Goal: Task Accomplishment & Management: Manage account settings

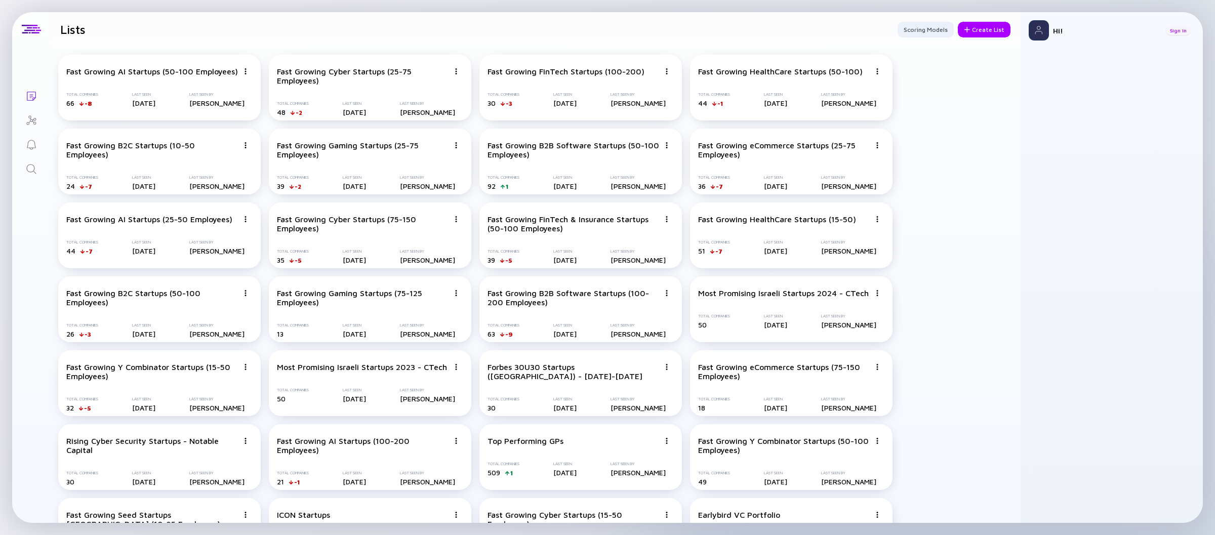
click at [1179, 34] on div "Sign In" at bounding box center [1178, 30] width 25 height 10
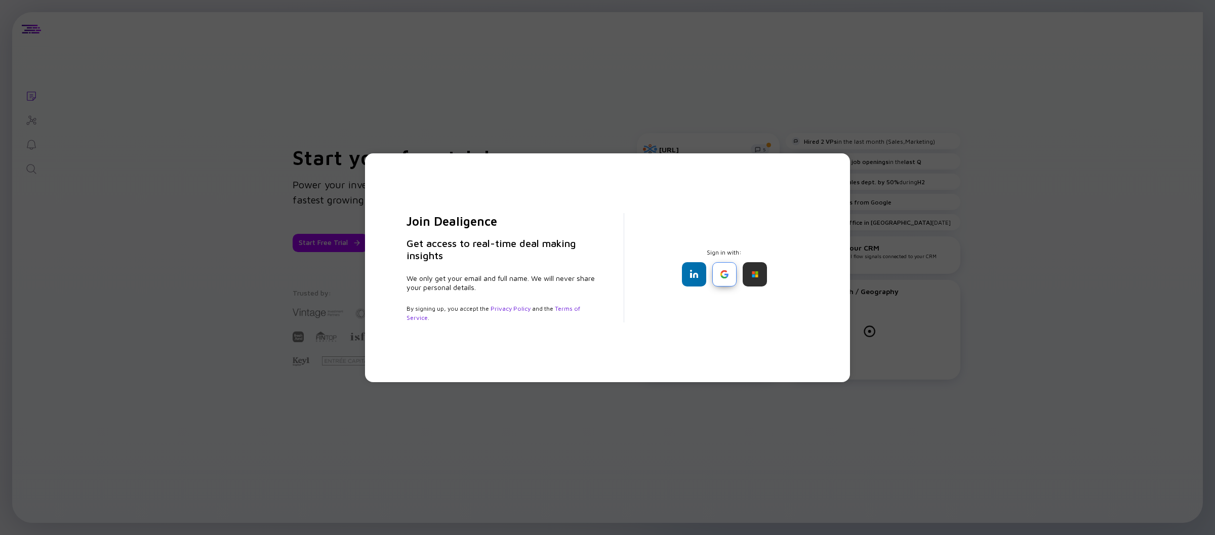
click at [725, 278] on div at bounding box center [724, 274] width 24 height 24
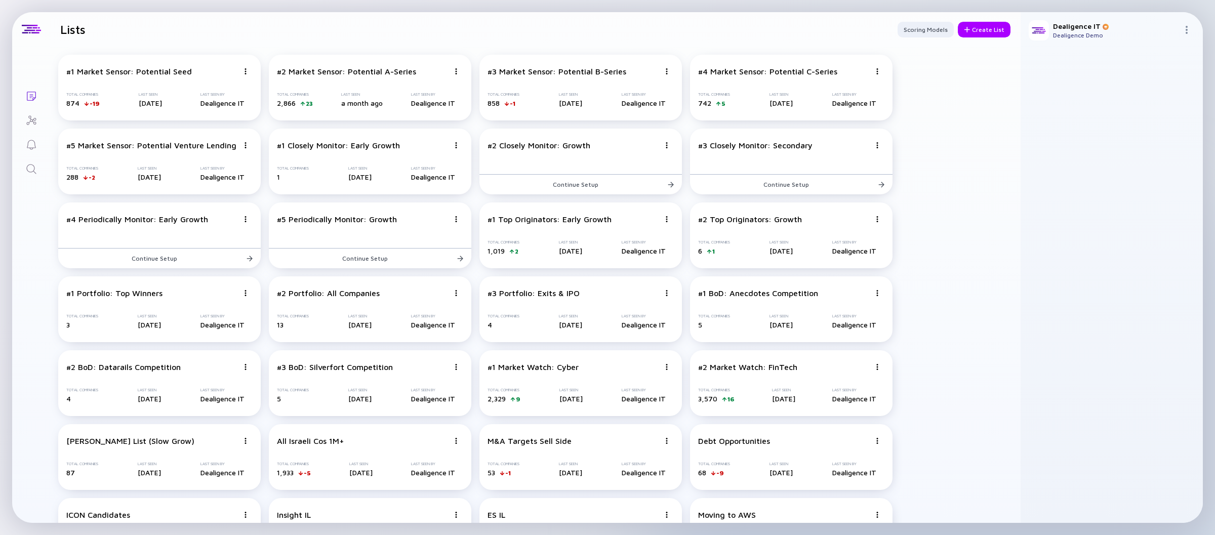
click at [26, 164] on icon "Search" at bounding box center [31, 169] width 12 height 12
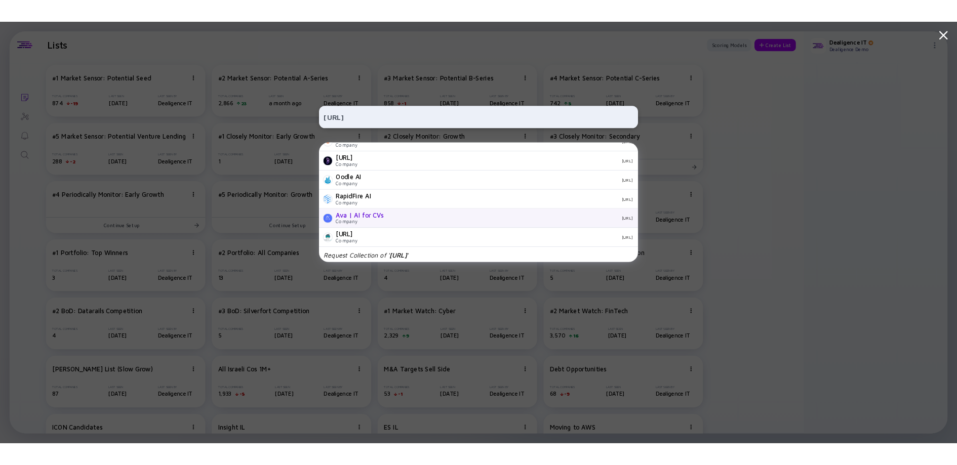
scroll to position [356, 0]
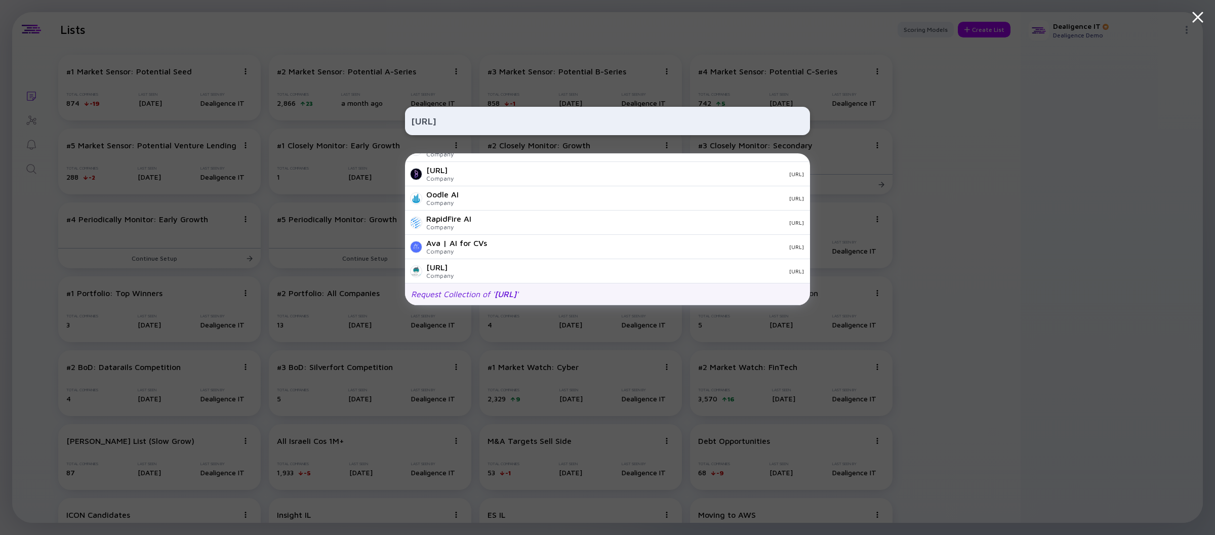
type input "https://humantruths.ai/"
click at [563, 299] on div "Request Collection of ' https://humantruths.ai/ '" at bounding box center [607, 294] width 405 height 22
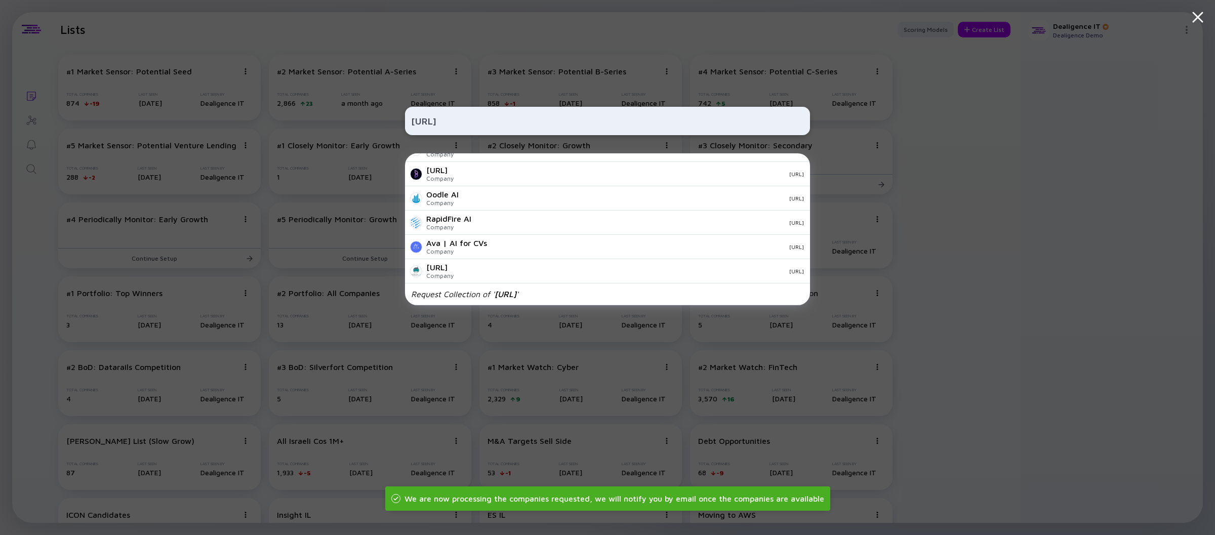
click at [935, 244] on div "https://humantruths.ai/ &AI Company tryandai.com ALIGNMT AI Company alignmt.ai …" at bounding box center [607, 267] width 1215 height 535
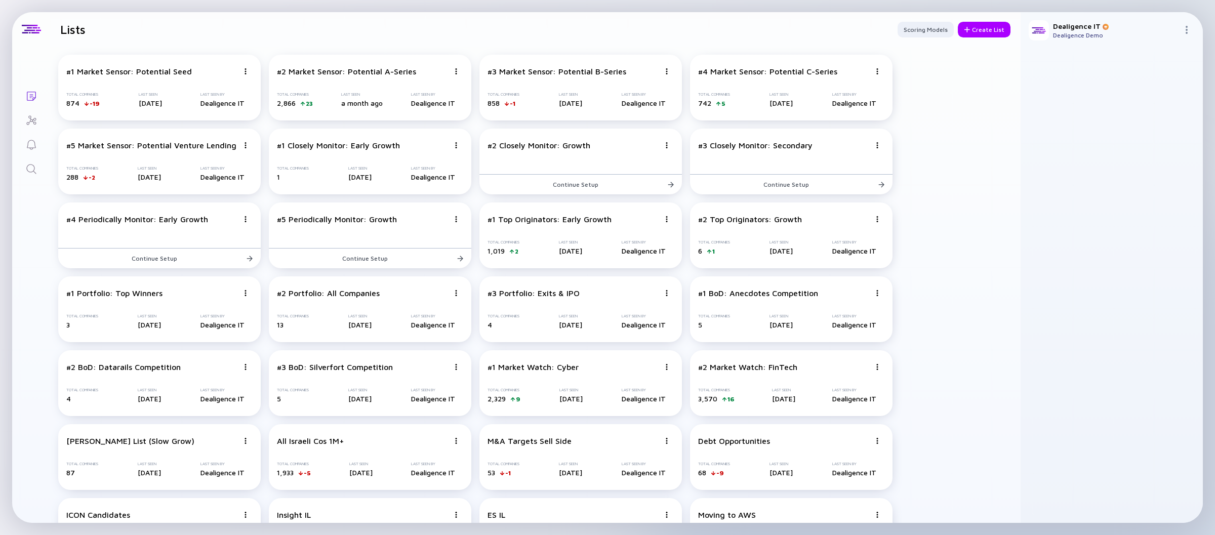
click at [44, 256] on div "Lists Lists Scoring Models Create List #1 Market Sensor: Potential Seed Total C…" at bounding box center [607, 267] width 1191 height 511
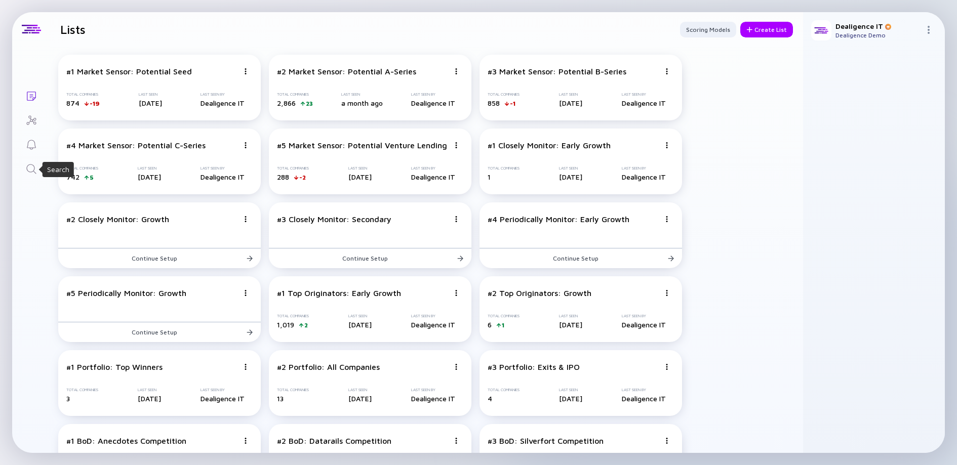
click at [33, 171] on icon "Search" at bounding box center [31, 169] width 12 height 12
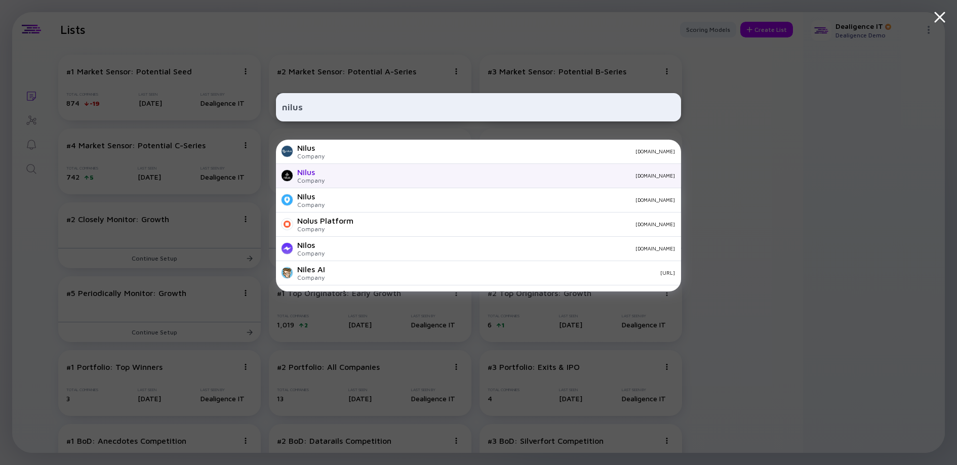
type input "nilus"
click at [406, 176] on div "nilus.com" at bounding box center [504, 176] width 342 height 6
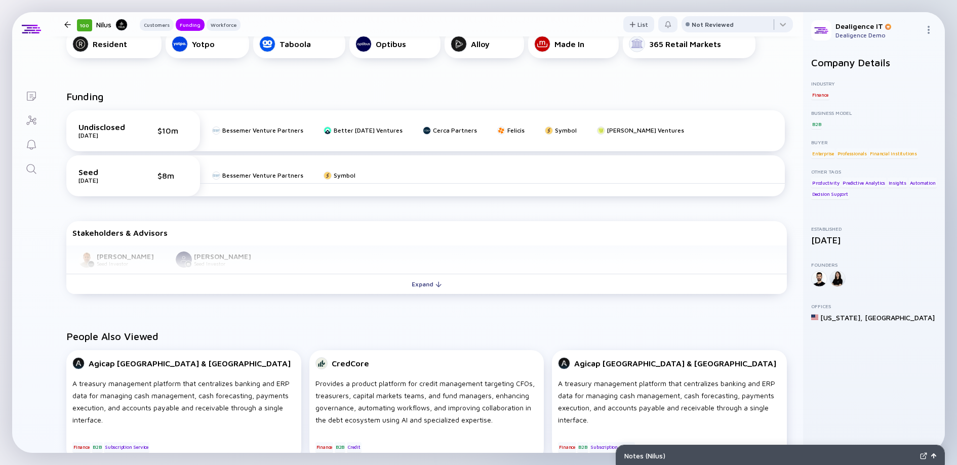
scroll to position [277, 0]
click at [331, 281] on button "Expand" at bounding box center [426, 283] width 720 height 20
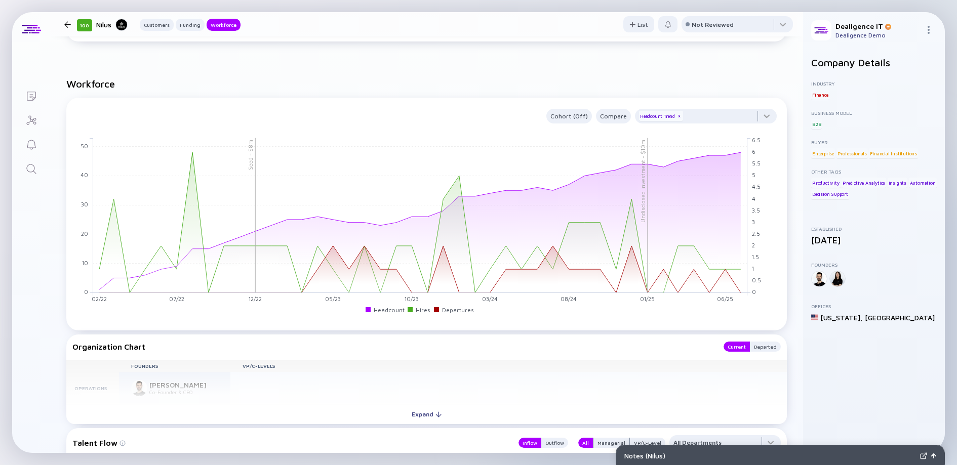
scroll to position [737, 0]
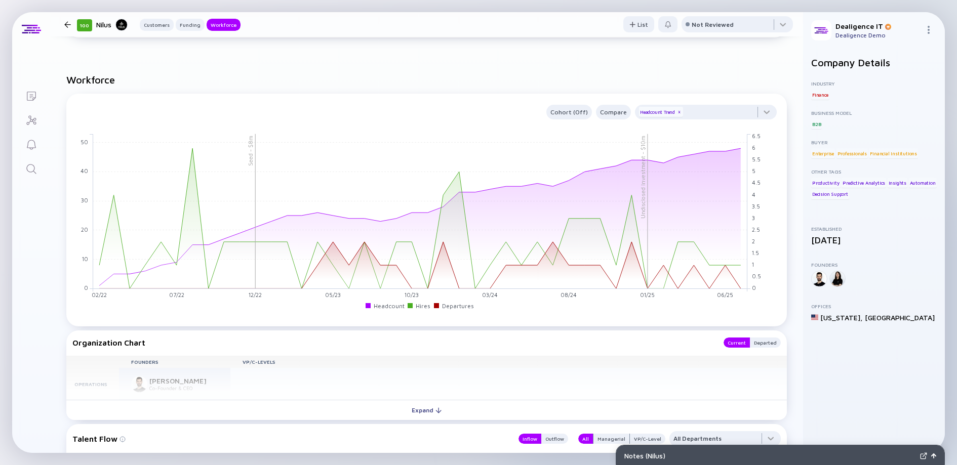
click at [325, 107] on div "Cohort (Off) Compare Headcount Trend x" at bounding box center [424, 112] width 704 height 15
click at [690, 110] on div at bounding box center [706, 115] width 142 height 20
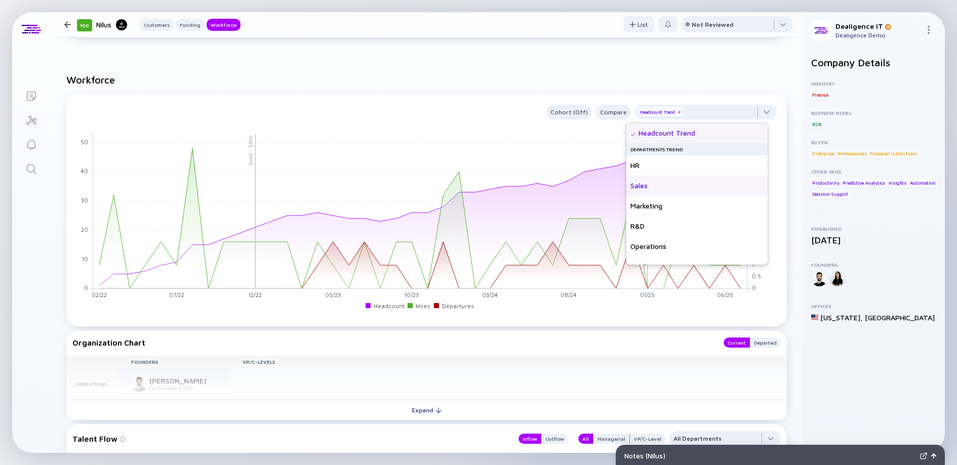
click at [673, 191] on div "Sales" at bounding box center [697, 186] width 142 height 20
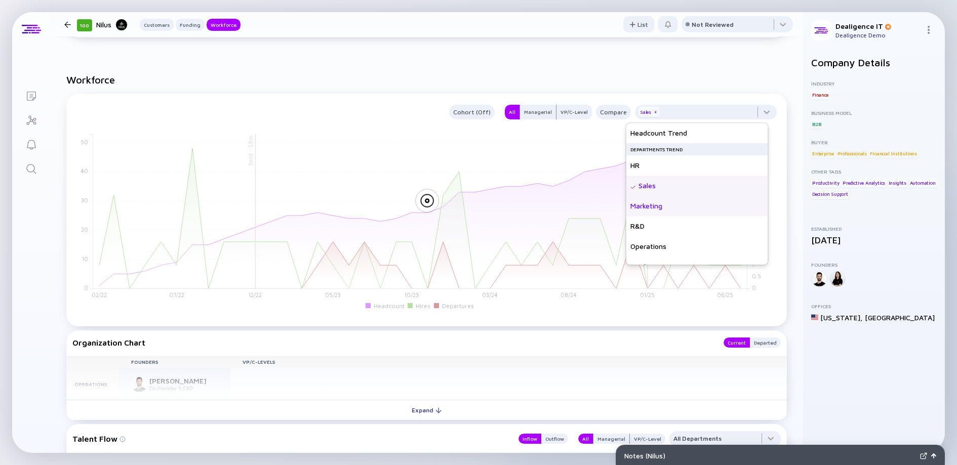
click at [671, 201] on div "Marketing" at bounding box center [697, 206] width 142 height 20
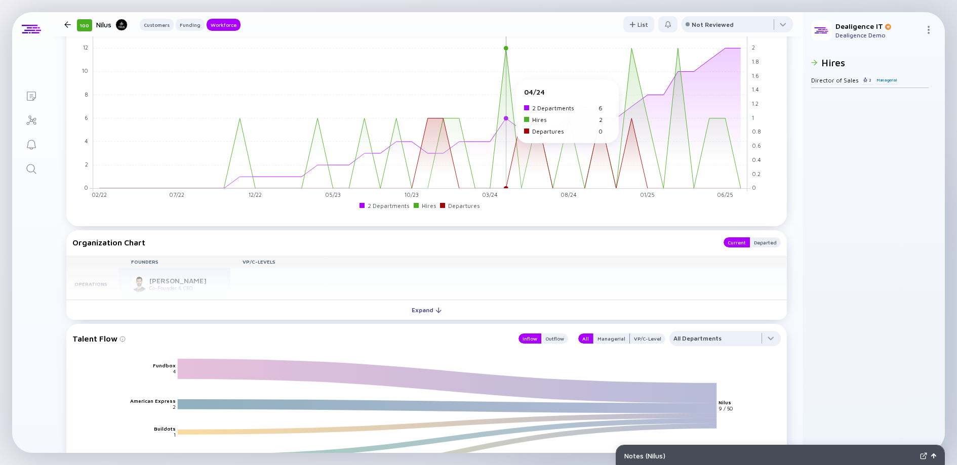
scroll to position [838, 0]
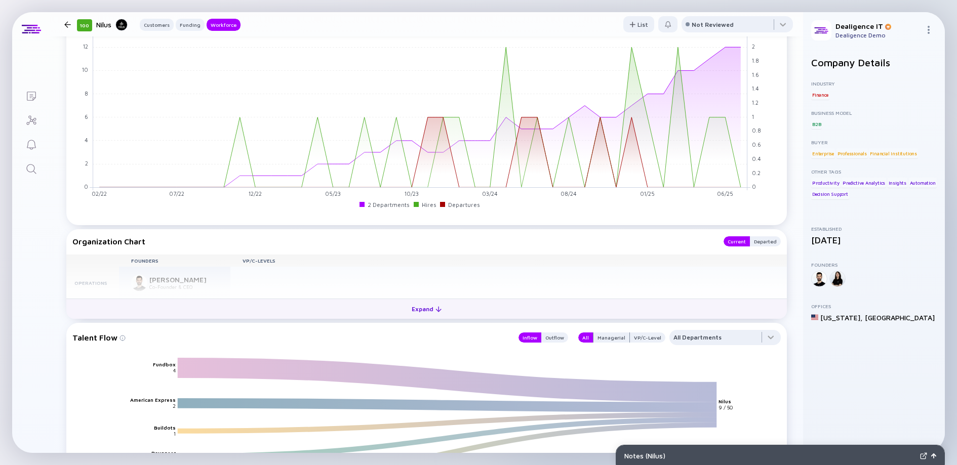
click at [400, 318] on button "Expand" at bounding box center [426, 309] width 720 height 20
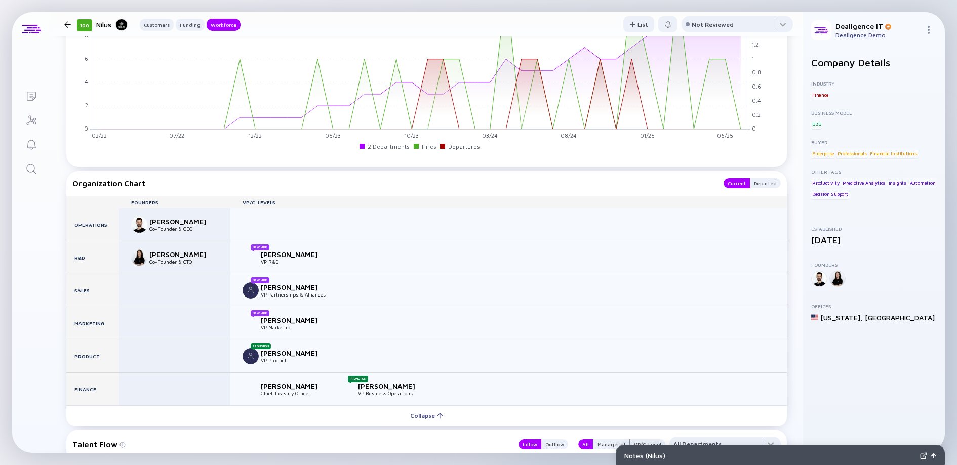
scroll to position [940, 0]
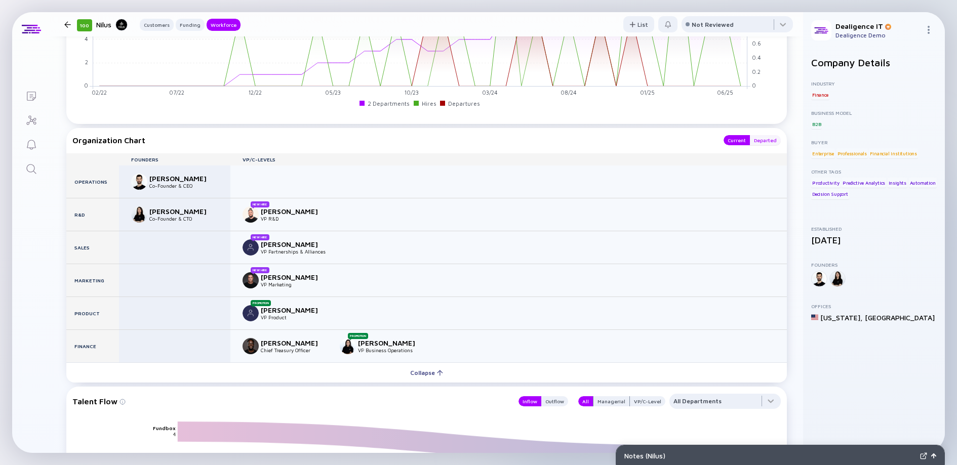
click at [760, 139] on div "Departed" at bounding box center [765, 140] width 31 height 10
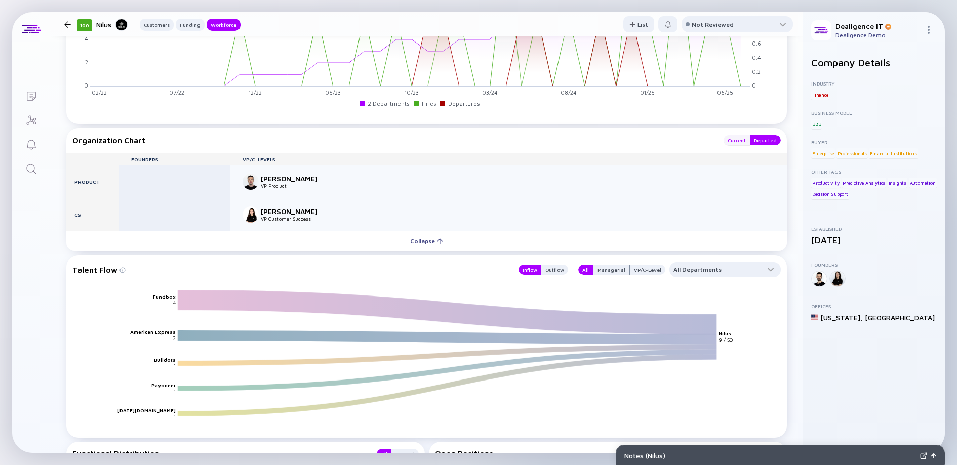
click at [730, 143] on div "Current" at bounding box center [736, 140] width 26 height 10
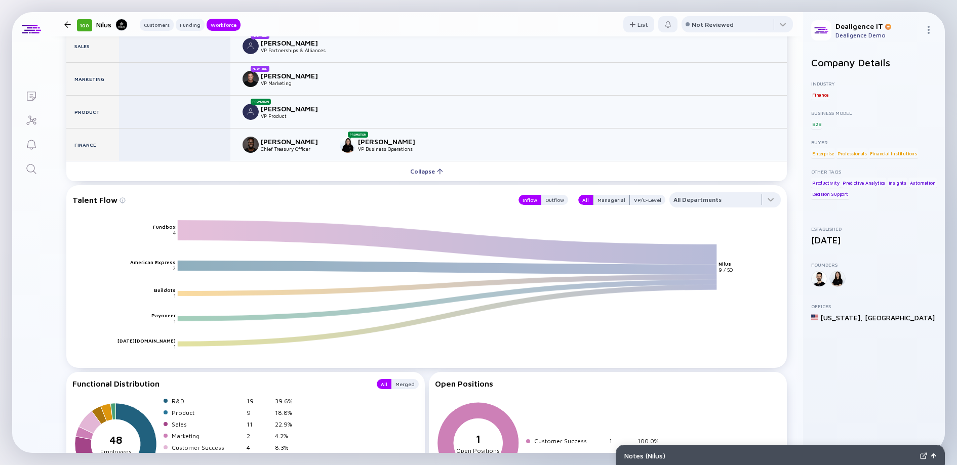
scroll to position [1142, 0]
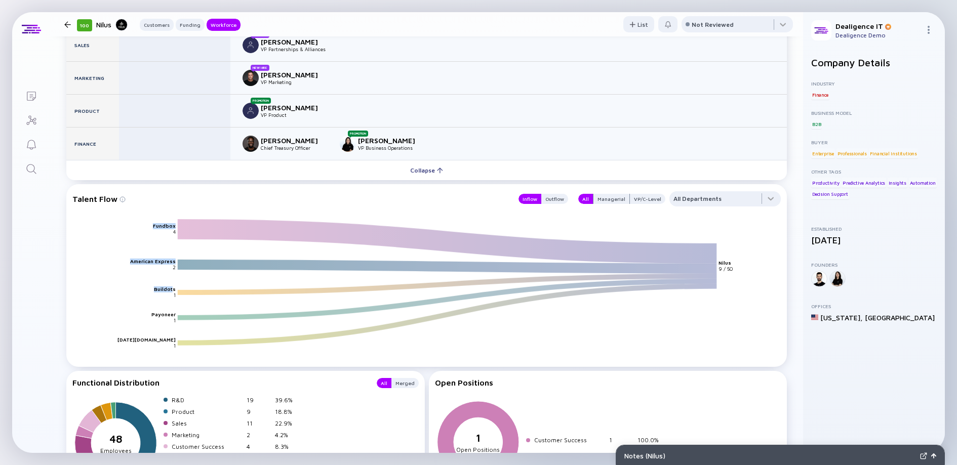
drag, startPoint x: 145, startPoint y: 228, endPoint x: 174, endPoint y: 289, distance: 67.0
click at [174, 289] on icon "Fundbox American Express Buildots Payoneer monday.com Nilus 4 2 1 1 1 9 / 50" at bounding box center [430, 293] width 708 height 148
click at [482, 202] on div "Talent Flow" at bounding box center [290, 198] width 436 height 15
click at [552, 197] on div "Outflow" at bounding box center [554, 199] width 27 height 10
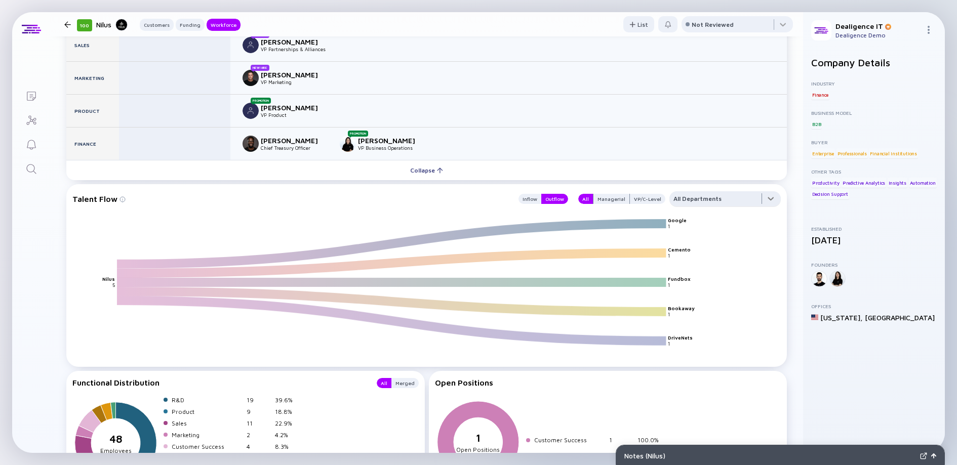
click at [698, 199] on div at bounding box center [724, 201] width 111 height 20
click at [336, 333] on icon "Google Cemento Fundbox Bookaway DriveNets Nilus 1 1 1 1 1 5" at bounding box center [430, 293] width 708 height 148
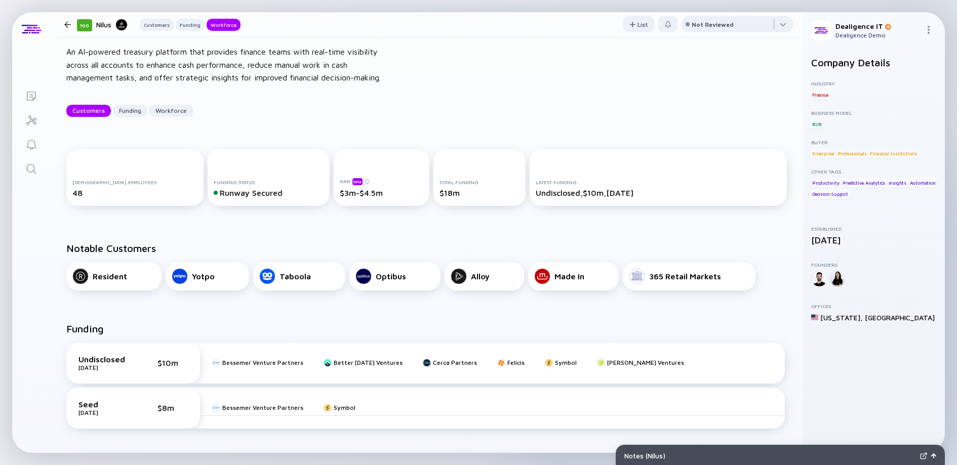
scroll to position [0, 0]
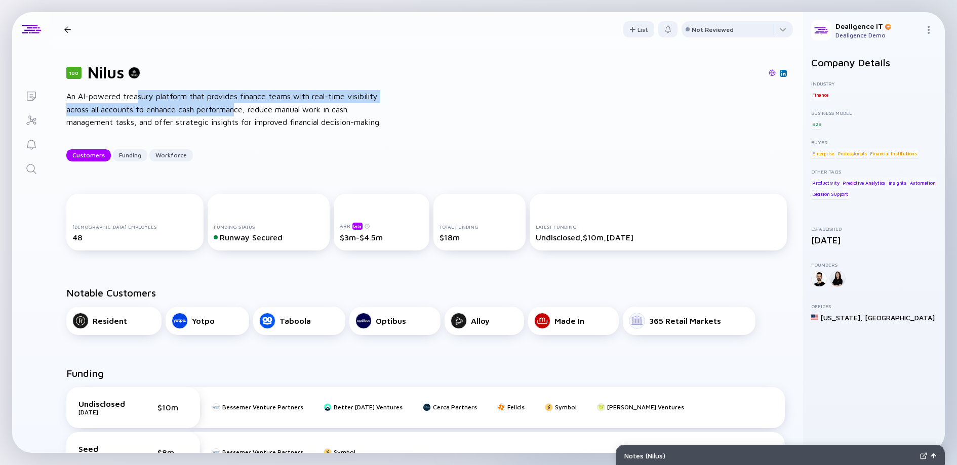
drag, startPoint x: 136, startPoint y: 96, endPoint x: 237, endPoint y: 111, distance: 102.9
click at [237, 111] on div "An AI-powered treasury platform that provides finance teams with real-time visi…" at bounding box center [228, 109] width 324 height 39
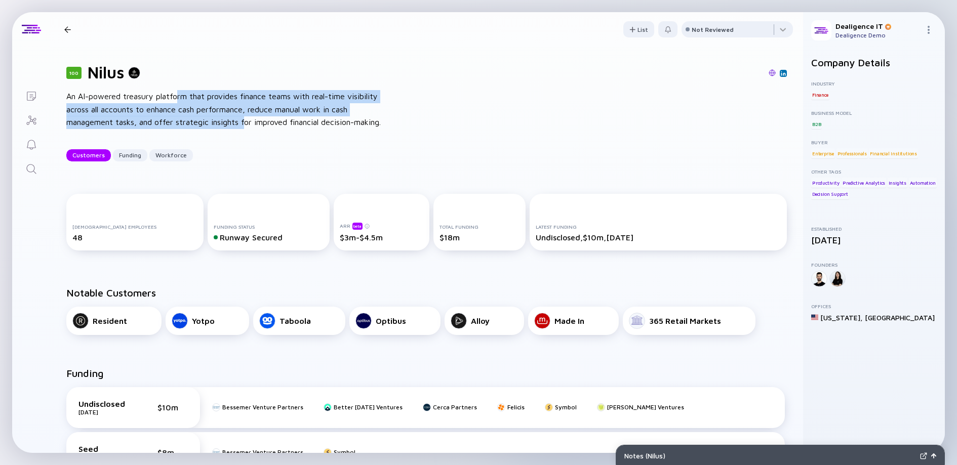
drag, startPoint x: 177, startPoint y: 91, endPoint x: 244, endPoint y: 119, distance: 72.9
click at [244, 119] on div "An AI-powered treasury platform that provides finance teams with real-time visi…" at bounding box center [228, 109] width 324 height 39
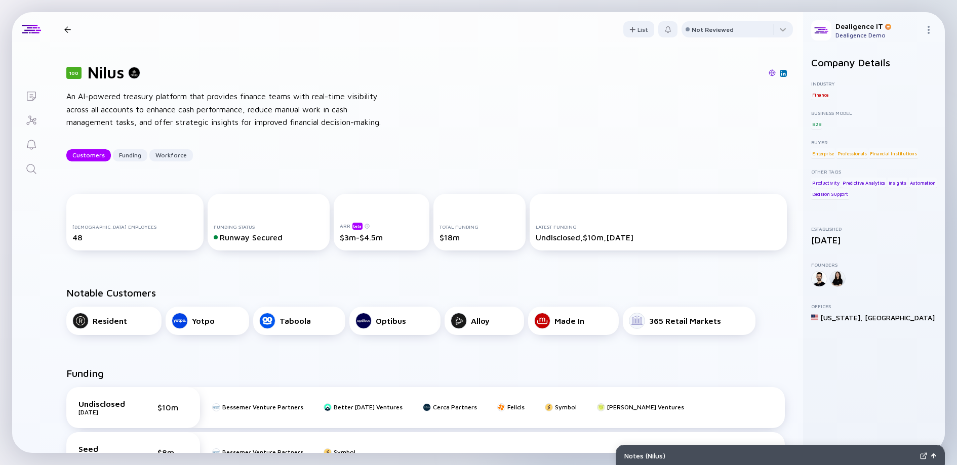
click at [34, 95] on icon "Lists" at bounding box center [31, 96] width 12 height 12
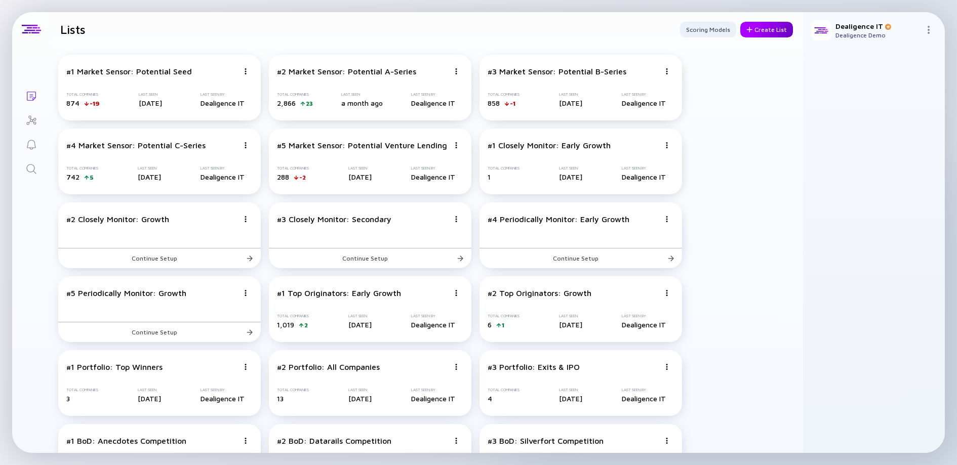
click at [749, 33] on div "Create List" at bounding box center [766, 30] width 53 height 16
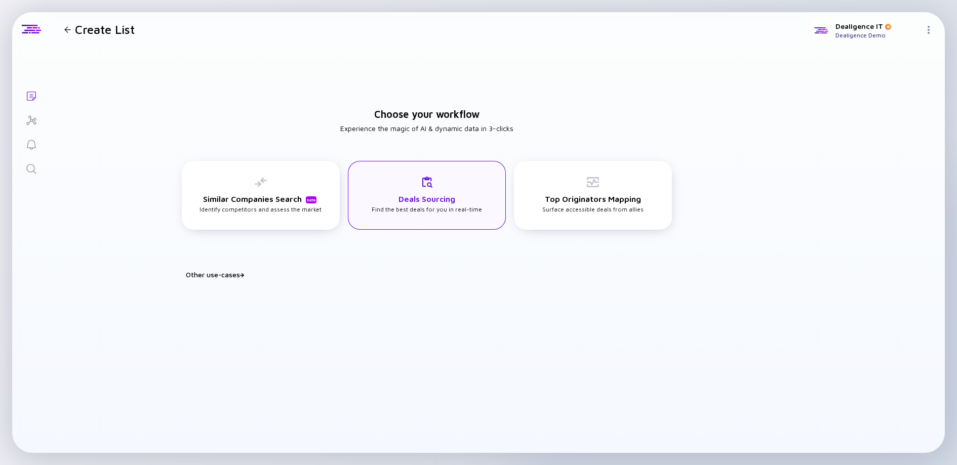
click at [440, 194] on h3 "Deals Sourcing" at bounding box center [426, 198] width 57 height 9
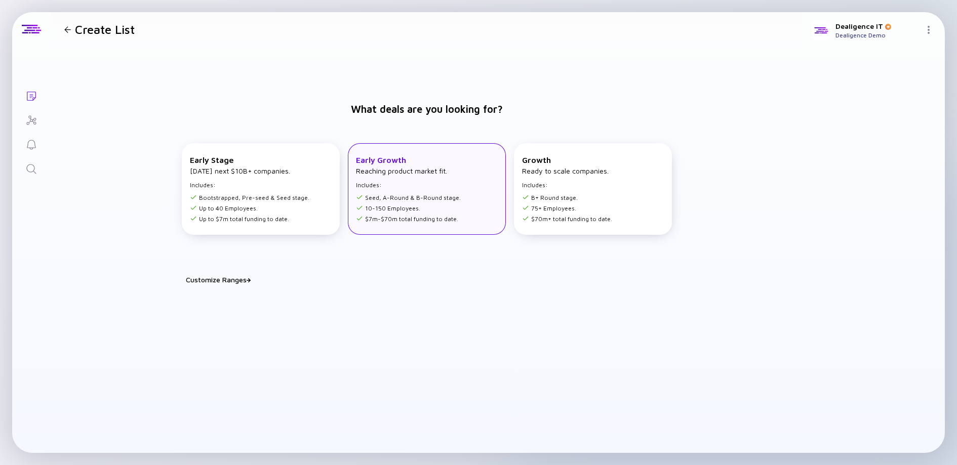
click at [434, 193] on ul "Seed, A-Round & B-Round stage. 10-150 Employees. $7m-$70m total funding to date." at bounding box center [408, 207] width 105 height 32
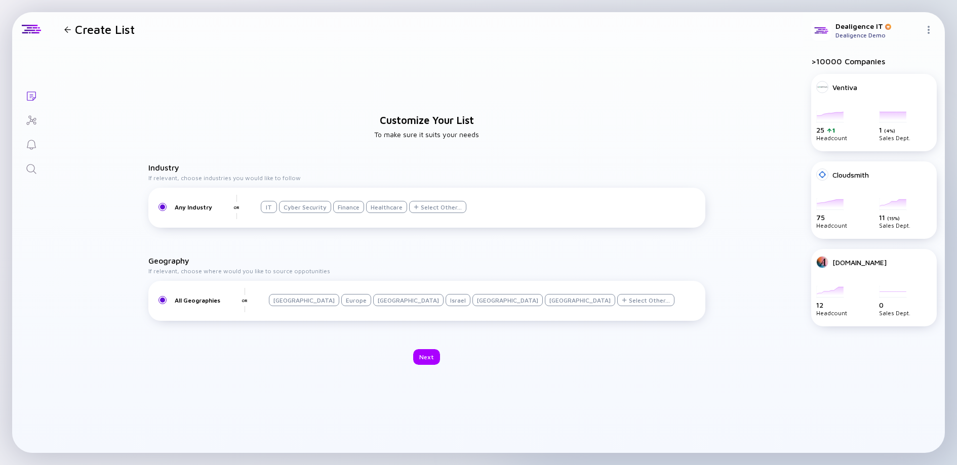
click at [445, 304] on div "Israel" at bounding box center [457, 300] width 25 height 12
click at [432, 356] on div "Next" at bounding box center [426, 357] width 27 height 16
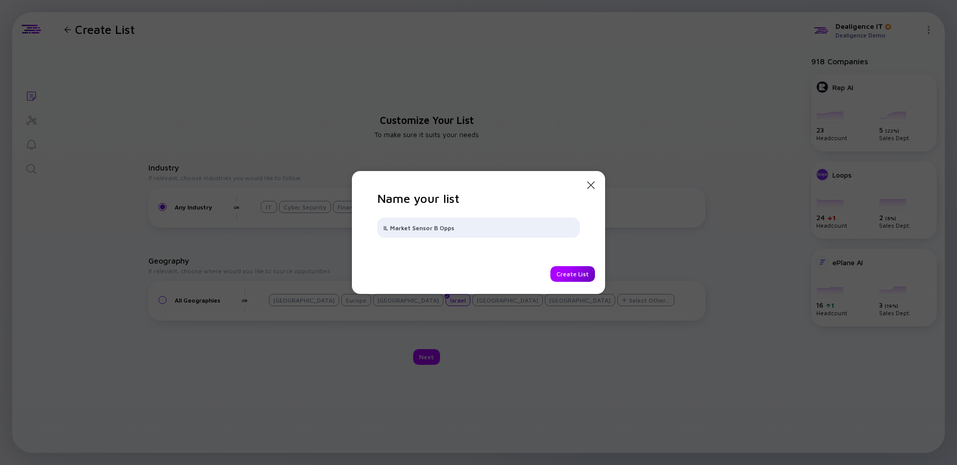
type input "IL Market Sensor B Opps"
click at [562, 275] on div "Create List" at bounding box center [572, 274] width 45 height 16
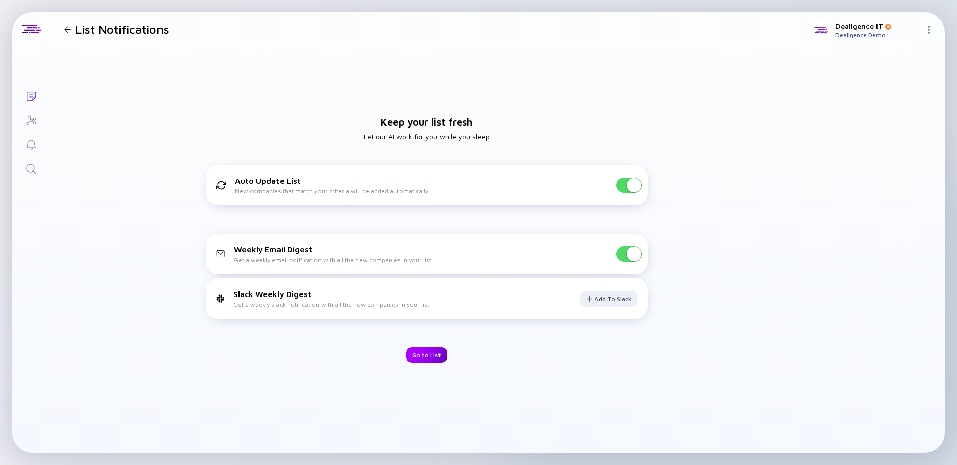
click at [416, 350] on div "Go to List" at bounding box center [426, 355] width 41 height 16
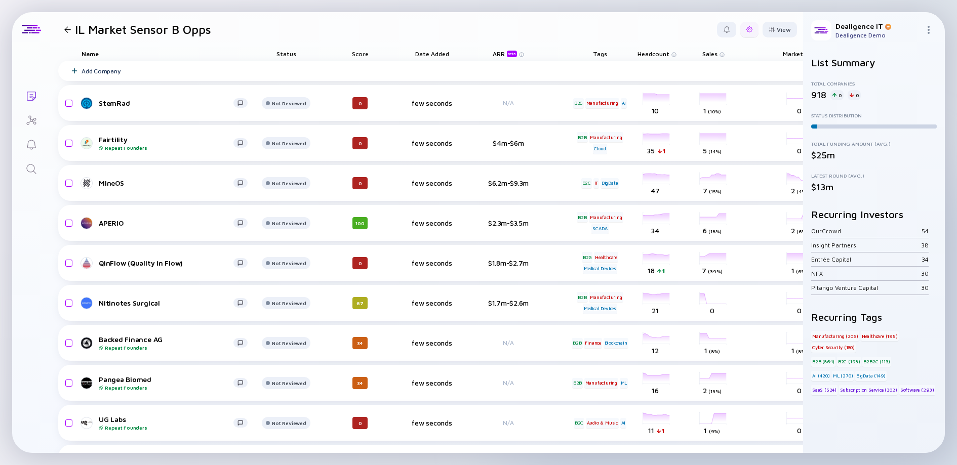
click at [742, 32] on div at bounding box center [749, 30] width 18 height 16
click at [709, 108] on div "Edit Filter" at bounding box center [717, 111] width 63 height 20
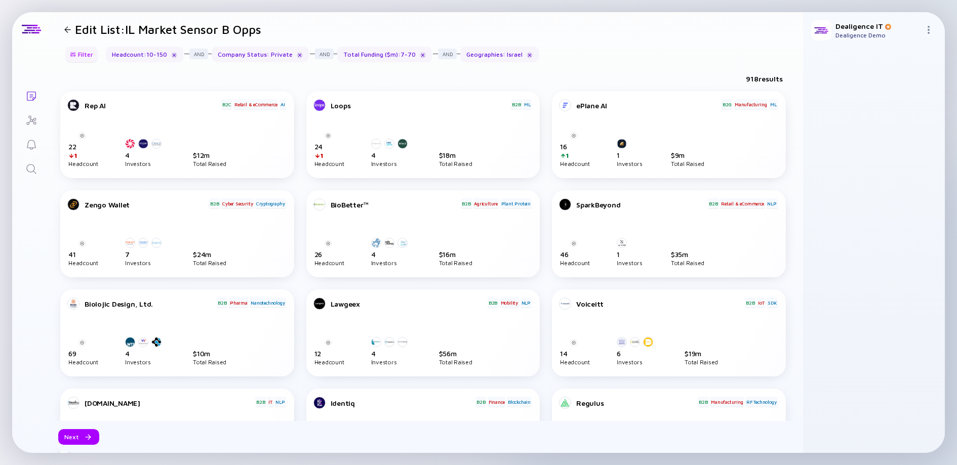
click at [86, 53] on div "Filter" at bounding box center [81, 55] width 35 height 16
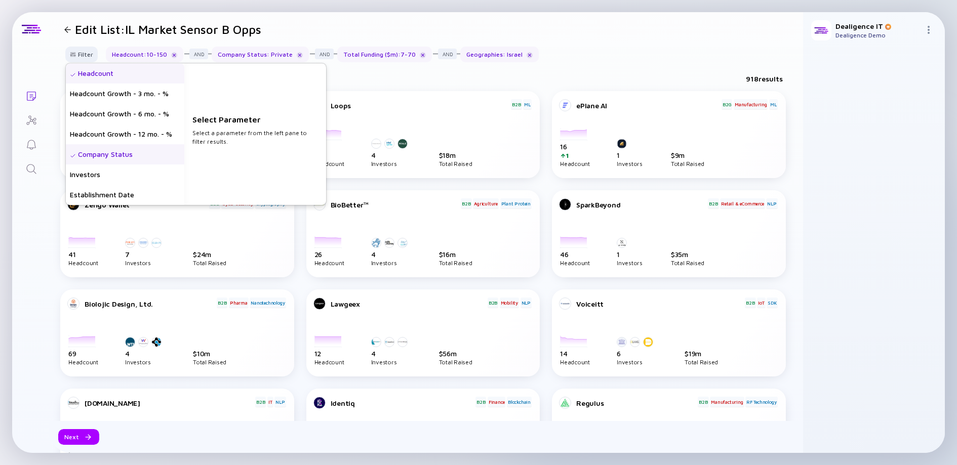
click at [97, 73] on div "Headcount" at bounding box center [125, 73] width 118 height 20
click at [223, 138] on input "10" at bounding box center [254, 140] width 117 height 10
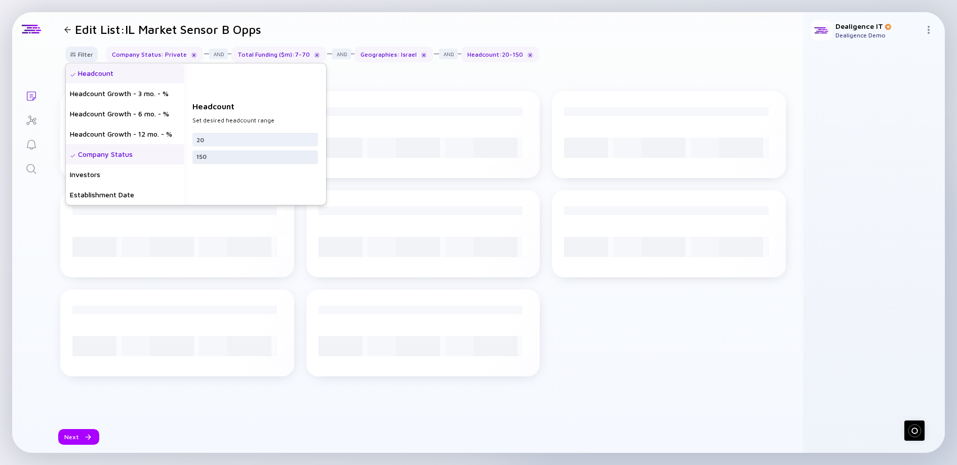
type input "20"
click at [222, 162] on div "150" at bounding box center [255, 156] width 126 height 13
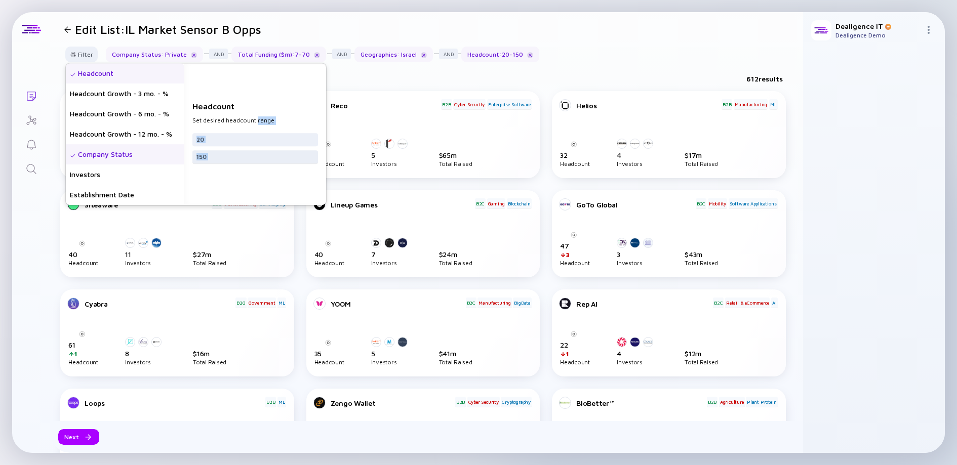
click at [222, 162] on div "150" at bounding box center [255, 156] width 126 height 13
click at [222, 159] on input "150" at bounding box center [254, 157] width 117 height 10
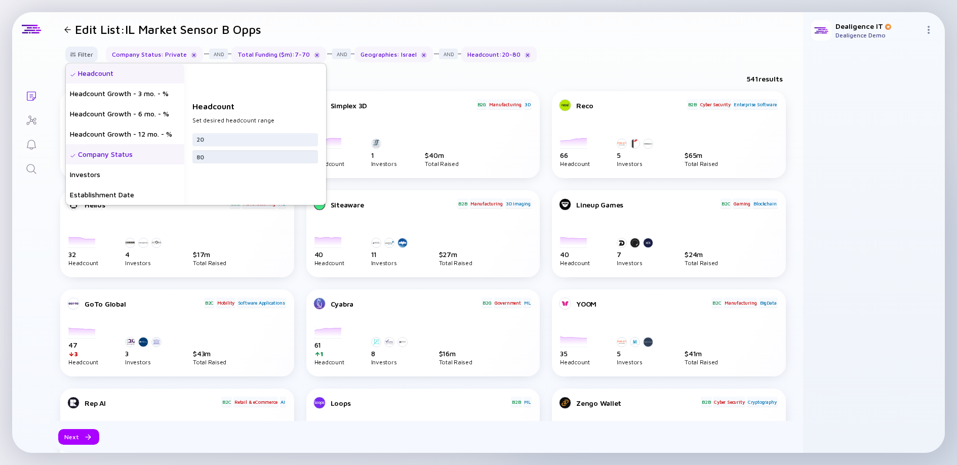
click at [227, 158] on input "80" at bounding box center [254, 157] width 117 height 10
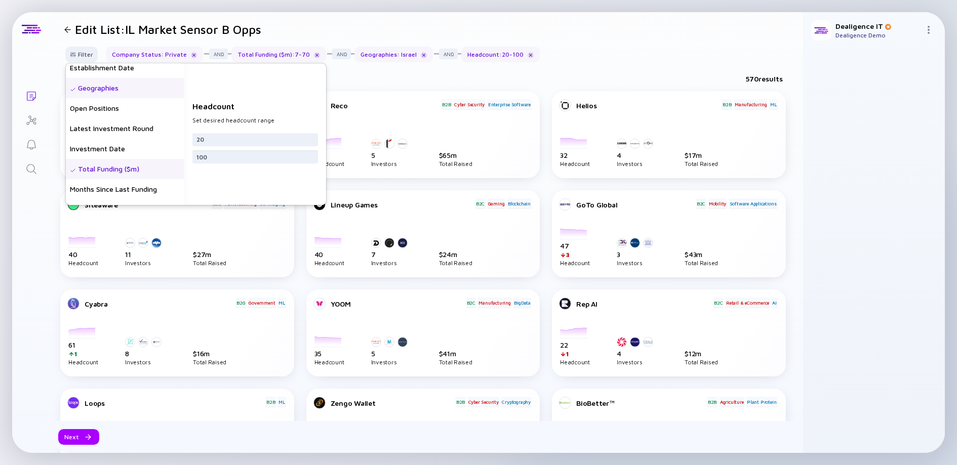
scroll to position [128, 0]
type input "100"
click at [139, 166] on div "Total Funding ($m)" at bounding box center [125, 168] width 118 height 20
click at [219, 139] on input "7" at bounding box center [254, 140] width 117 height 10
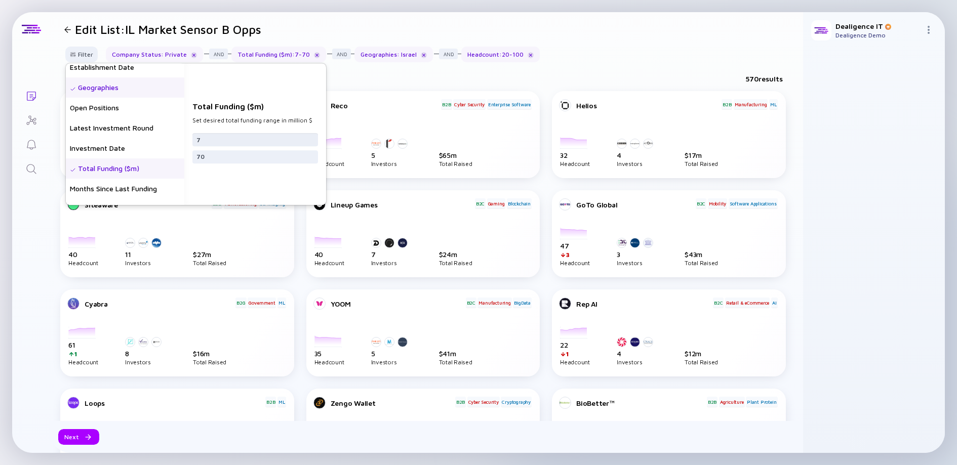
click at [219, 139] on input "7" at bounding box center [254, 140] width 117 height 10
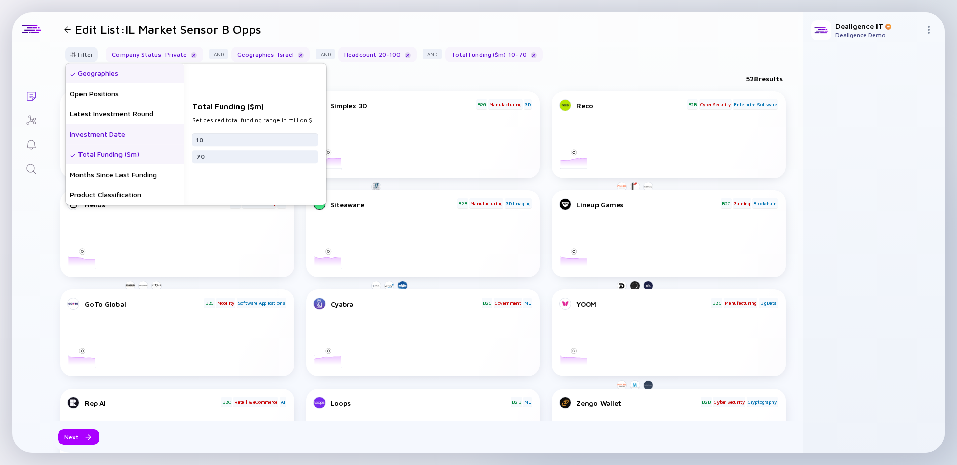
scroll to position [155, 0]
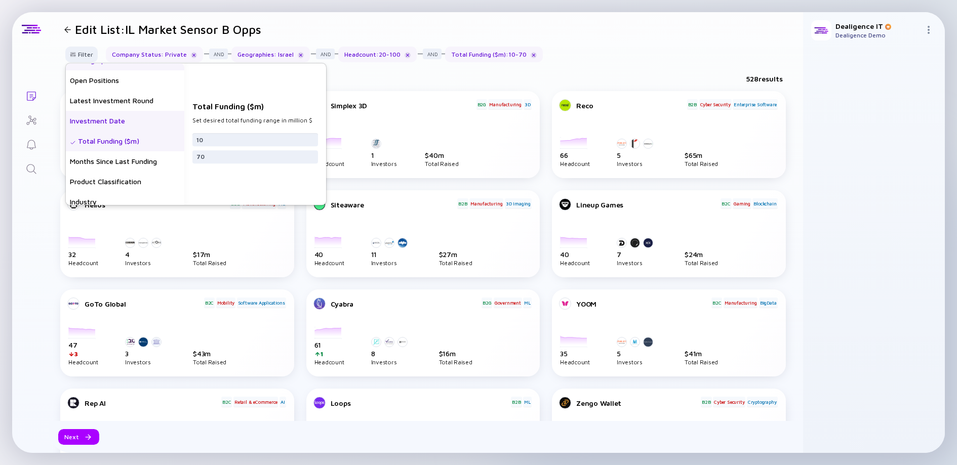
type input "10"
click at [118, 154] on div "Months Since Last Funding" at bounding box center [125, 161] width 118 height 20
click at [217, 145] on input "text" at bounding box center [254, 144] width 117 height 10
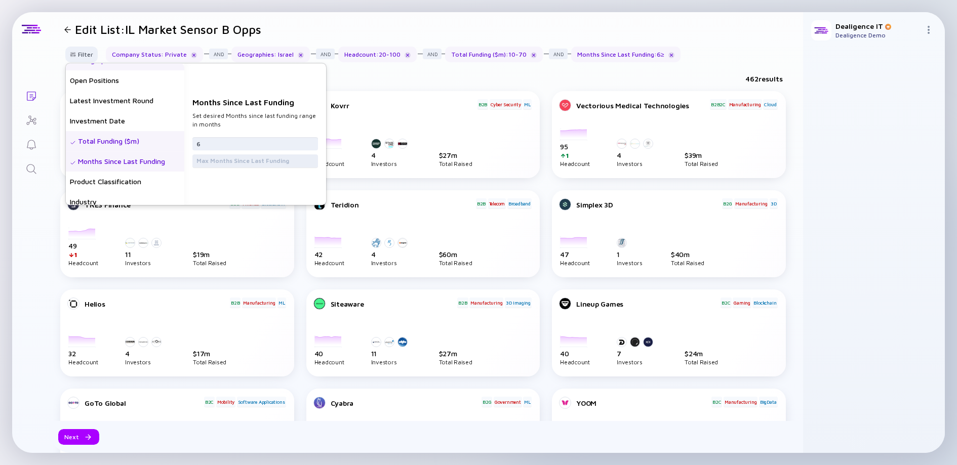
type input "6"
click at [216, 164] on input "text" at bounding box center [254, 161] width 117 height 10
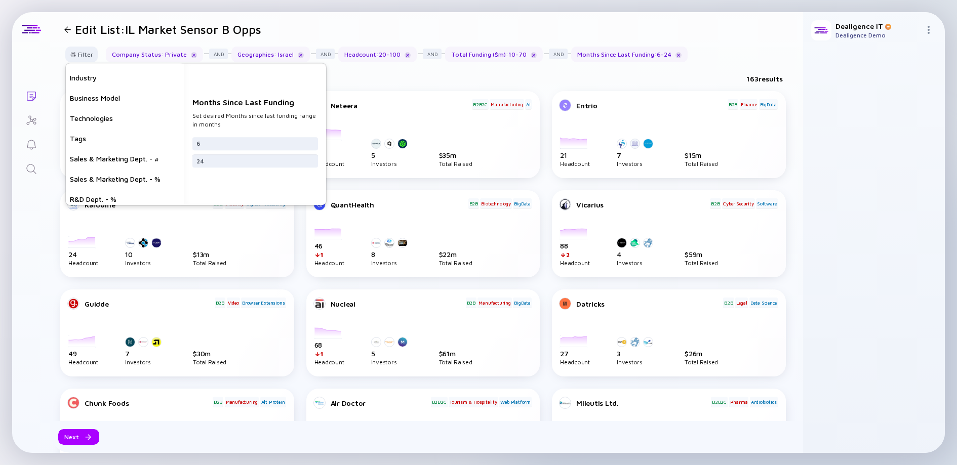
scroll to position [283, 0]
type input "24"
click at [149, 159] on div "Sales & Marketing Dept. - #" at bounding box center [125, 154] width 118 height 20
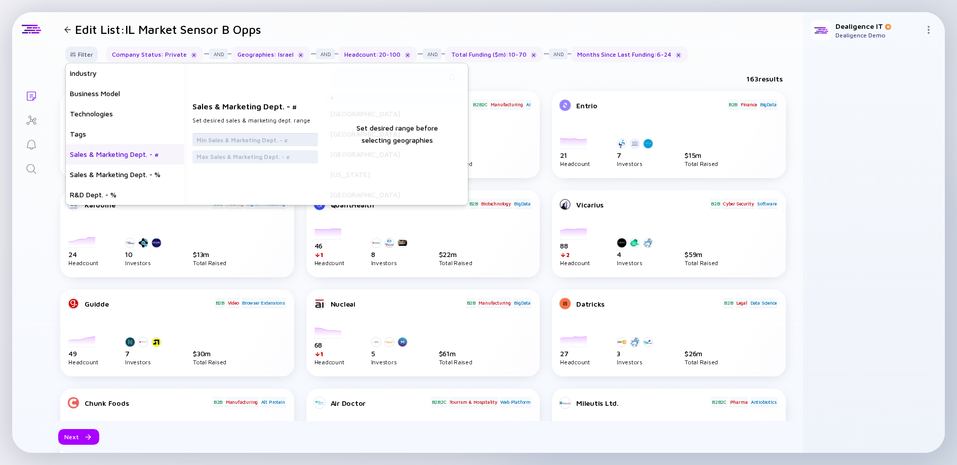
click at [216, 139] on input "text" at bounding box center [254, 140] width 117 height 10
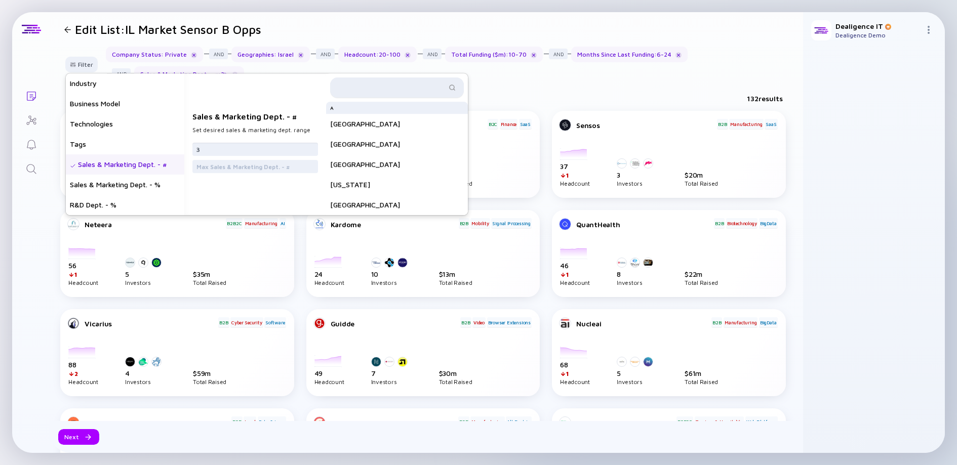
type input "3"
click at [377, 91] on input "text" at bounding box center [391, 88] width 110 height 10
click at [265, 149] on input "3" at bounding box center [254, 149] width 117 height 10
click at [540, 90] on div "132 results" at bounding box center [426, 100] width 753 height 21
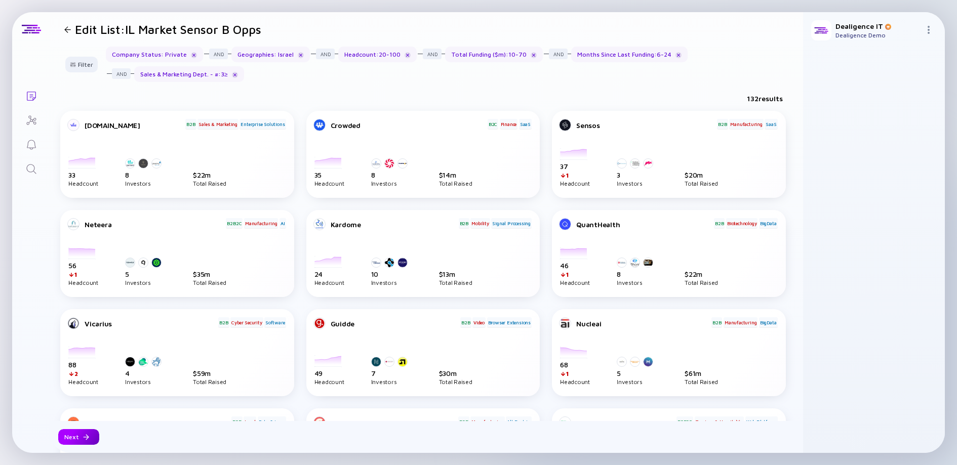
click at [79, 436] on div "Next" at bounding box center [78, 437] width 41 height 16
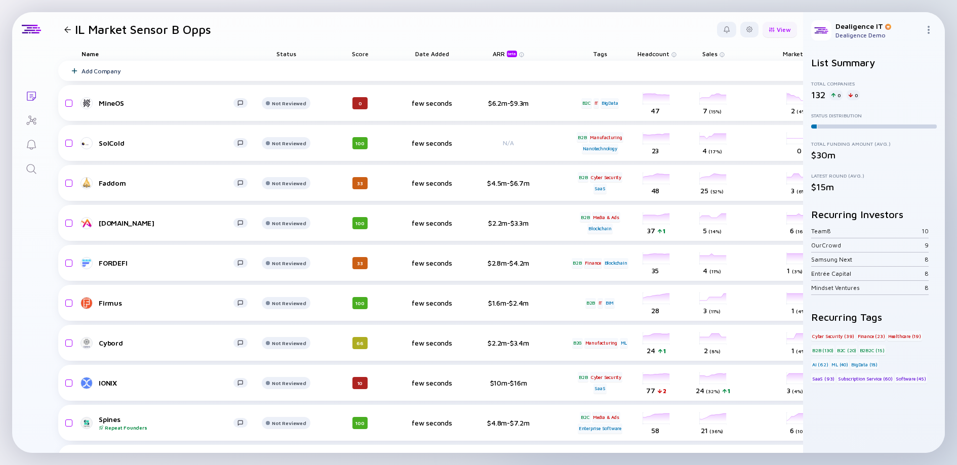
click at [764, 32] on div "View" at bounding box center [779, 30] width 34 height 16
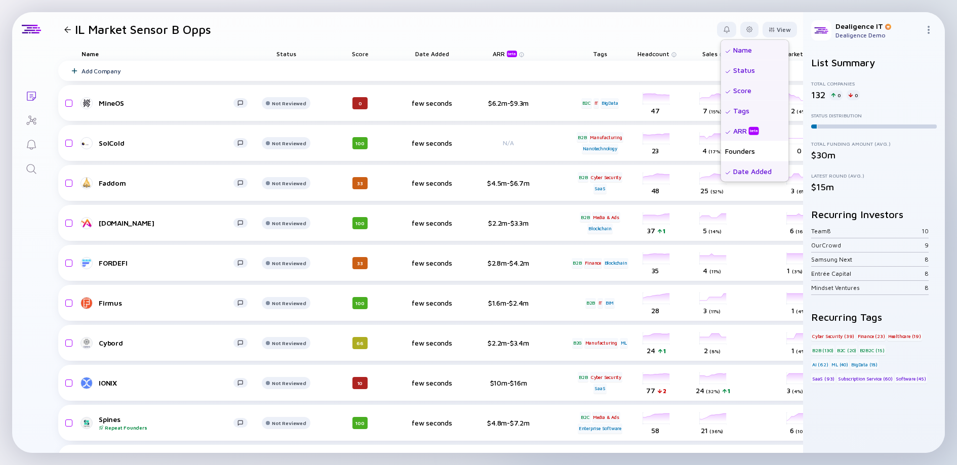
click at [734, 75] on div "Status" at bounding box center [755, 70] width 68 height 20
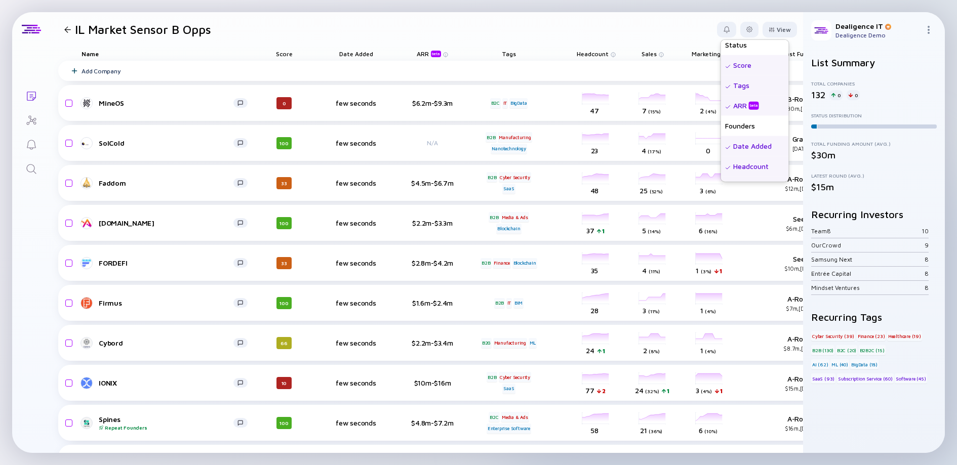
scroll to position [40, 0]
click at [737, 135] on div "Date Added" at bounding box center [755, 130] width 68 height 20
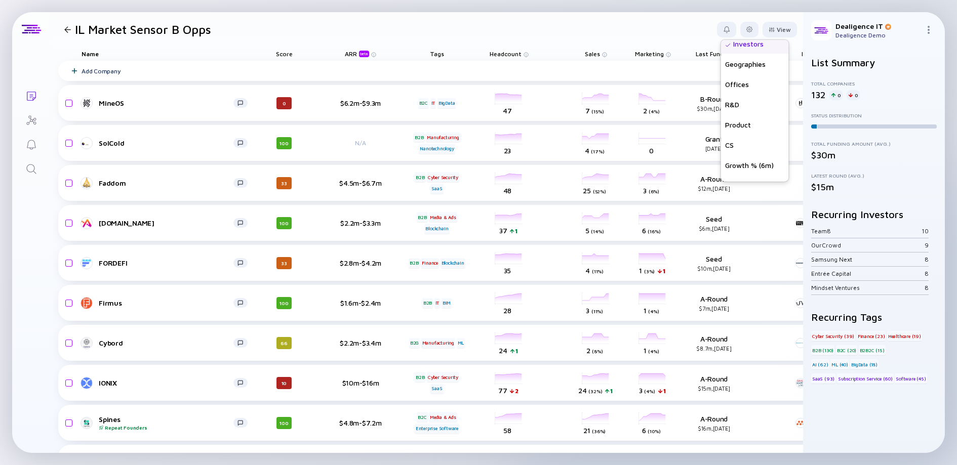
scroll to position [263, 0]
click at [732, 155] on div "Growth % (6m)" at bounding box center [755, 151] width 68 height 20
click at [630, 33] on header "IL Market Sensor B Opps View Name Status Score Tags ARR beta Founders Date Adde…" at bounding box center [426, 29] width 753 height 34
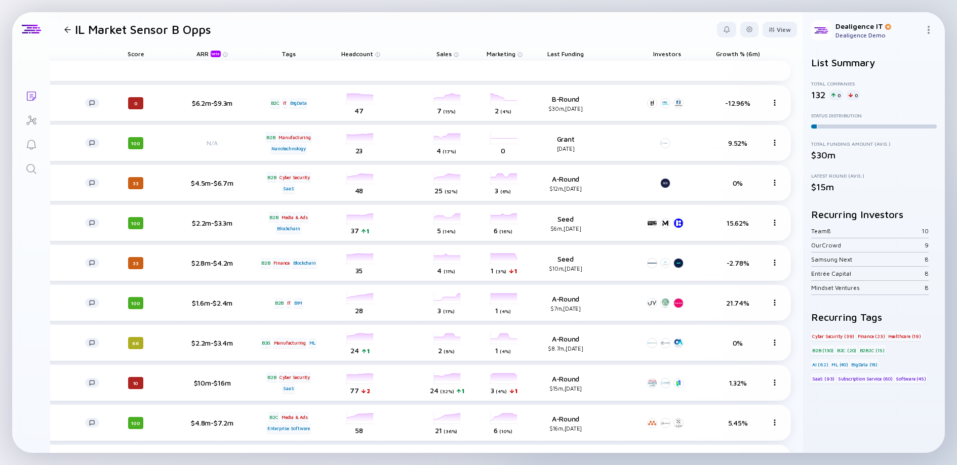
click at [719, 51] on span "Growth % (6m)" at bounding box center [738, 54] width 44 height 8
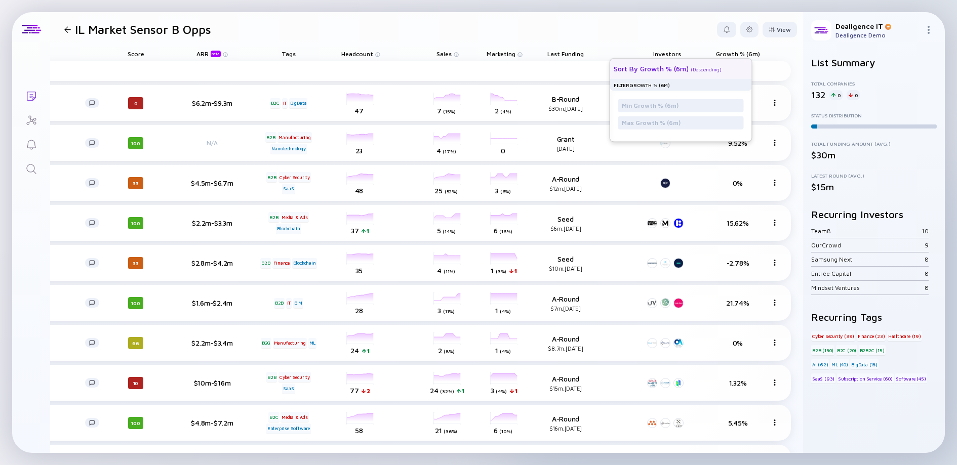
click at [707, 67] on div "( Descending )" at bounding box center [705, 69] width 31 height 6
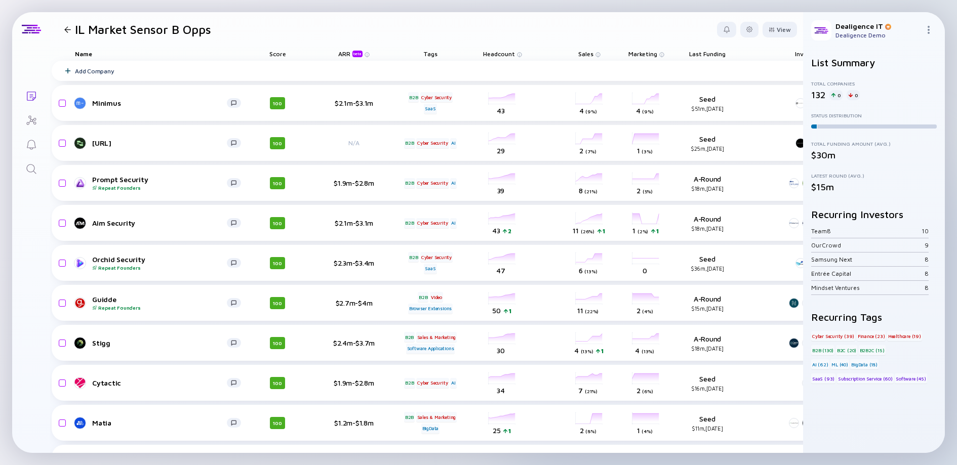
scroll to position [0, 0]
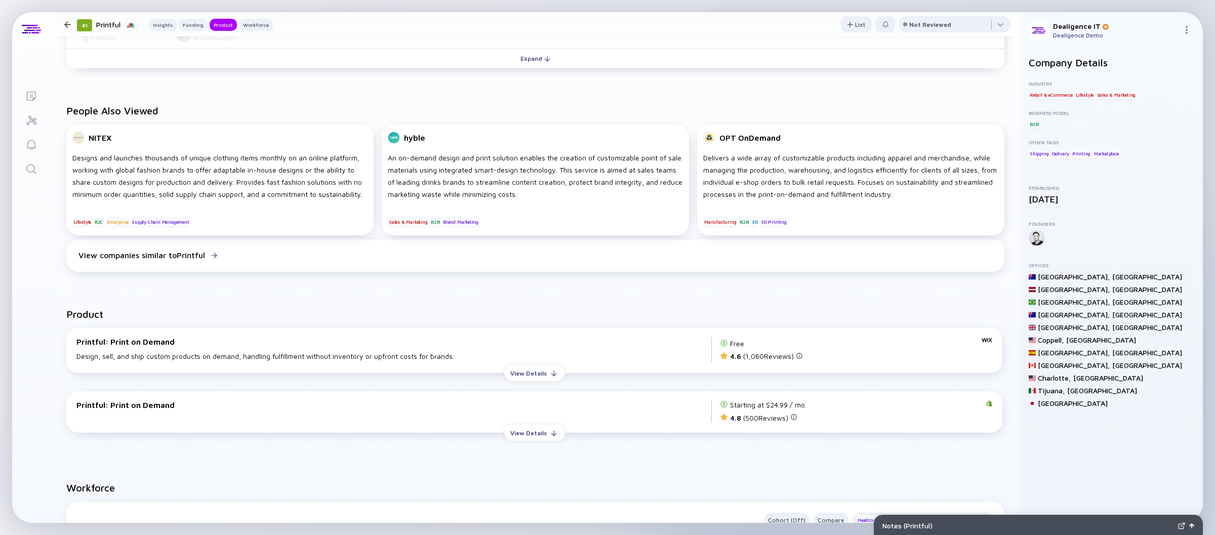
scroll to position [643, 0]
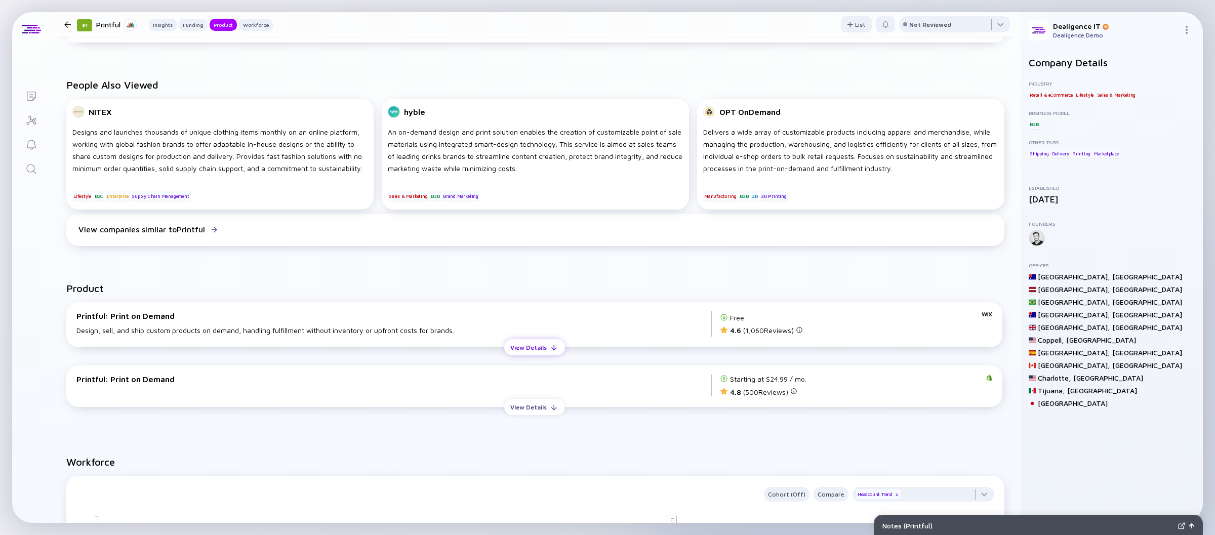
click at [523, 344] on div "View Details" at bounding box center [528, 348] width 49 height 16
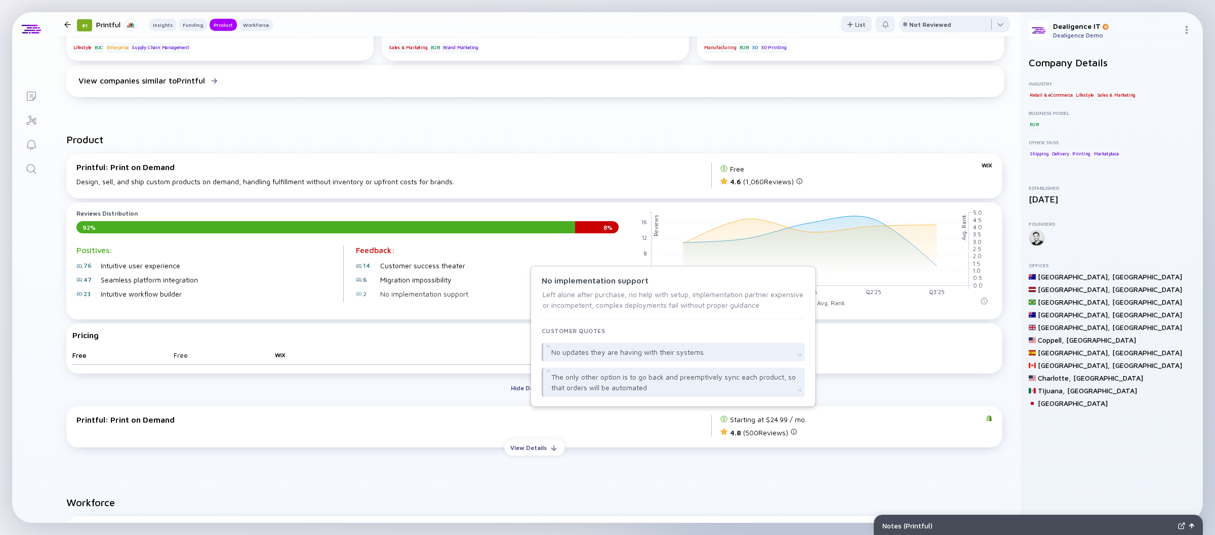
scroll to position [846, 0]
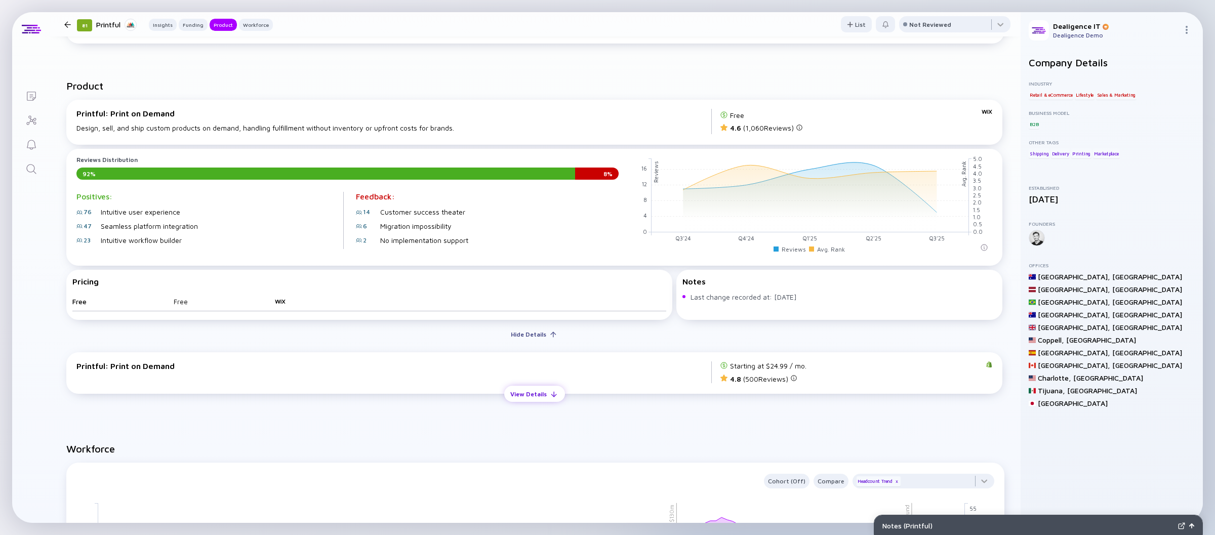
click at [520, 396] on div "View Details" at bounding box center [528, 394] width 49 height 16
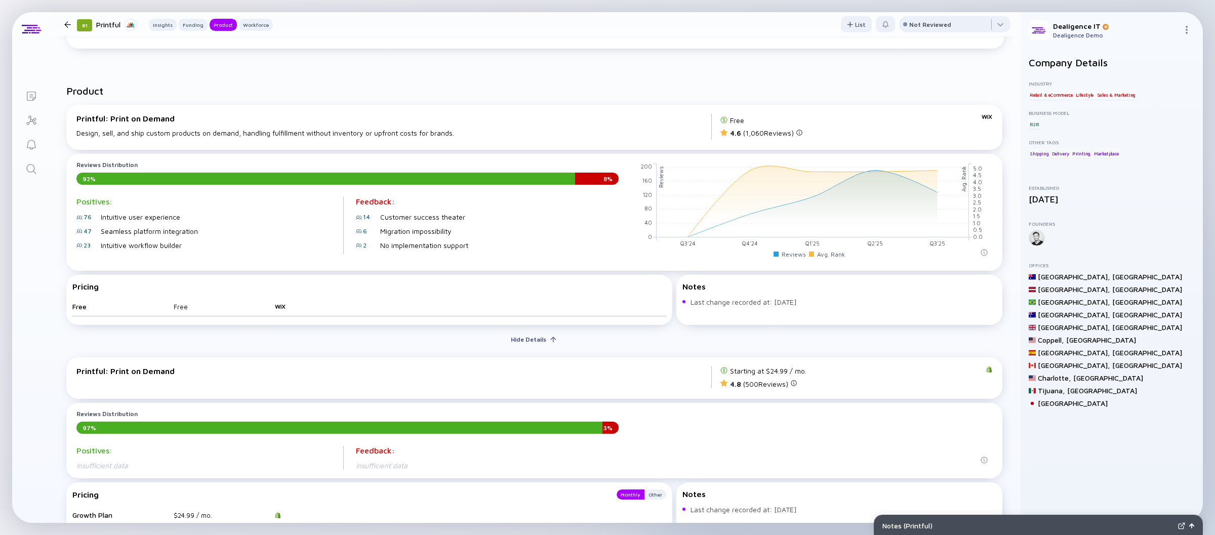
scroll to position [891, 0]
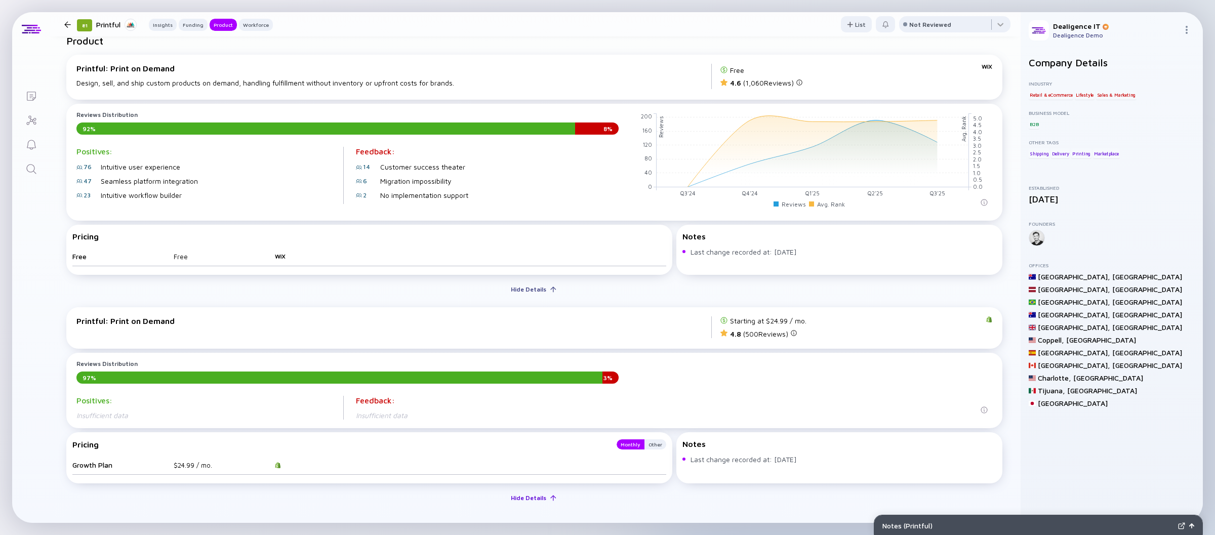
click at [525, 496] on div "Hide Details" at bounding box center [529, 498] width 48 height 16
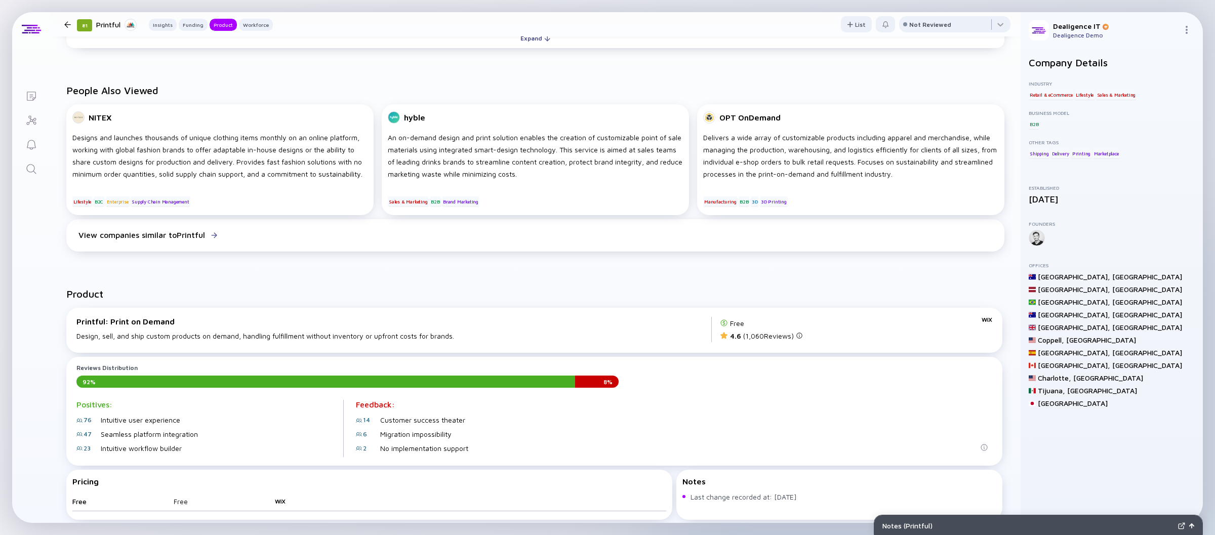
scroll to position [688, 0]
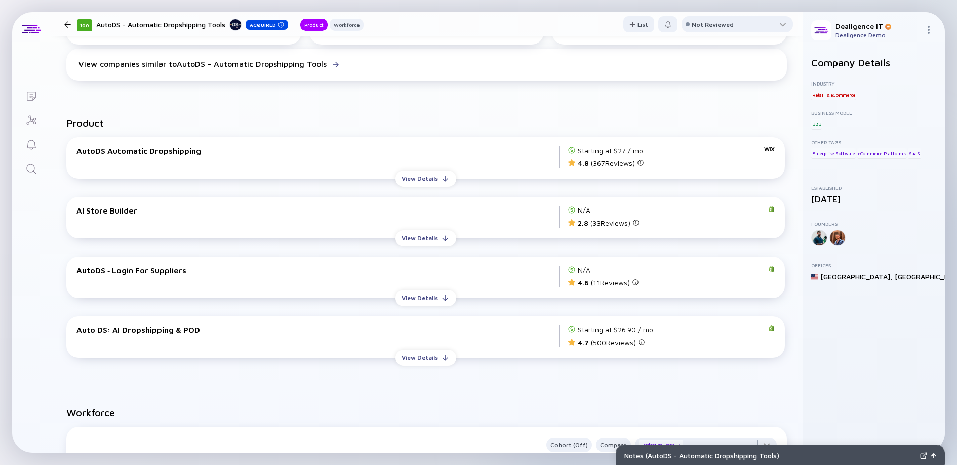
scroll to position [371, 0]
click at [427, 186] on div "View Details" at bounding box center [419, 181] width 49 height 16
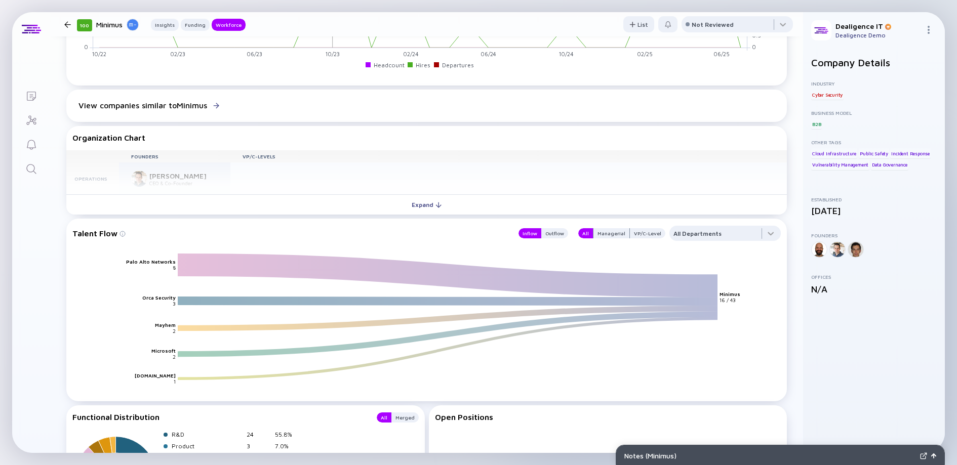
scroll to position [803, 0]
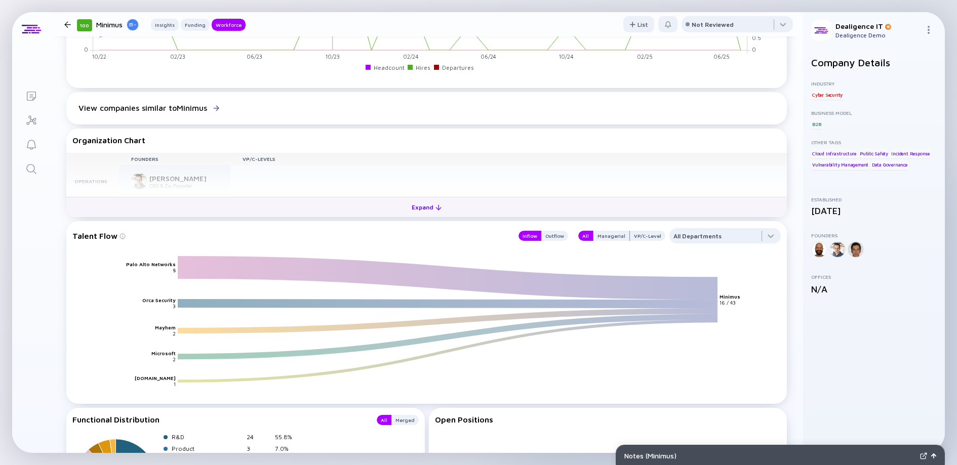
click at [311, 214] on button "Expand" at bounding box center [426, 207] width 720 height 20
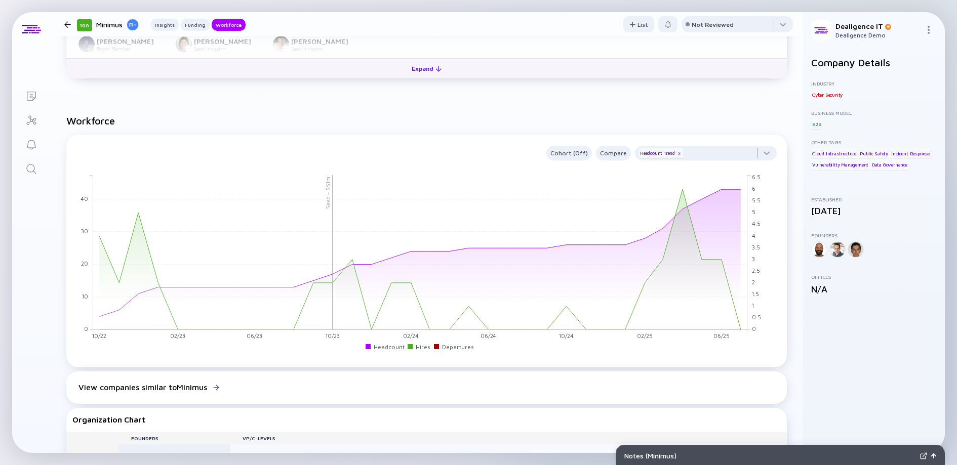
scroll to position [526, 0]
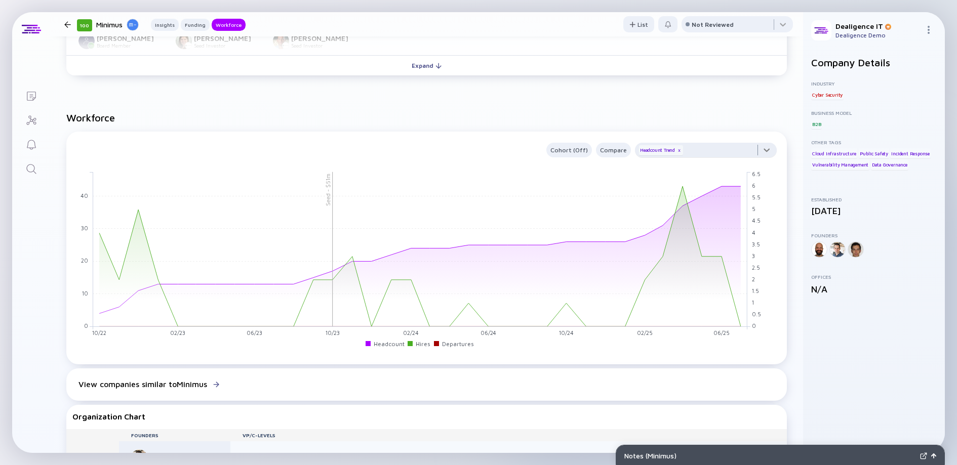
click at [697, 153] on div at bounding box center [706, 153] width 142 height 20
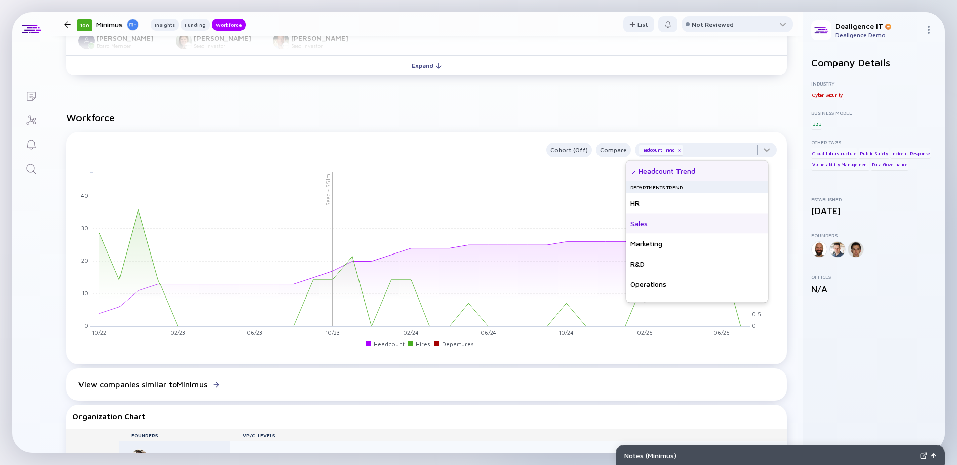
click at [680, 232] on div "Sales" at bounding box center [697, 224] width 142 height 20
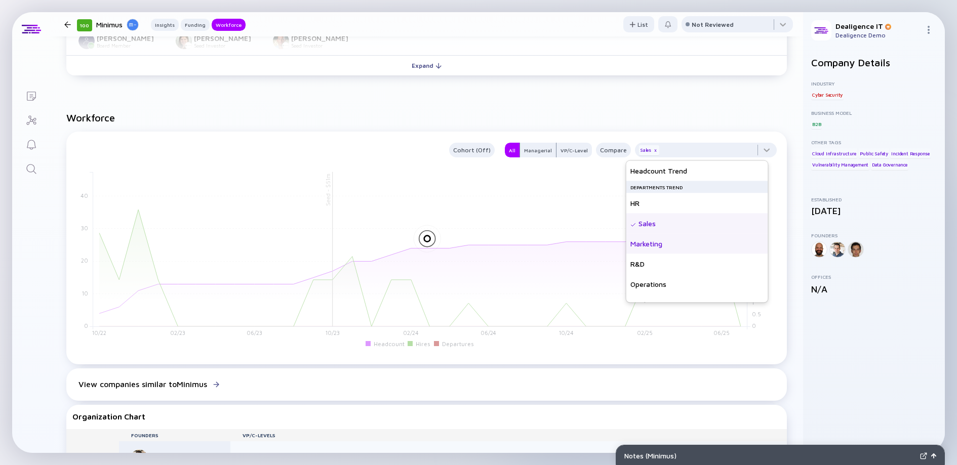
click at [680, 243] on div "Marketing" at bounding box center [697, 244] width 142 height 20
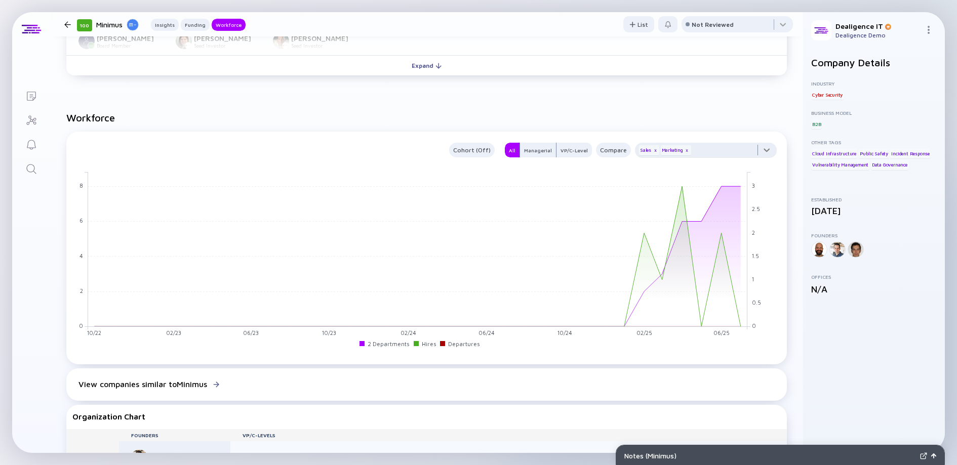
click at [727, 152] on div at bounding box center [706, 153] width 142 height 20
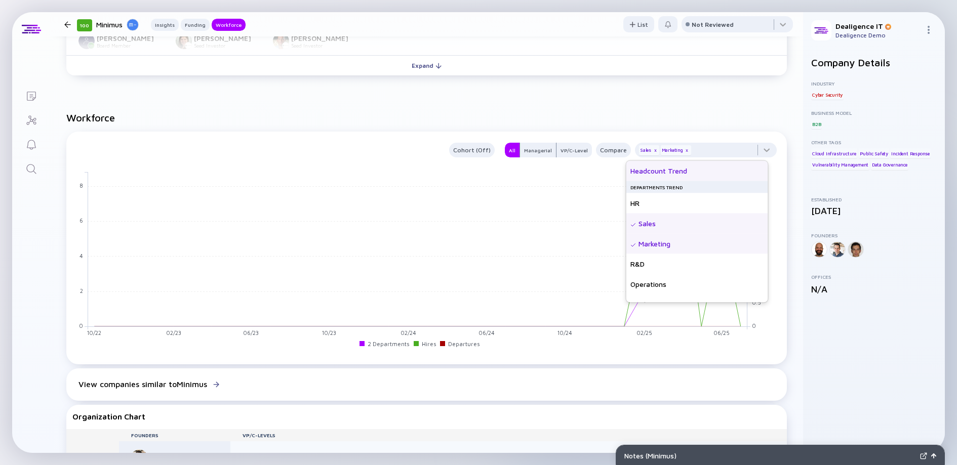
click at [723, 167] on div "Headcount Trend" at bounding box center [697, 171] width 142 height 20
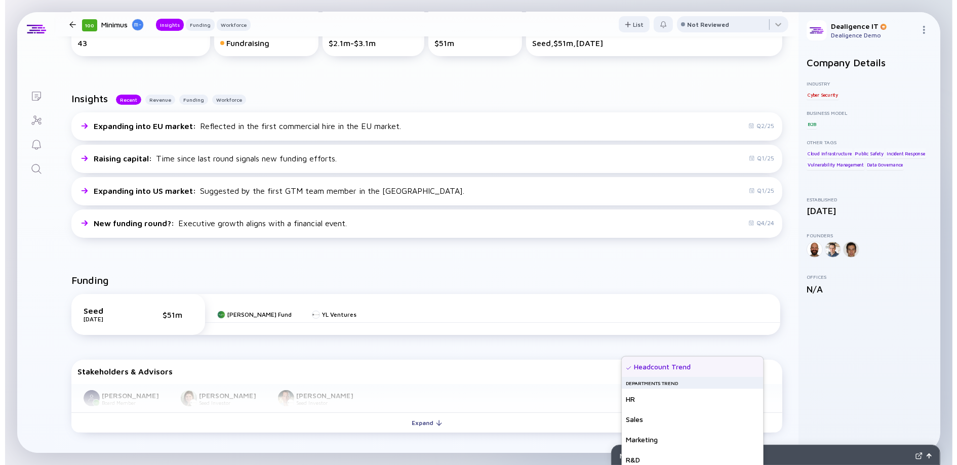
scroll to position [0, 0]
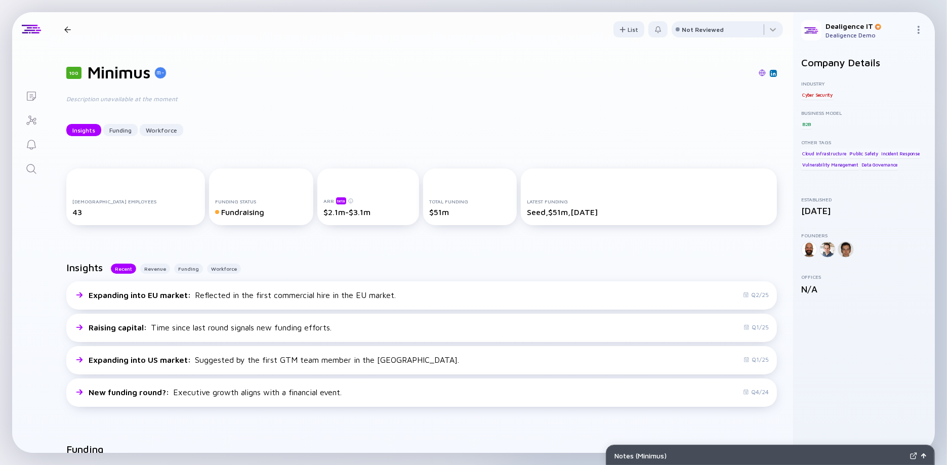
click at [64, 29] on div at bounding box center [67, 29] width 15 height 7
click at [67, 29] on div at bounding box center [67, 29] width 7 height 7
click at [66, 28] on div at bounding box center [67, 29] width 7 height 7
click at [31, 97] on icon "Lists" at bounding box center [31, 96] width 12 height 12
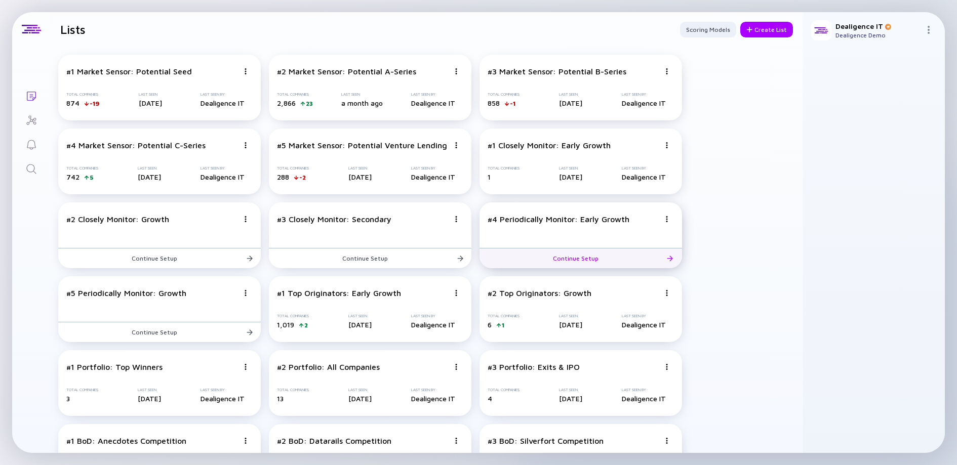
scroll to position [414, 0]
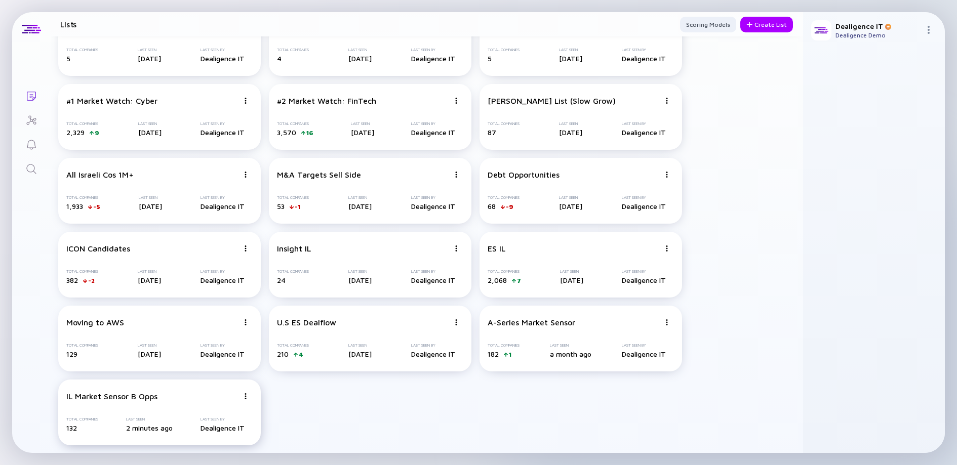
click at [168, 412] on div "IL Market Sensor B Opps Total Companies 132 Last Seen 2 minutes ago Last Seen B…" at bounding box center [159, 413] width 202 height 66
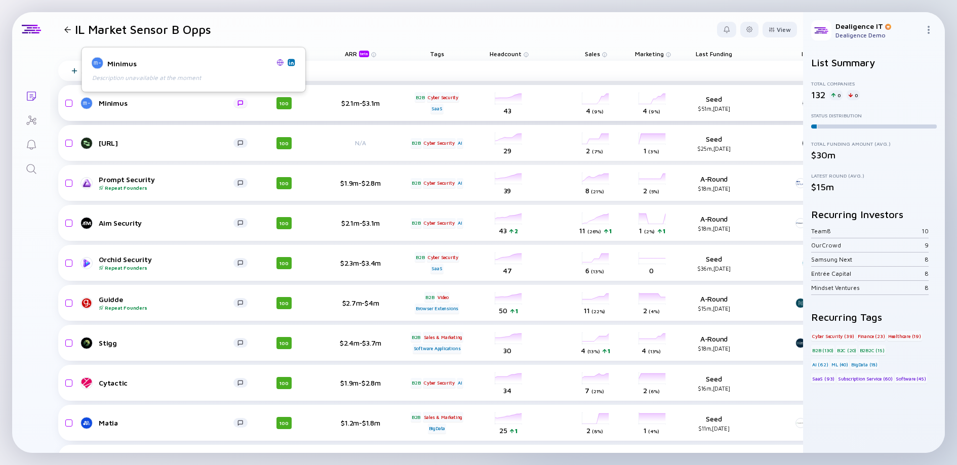
click at [241, 104] on div at bounding box center [240, 103] width 6 height 6
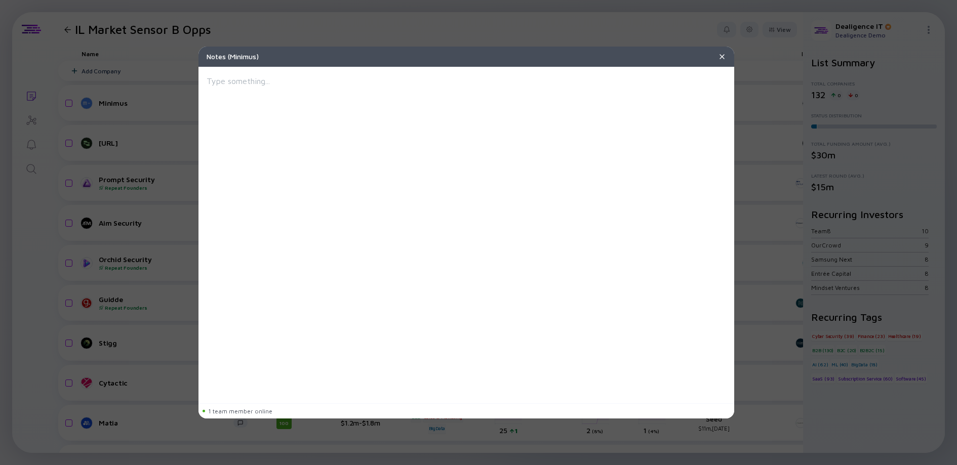
click at [290, 89] on div at bounding box center [466, 236] width 519 height 322
click at [719, 57] on img at bounding box center [722, 57] width 8 height 8
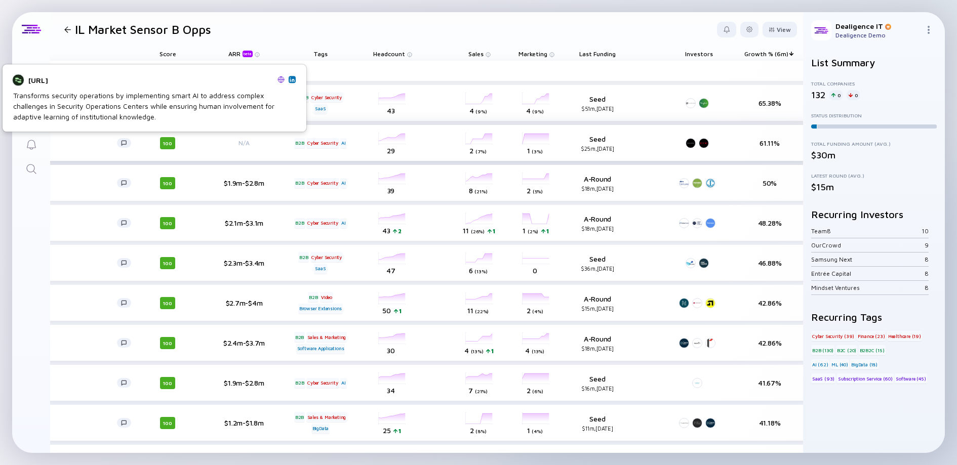
scroll to position [0, 157]
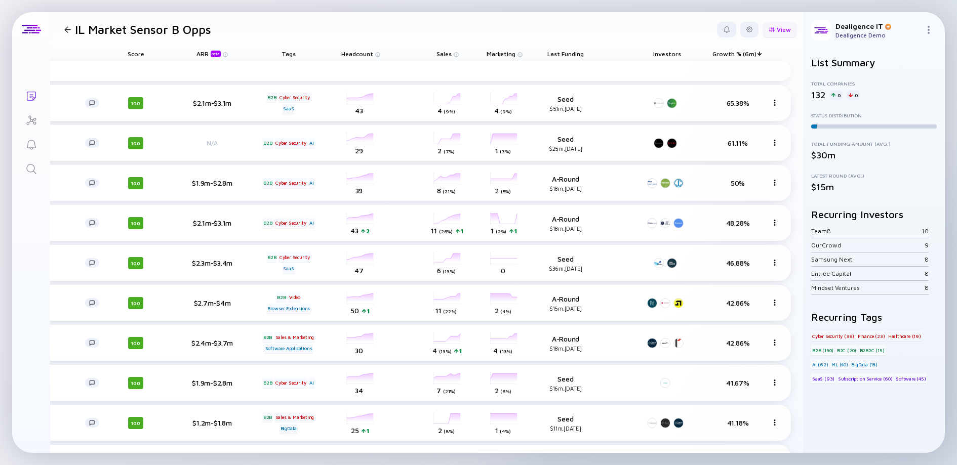
click at [765, 30] on div "View" at bounding box center [779, 30] width 34 height 16
click at [736, 51] on div "Geographies" at bounding box center [752, 49] width 73 height 20
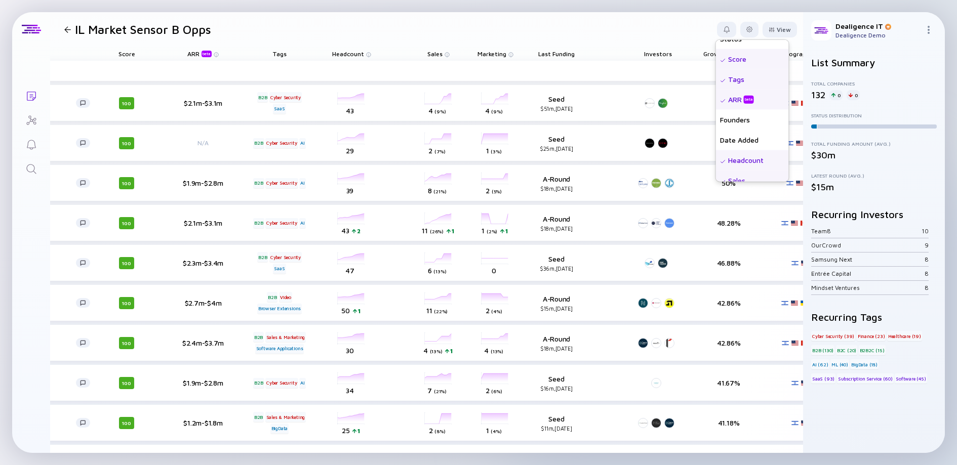
scroll to position [0, 0]
click at [730, 147] on div "Founders" at bounding box center [752, 151] width 73 height 20
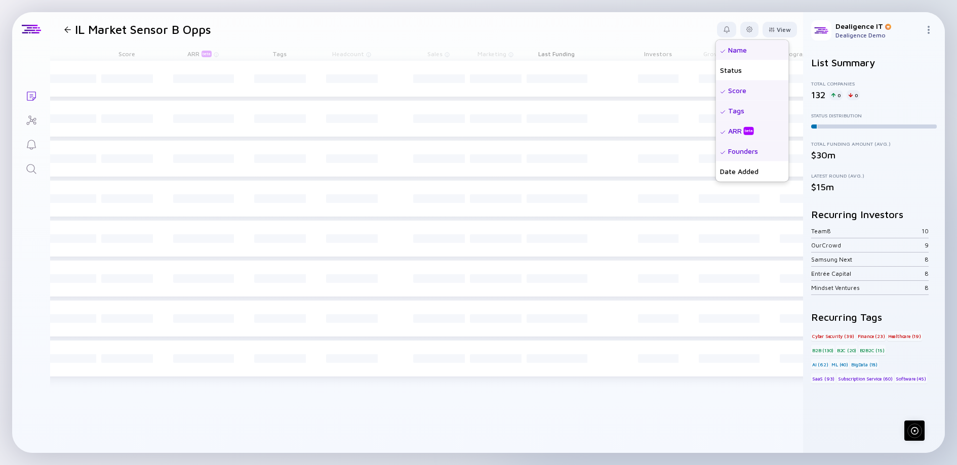
click at [646, 33] on header "IL Market Sensor B Opps View Name Status Score Tags ARR beta Founders Date Adde…" at bounding box center [426, 29] width 753 height 34
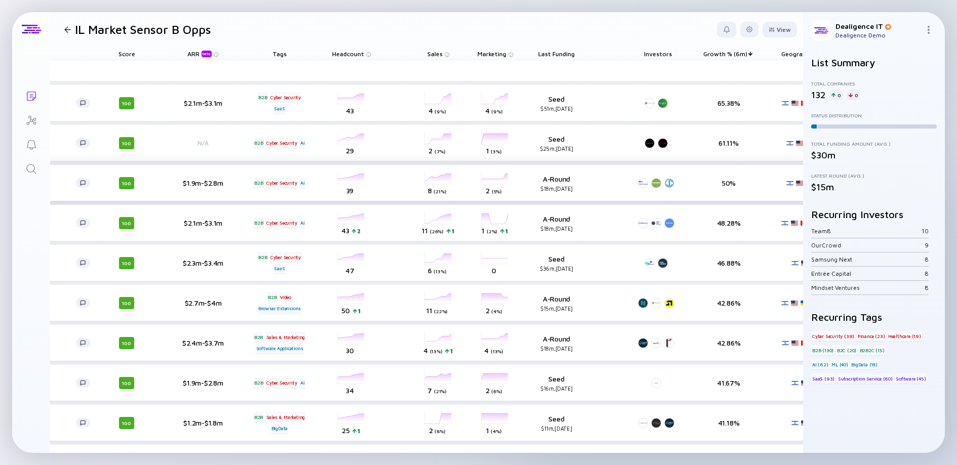
scroll to position [0, 324]
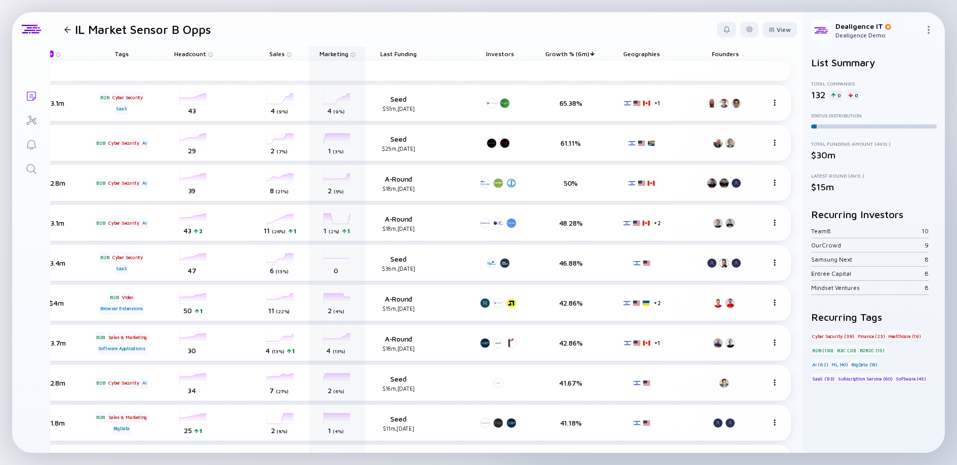
drag, startPoint x: 714, startPoint y: 54, endPoint x: 238, endPoint y: 58, distance: 476.4
click at [238, 58] on div "Name Score ARR beta Tags Headcount Sales Marketing Last Funding Investors Growt…" at bounding box center [267, 54] width 1048 height 14
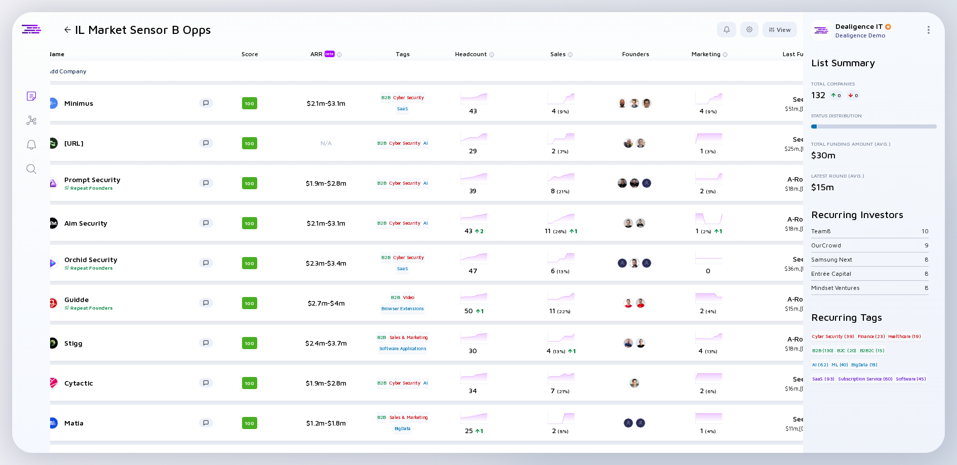
scroll to position [0, 0]
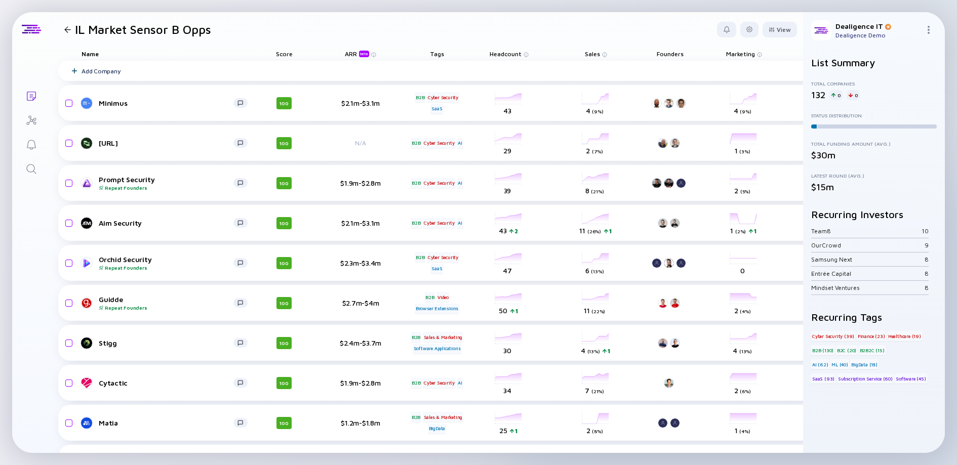
click at [588, 55] on span "Sales" at bounding box center [592, 54] width 15 height 8
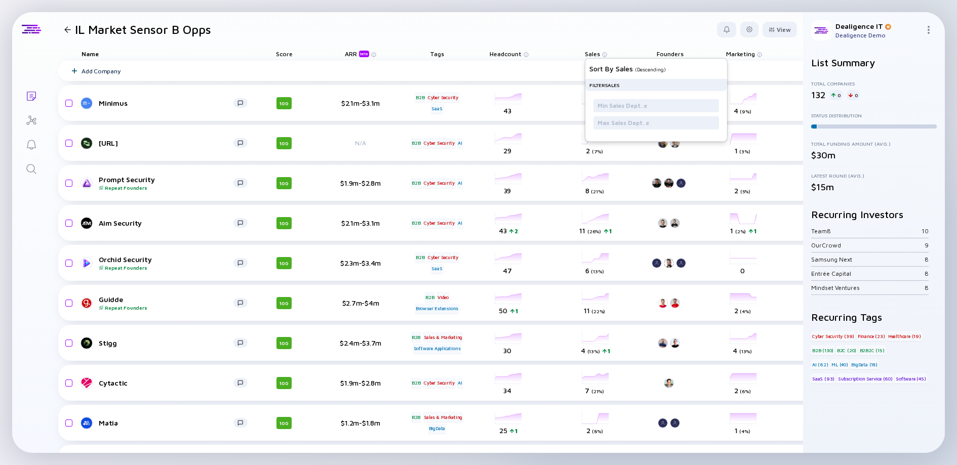
click at [589, 29] on header "IL Market Sensor B Opps View" at bounding box center [426, 29] width 753 height 34
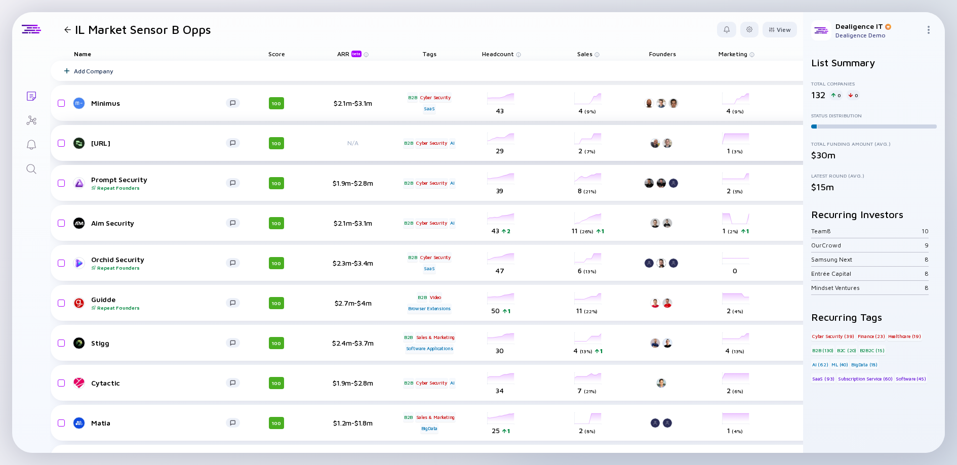
scroll to position [0, 6]
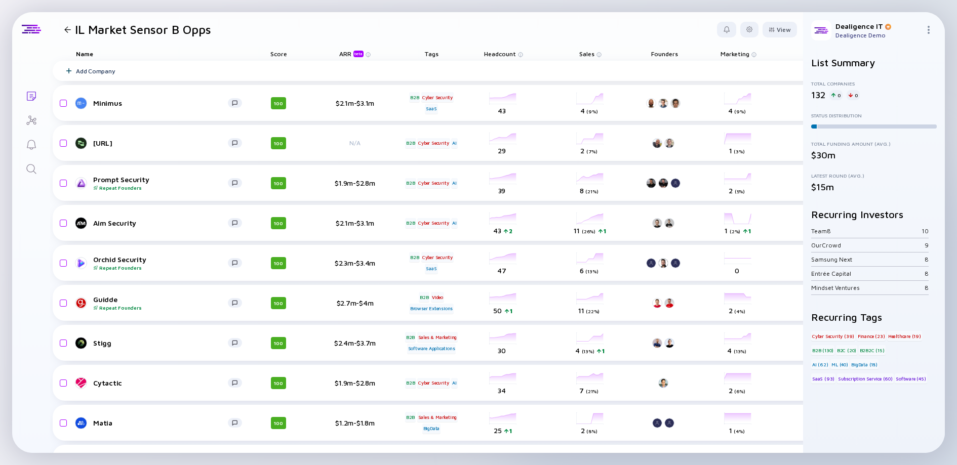
click at [591, 52] on span "Sales" at bounding box center [586, 54] width 15 height 8
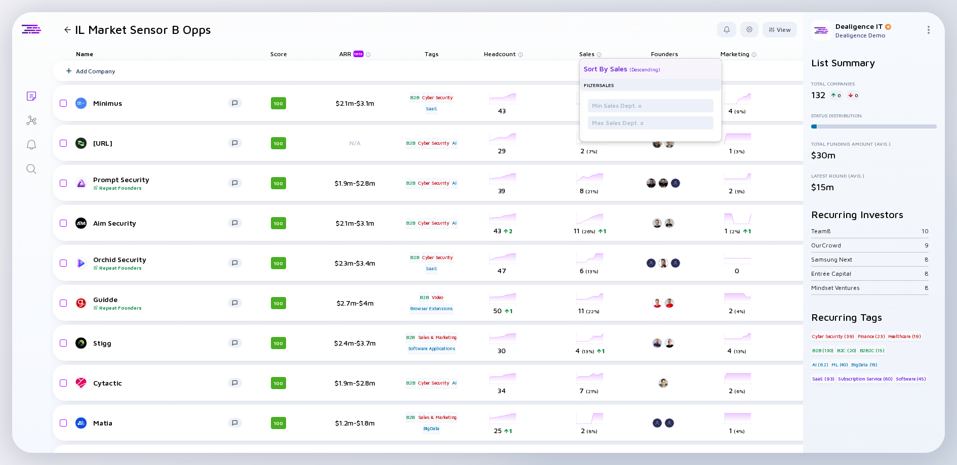
click at [590, 63] on div "Sort by Sales ( Descending )" at bounding box center [647, 68] width 126 height 20
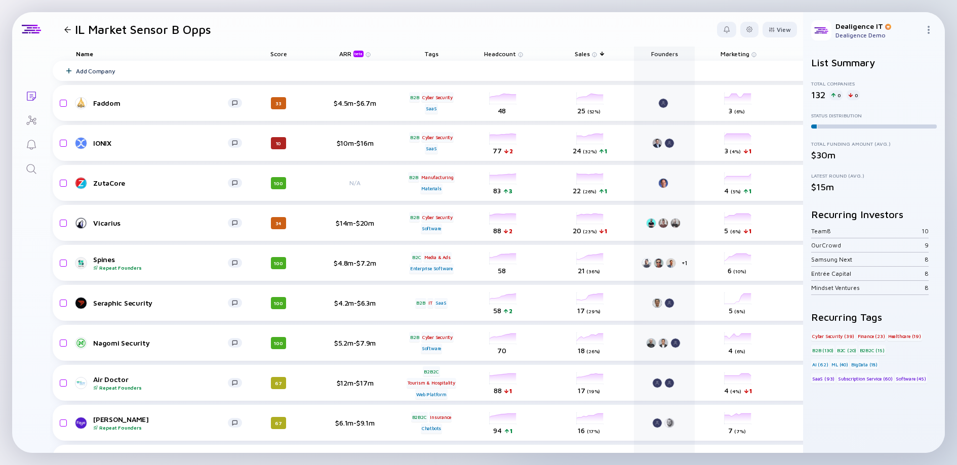
drag, startPoint x: 732, startPoint y: 52, endPoint x: 651, endPoint y: 52, distance: 81.0
click at [651, 52] on div "Name Score ARR beta Tags Headcount Sales Founders Marketing Last Funding Invest…" at bounding box center [577, 54] width 1048 height 14
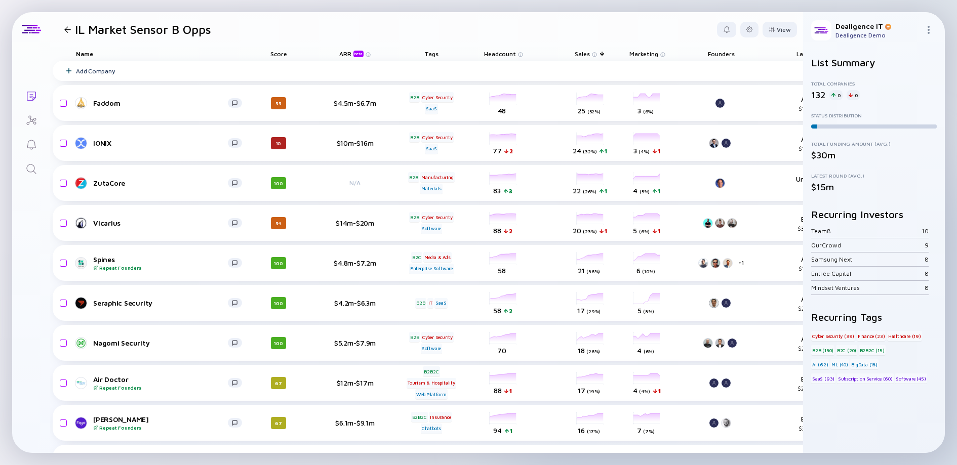
click at [67, 30] on div at bounding box center [67, 29] width 7 height 7
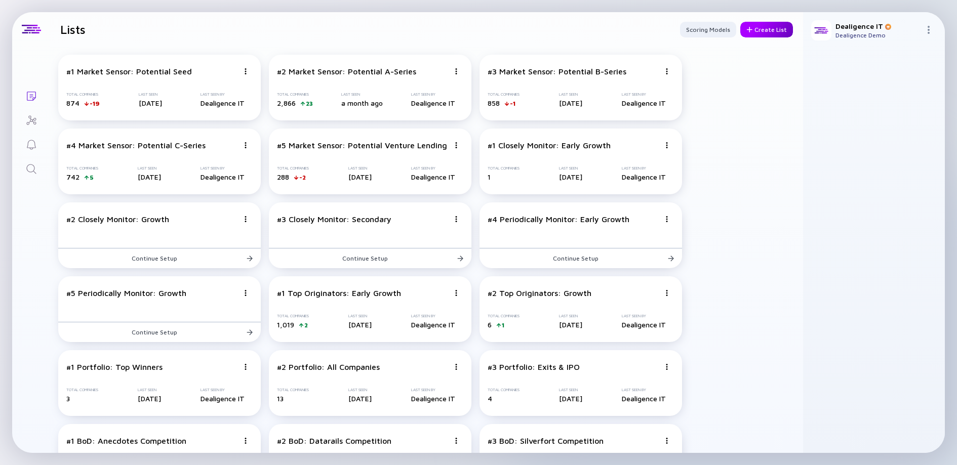
click at [754, 32] on div "Create List" at bounding box center [766, 30] width 53 height 16
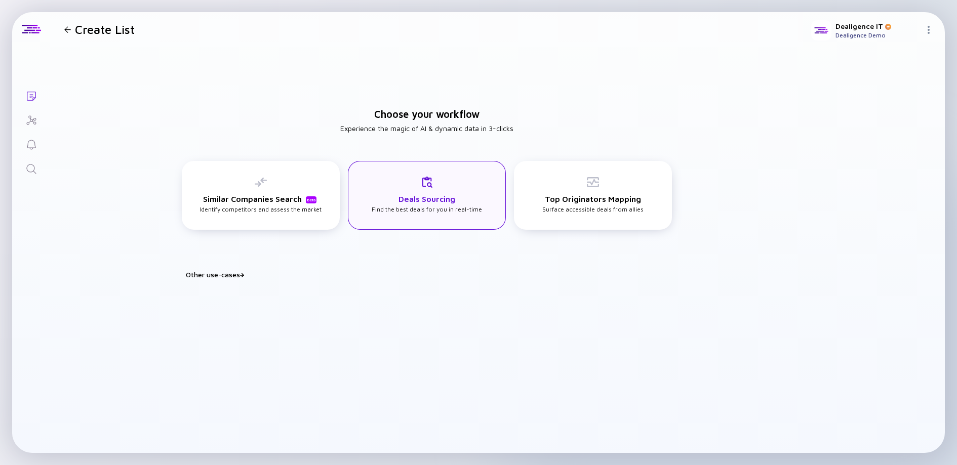
click at [393, 196] on div "Deals Sourcing Find the best deals for you in real-time" at bounding box center [427, 194] width 110 height 37
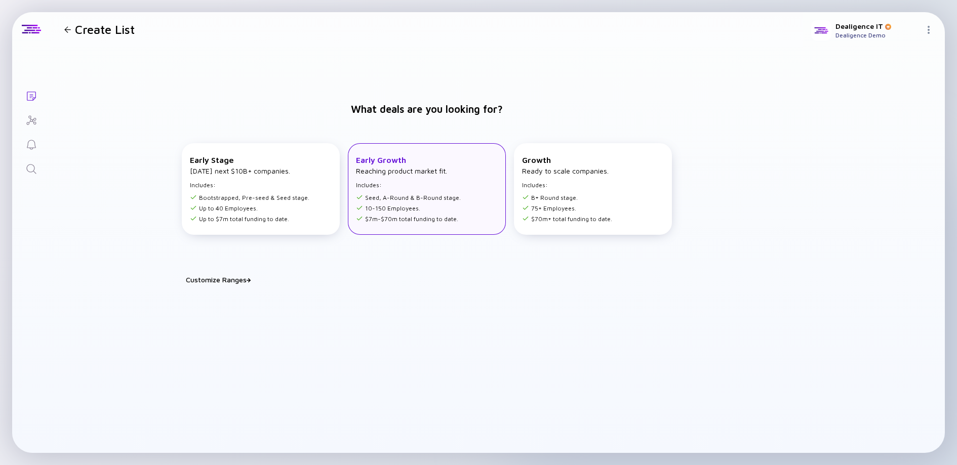
click at [396, 195] on li "Seed, A-Round & B-Round stage." at bounding box center [408, 198] width 105 height 8
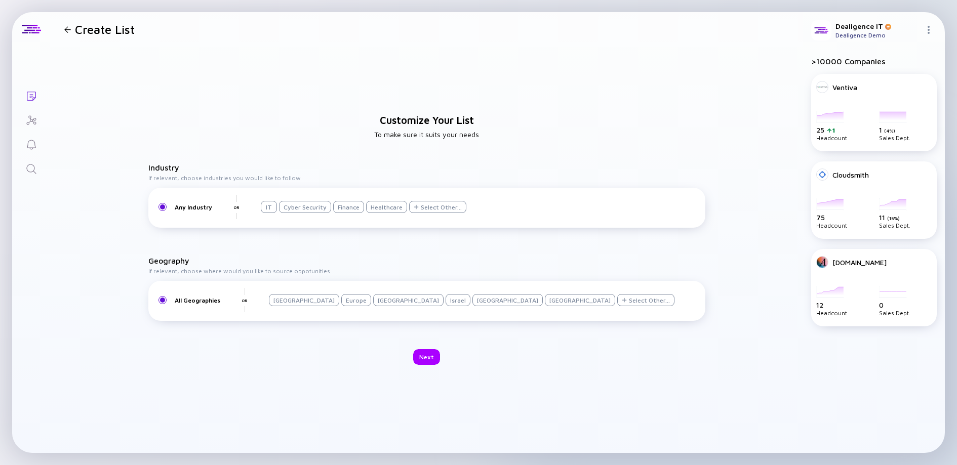
click at [445, 301] on div "Israel" at bounding box center [457, 300] width 25 height 12
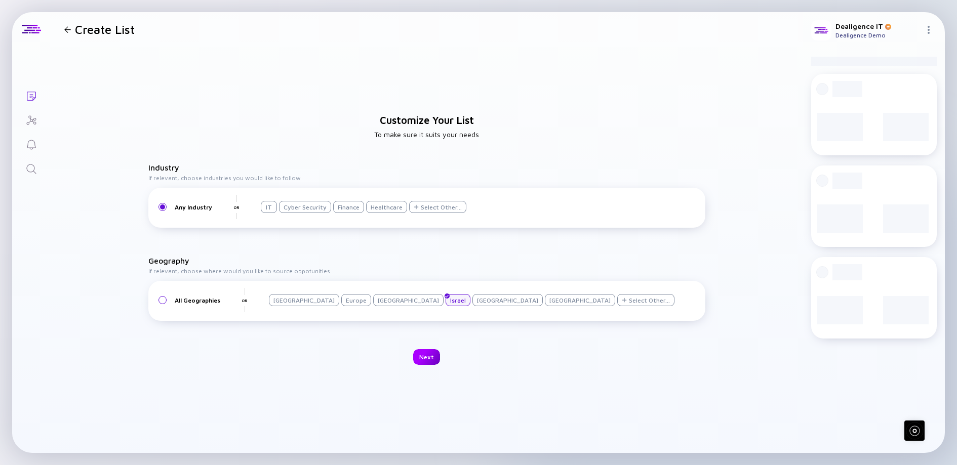
click at [424, 356] on div "Next" at bounding box center [426, 357] width 27 height 16
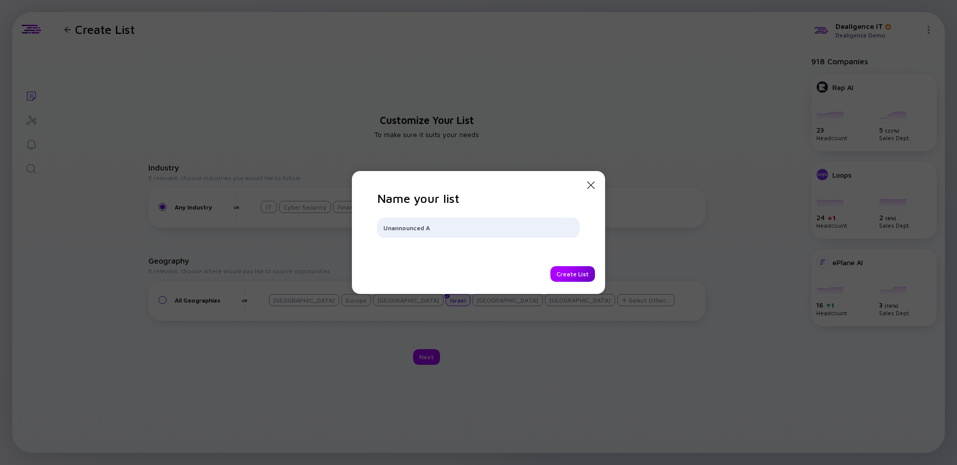
type input "Unannounced A"
click at [578, 276] on div "Create List" at bounding box center [572, 274] width 45 height 16
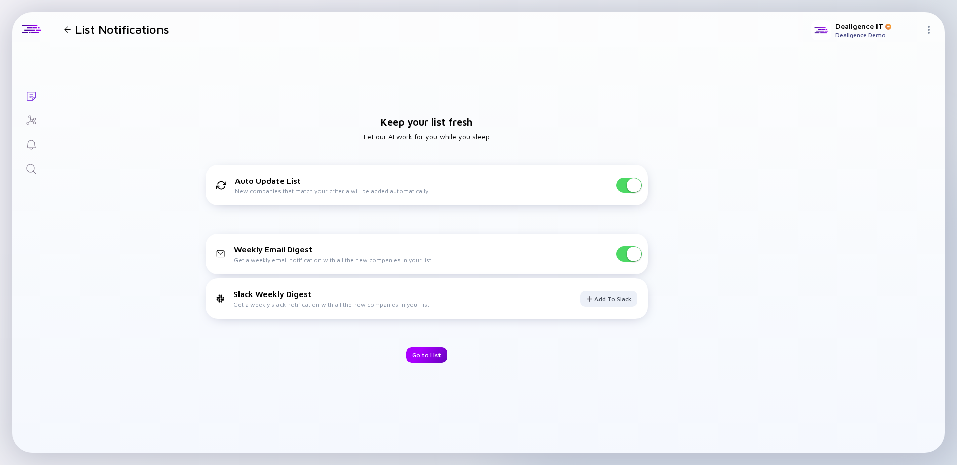
click at [434, 355] on div "Go to List" at bounding box center [426, 355] width 41 height 16
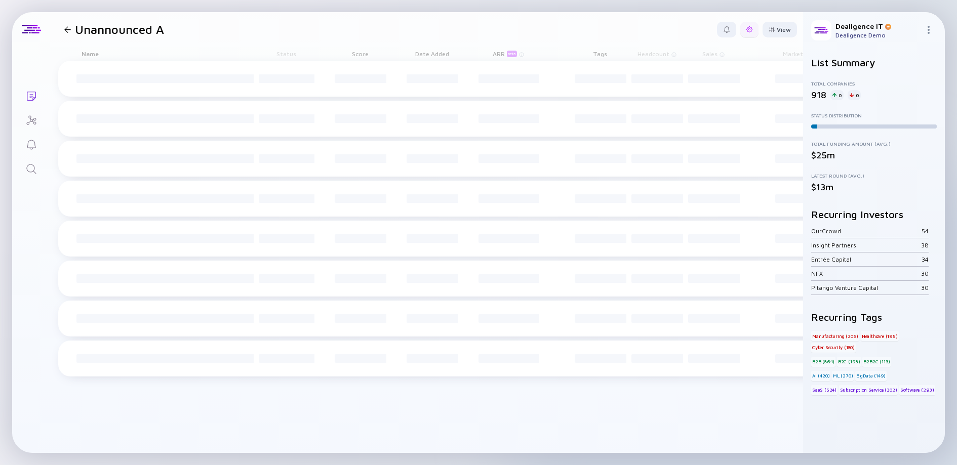
click at [754, 32] on div "View" at bounding box center [757, 30] width 80 height 16
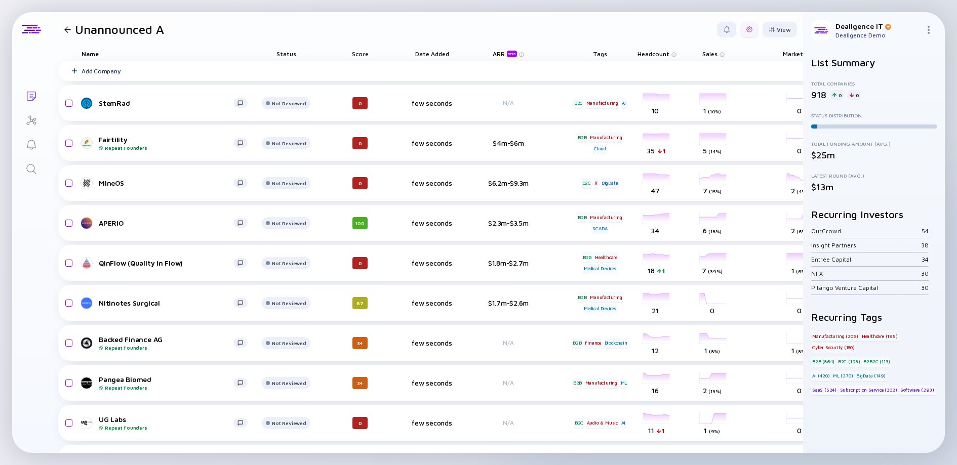
click at [746, 30] on div at bounding box center [749, 29] width 6 height 6
click at [719, 110] on div "Edit Filter" at bounding box center [717, 111] width 63 height 20
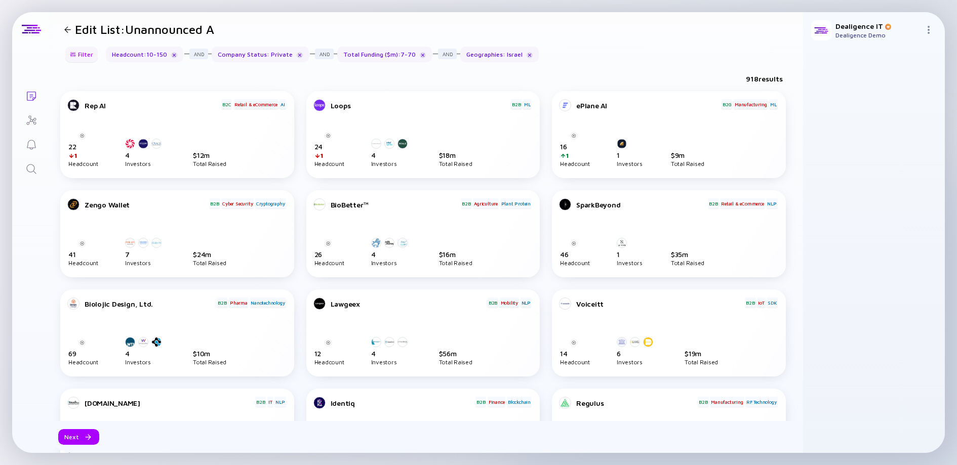
click at [83, 57] on div "Filter" at bounding box center [81, 55] width 35 height 16
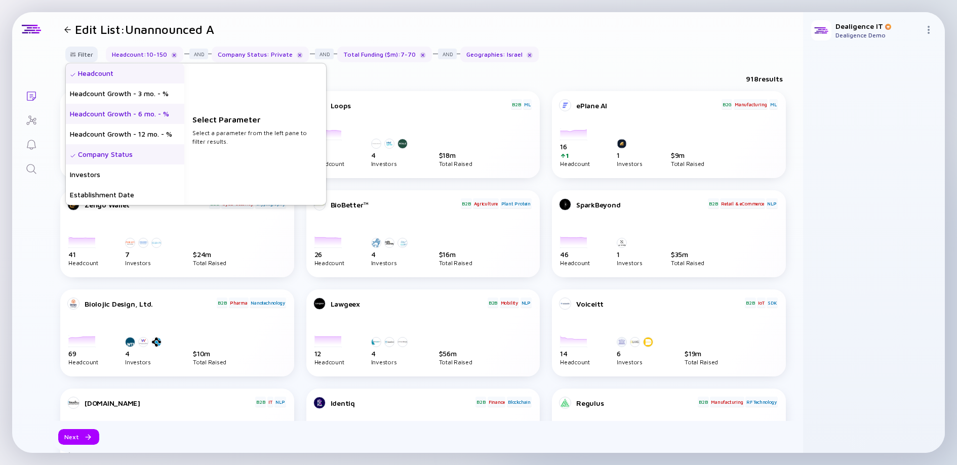
click at [129, 120] on div "Headcount Growth - 6 mo. - %" at bounding box center [125, 114] width 118 height 20
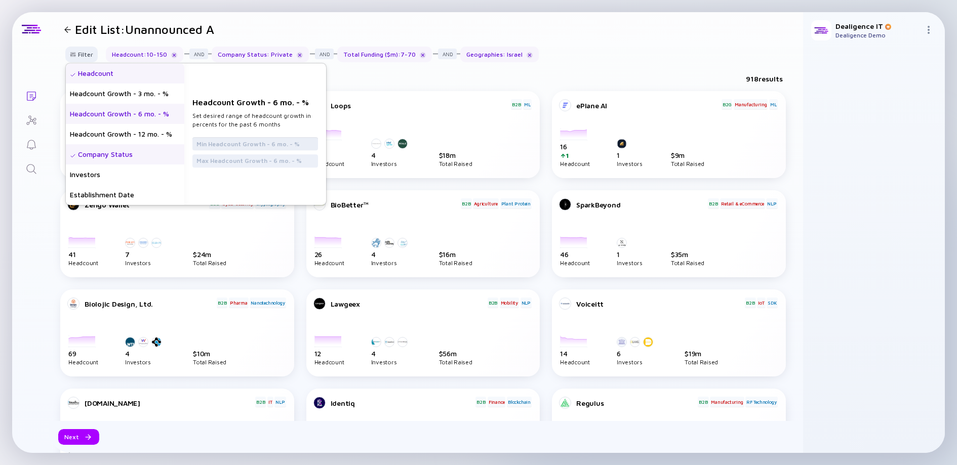
click at [271, 144] on input "text" at bounding box center [254, 144] width 117 height 10
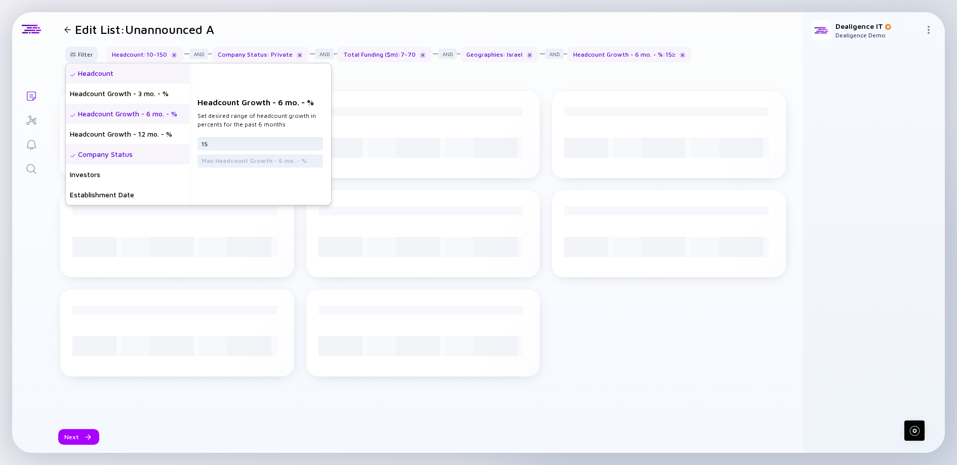
type input "15"
click at [146, 77] on div "Headcount" at bounding box center [128, 73] width 124 height 20
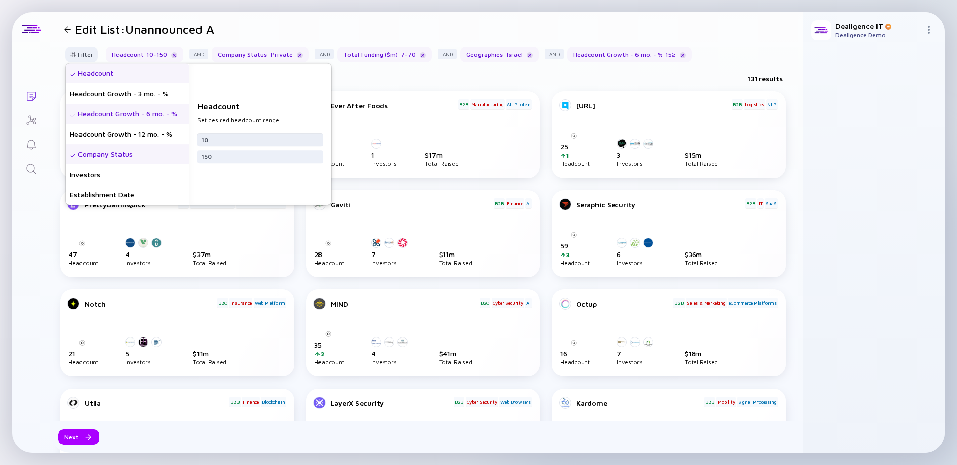
click at [232, 141] on input "10" at bounding box center [259, 140] width 117 height 10
type input "20"
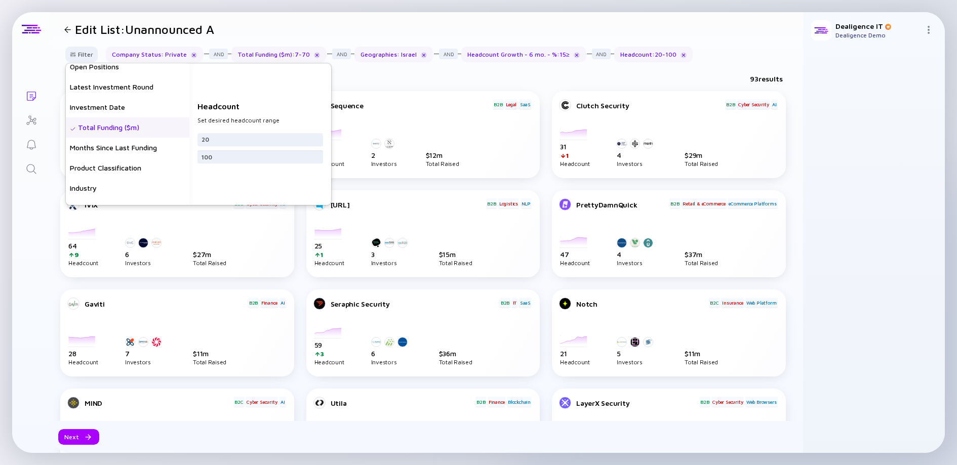
scroll to position [168, 0]
type input "100"
click at [119, 153] on div "Months Since Last Funding" at bounding box center [128, 148] width 124 height 20
click at [237, 144] on input "text" at bounding box center [259, 144] width 117 height 10
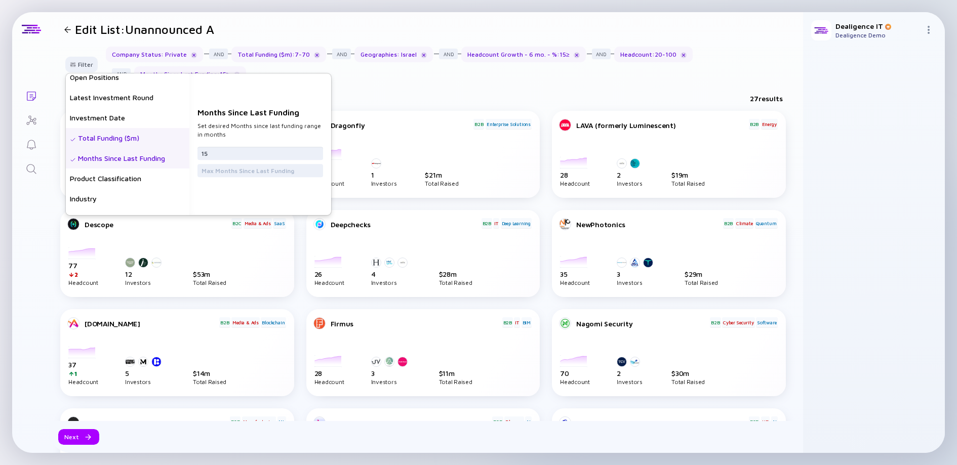
type input "15"
click at [402, 91] on div "27 results" at bounding box center [426, 100] width 753 height 21
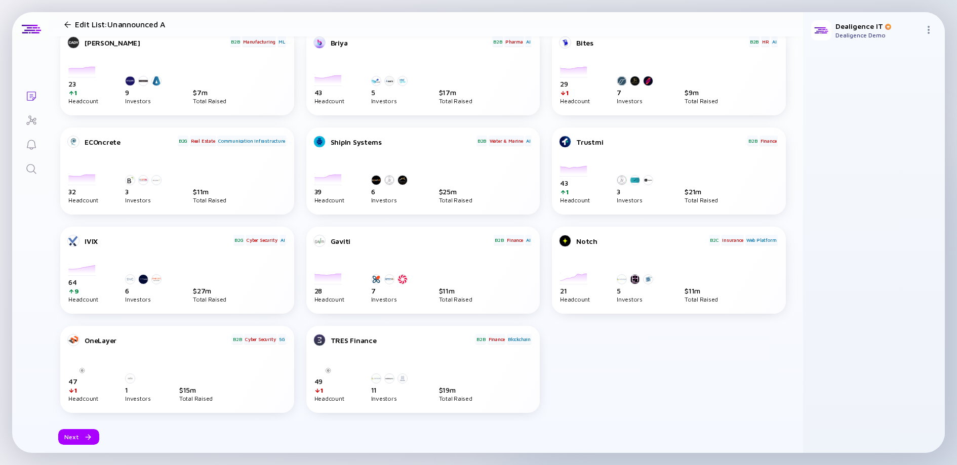
scroll to position [416, 0]
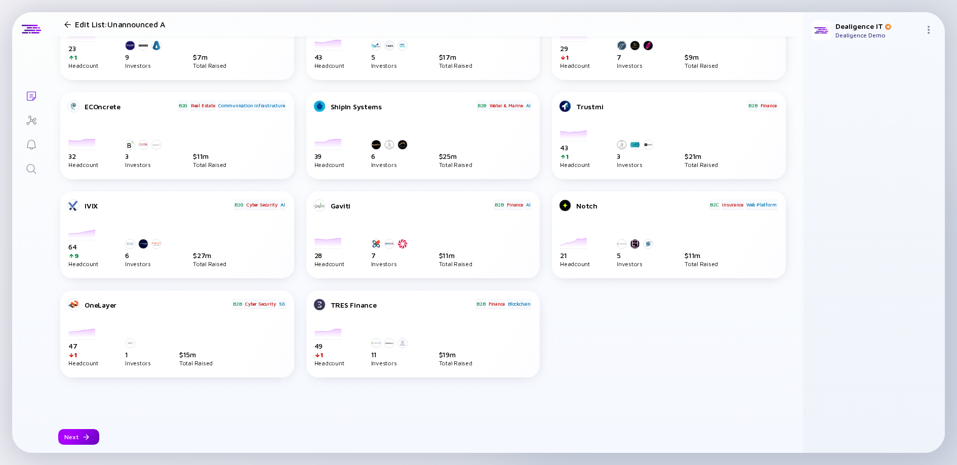
click at [83, 435] on div at bounding box center [86, 437] width 6 height 6
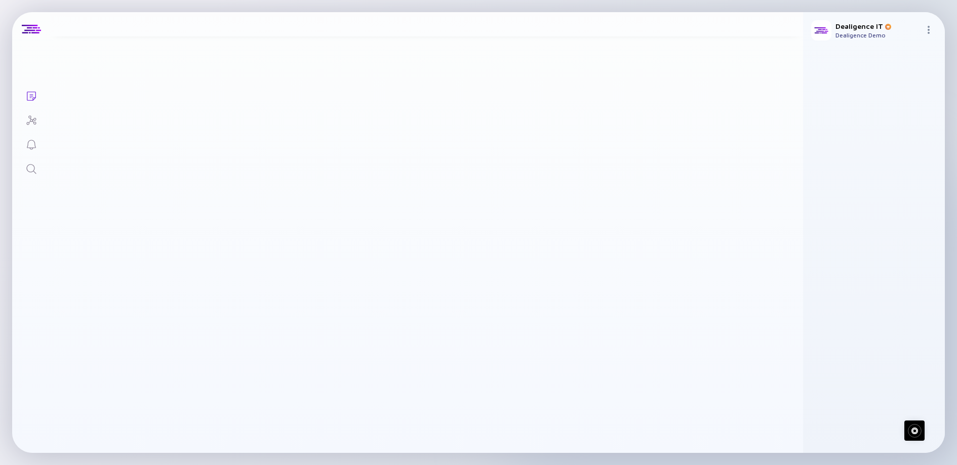
scroll to position [0, 0]
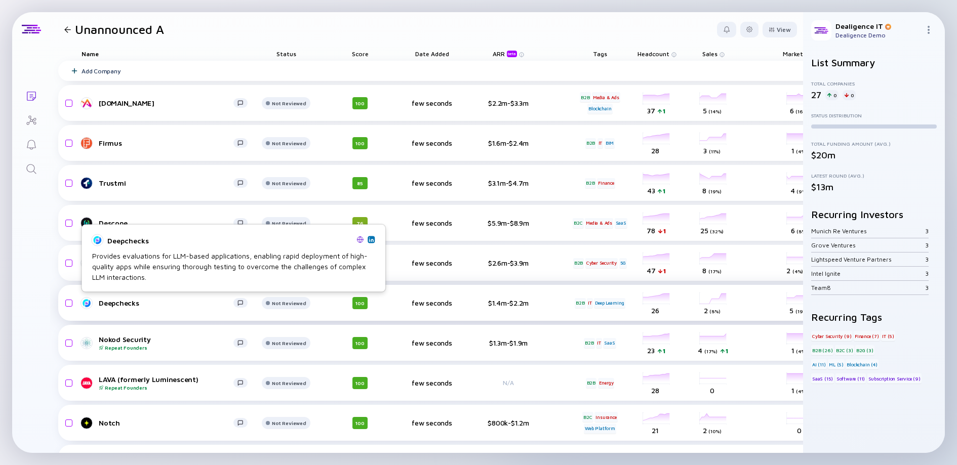
click at [114, 304] on div "Deepchecks" at bounding box center [166, 303] width 135 height 9
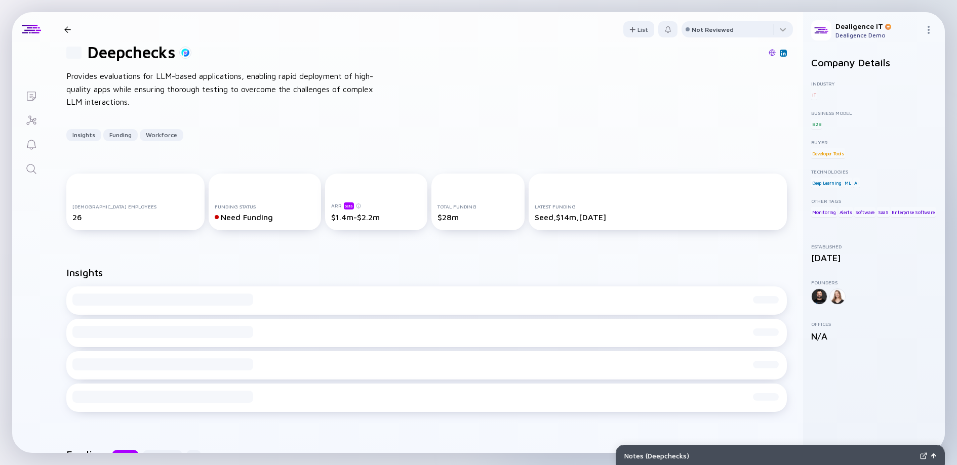
scroll to position [51, 0]
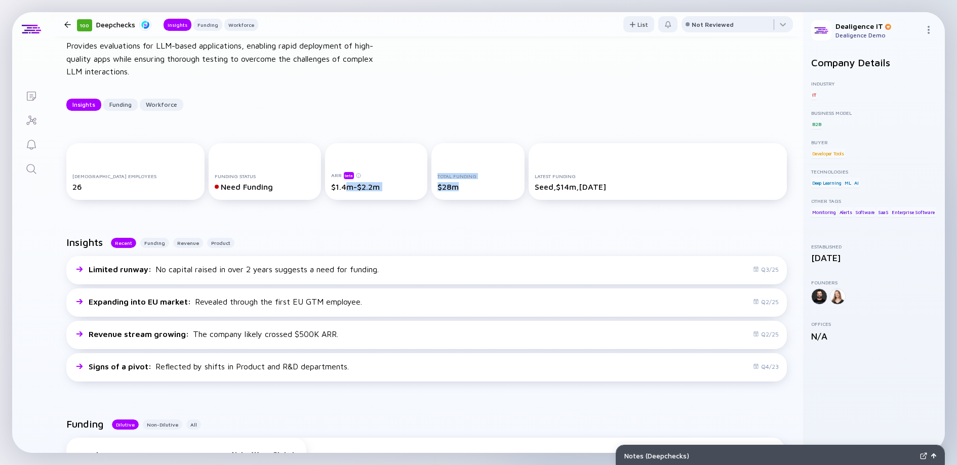
drag, startPoint x: 326, startPoint y: 189, endPoint x: 429, endPoint y: 191, distance: 103.3
click at [429, 191] on div "[DEMOGRAPHIC_DATA] Employees 26 Funding Status Need Funding ARR beta $1.4m-$2.2…" at bounding box center [426, 173] width 720 height 61
click at [338, 188] on div "$1.4m-$2.2m" at bounding box center [376, 186] width 91 height 9
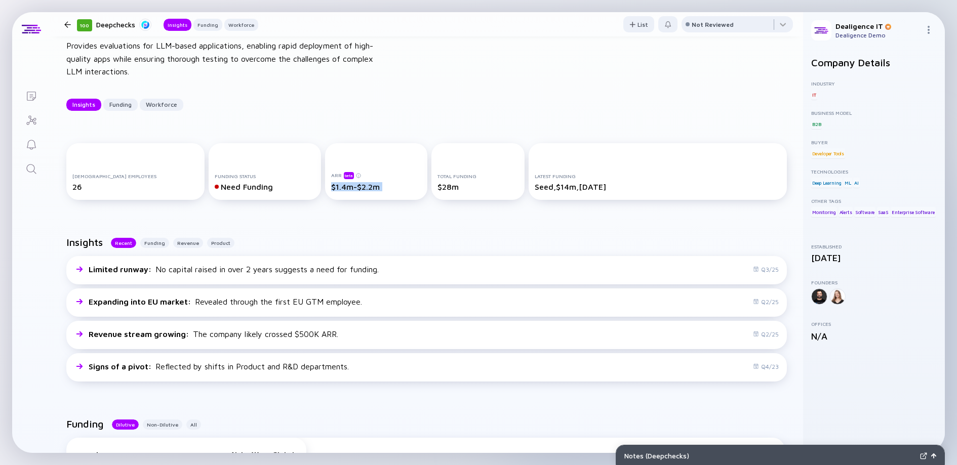
click at [357, 186] on div "$1.4m-$2.2m" at bounding box center [376, 186] width 91 height 9
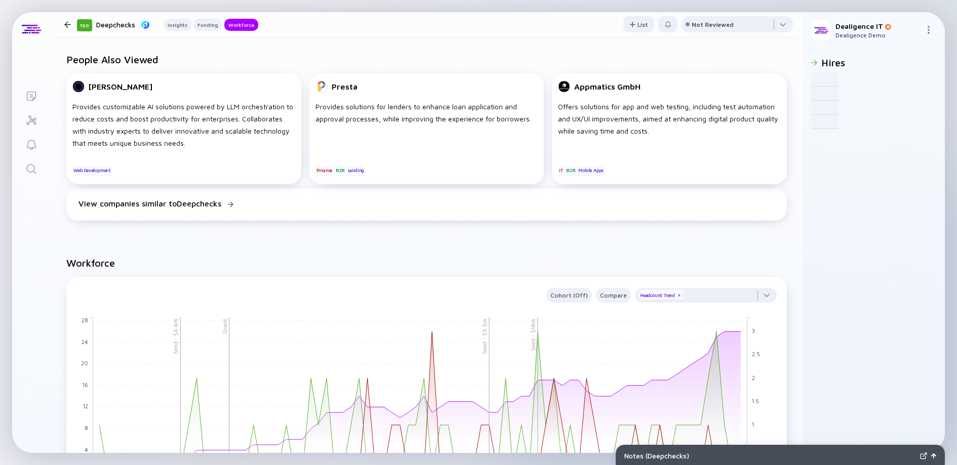
scroll to position [597, 0]
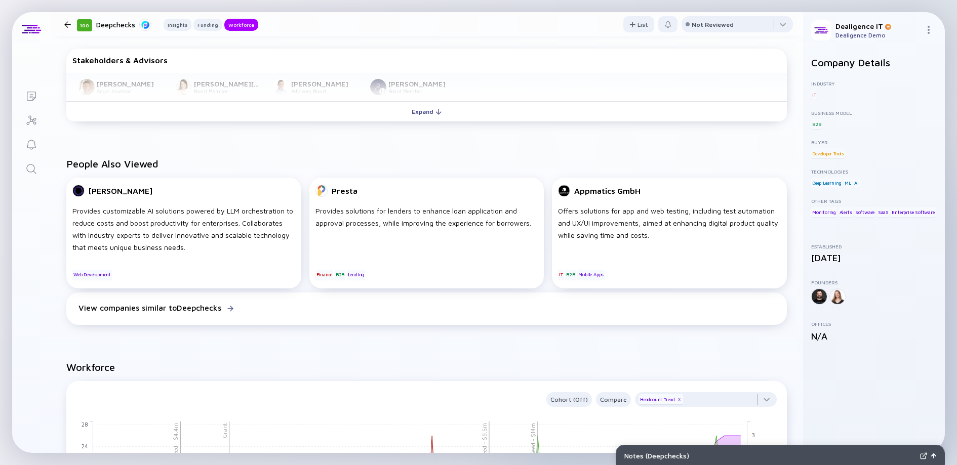
click at [70, 23] on div at bounding box center [67, 24] width 7 height 7
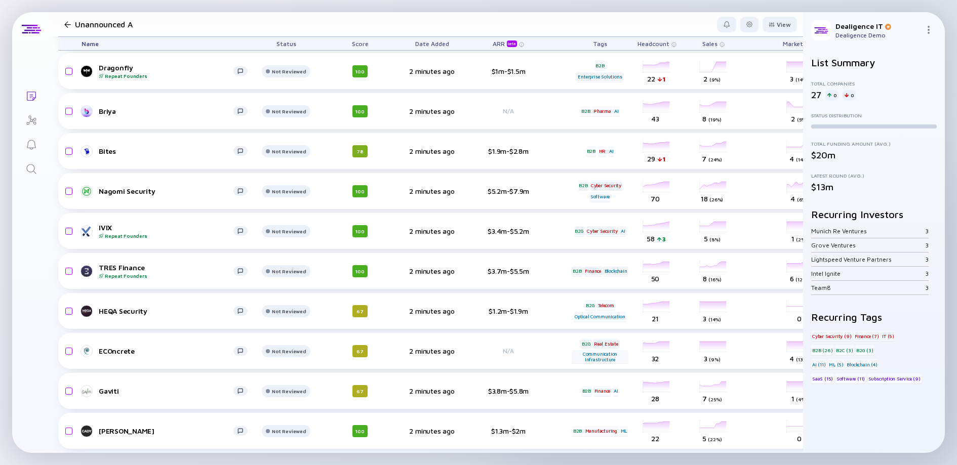
scroll to position [721, 0]
click at [35, 94] on icon "Lists" at bounding box center [31, 96] width 9 height 9
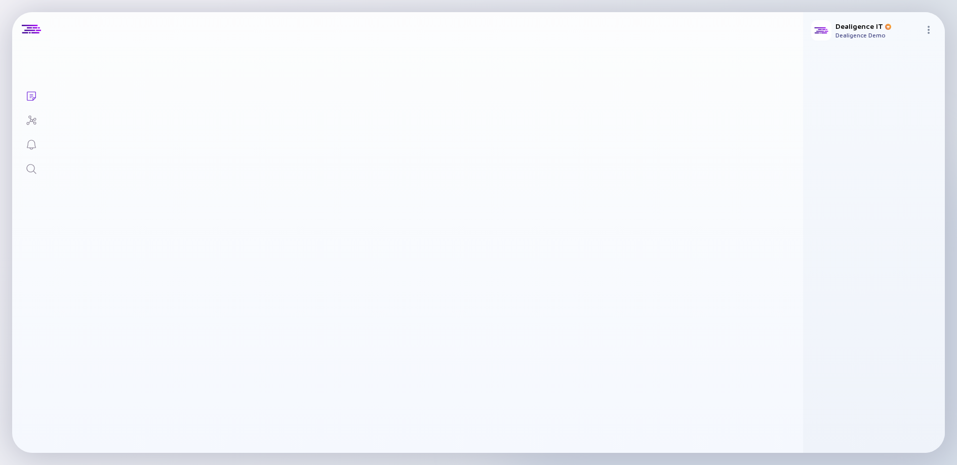
scroll to position [415, 0]
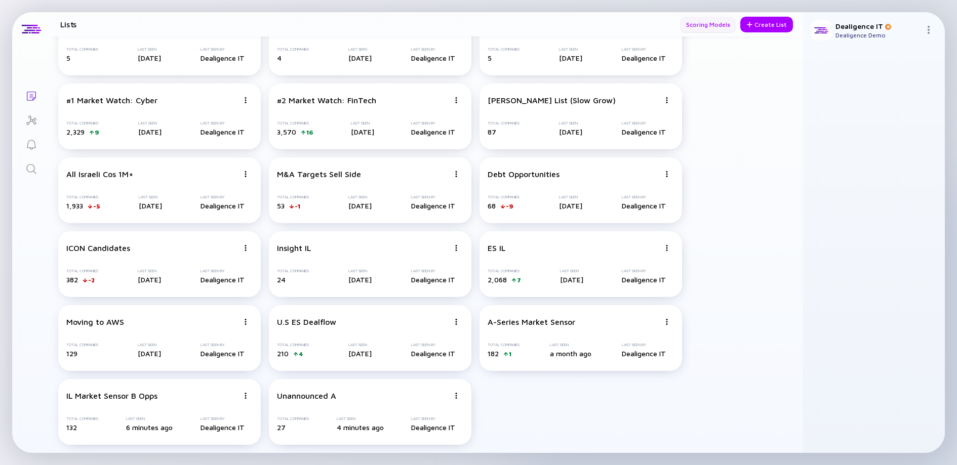
click at [711, 27] on div "Scoring Models" at bounding box center [708, 25] width 56 height 16
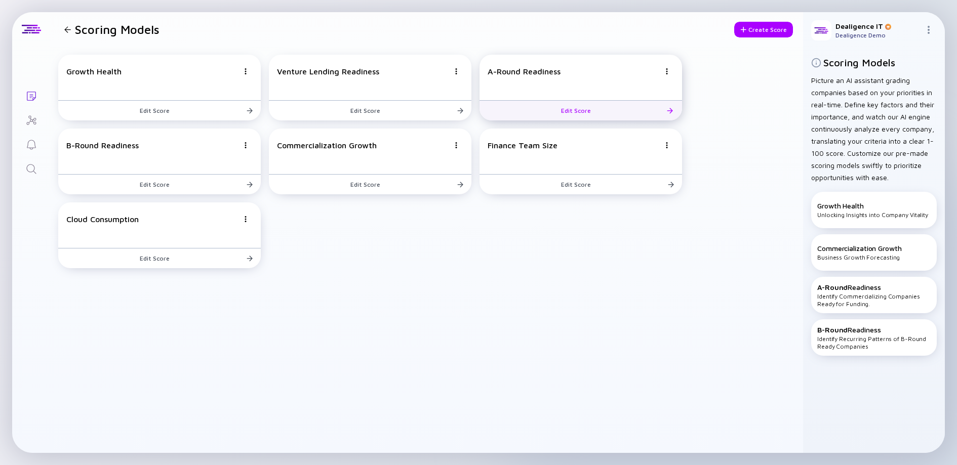
click at [515, 90] on div "A-Round Readiness Edit Score" at bounding box center [580, 88] width 202 height 66
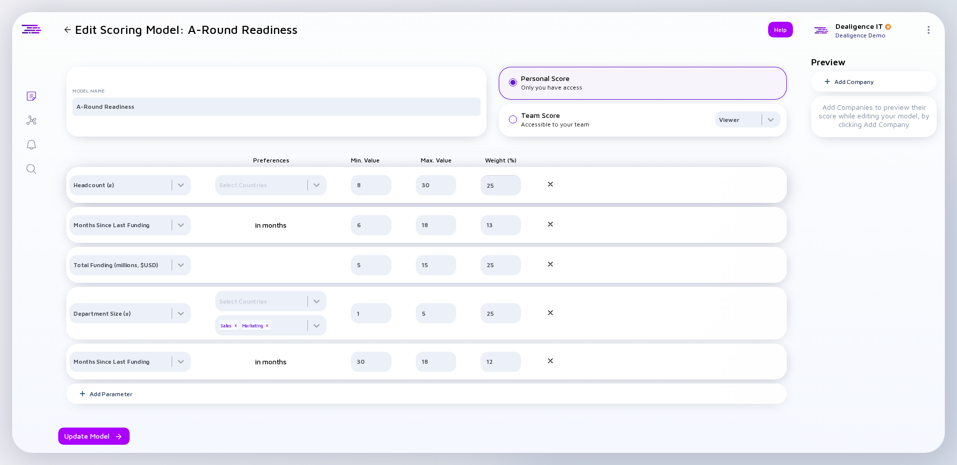
click at [493, 190] on input "25" at bounding box center [500, 185] width 28 height 10
click at [768, 169] on div "Model Name A-Round Readiness Personal Score Only you have access Team Score Acc…" at bounding box center [426, 263] width 720 height 417
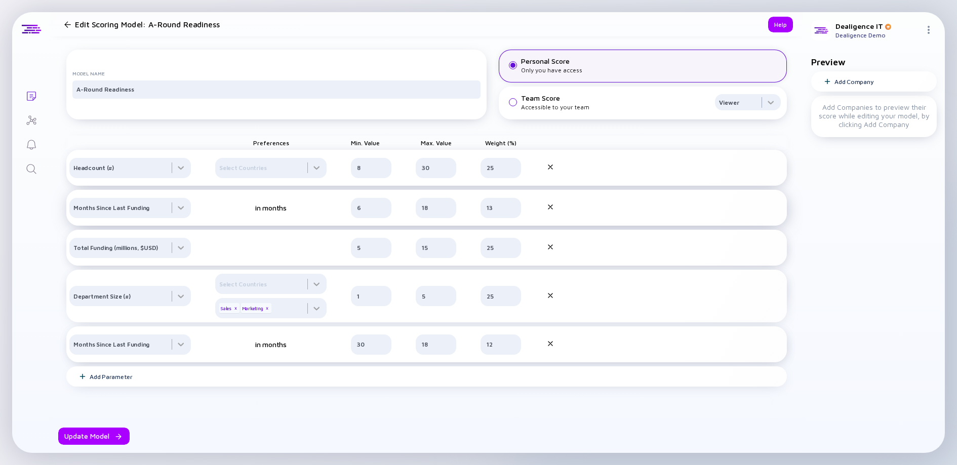
scroll to position [13, 0]
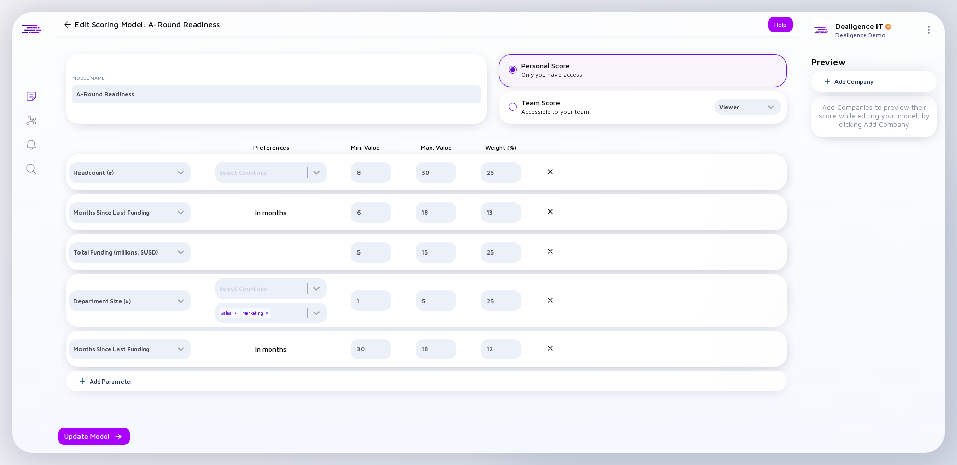
click at [894, 86] on div "Add Company" at bounding box center [874, 81] width 126 height 20
click at [759, 151] on div "Preferences Min. Value Max. Value Weight (%)" at bounding box center [426, 147] width 720 height 14
click at [33, 98] on icon "Lists" at bounding box center [31, 96] width 12 height 12
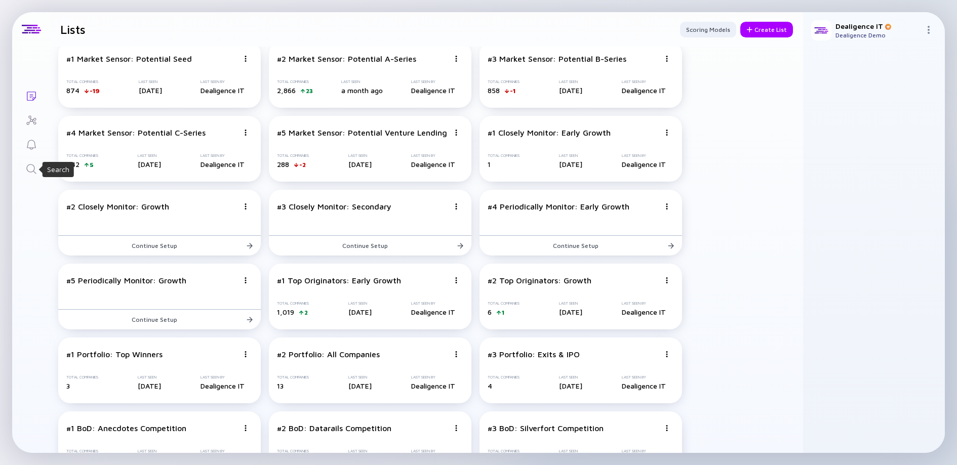
click at [34, 169] on icon "Search" at bounding box center [31, 169] width 10 height 10
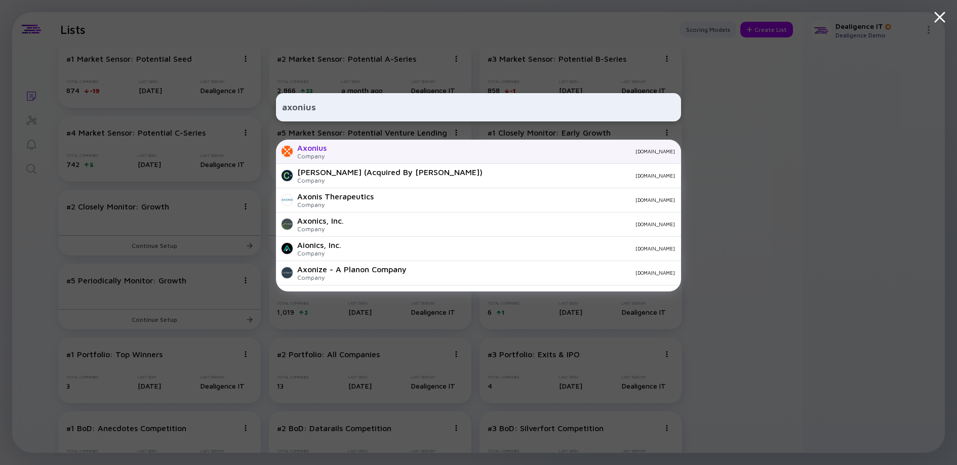
type input "axonius"
click at [359, 156] on div "Axonius Company [DOMAIN_NAME]" at bounding box center [478, 152] width 405 height 24
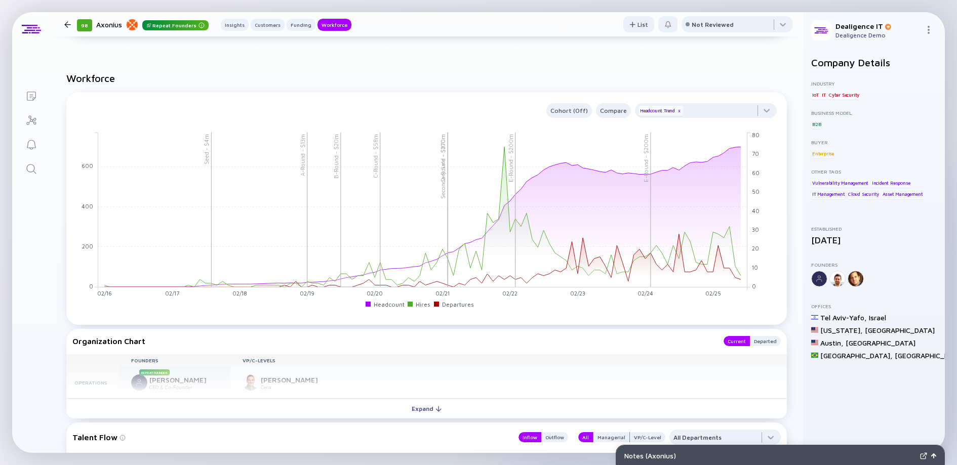
scroll to position [1043, 0]
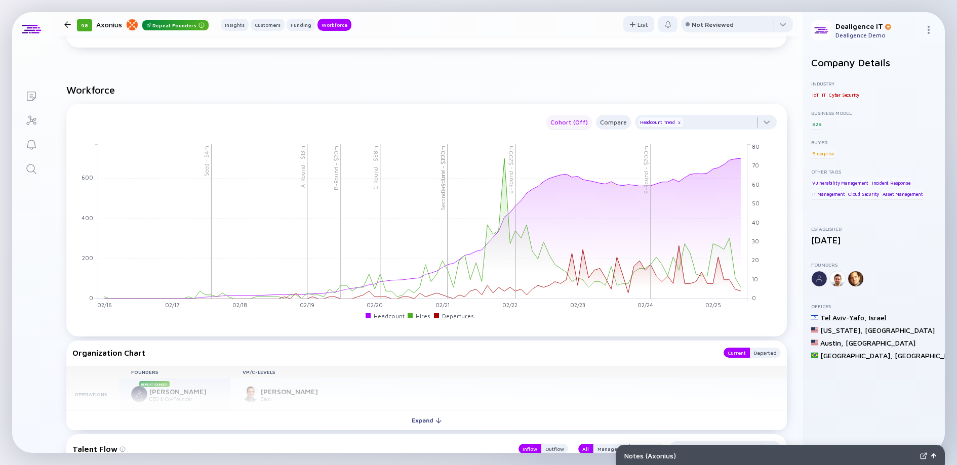
click at [559, 116] on div "Cohort (Off)" at bounding box center [569, 122] width 46 height 12
click at [478, 115] on div "Cohort (Off) Compare Headcount Trend x" at bounding box center [424, 122] width 704 height 15
click at [558, 116] on div "Cohort (Off)" at bounding box center [569, 122] width 46 height 12
click at [561, 175] on div "Department" at bounding box center [570, 172] width 56 height 20
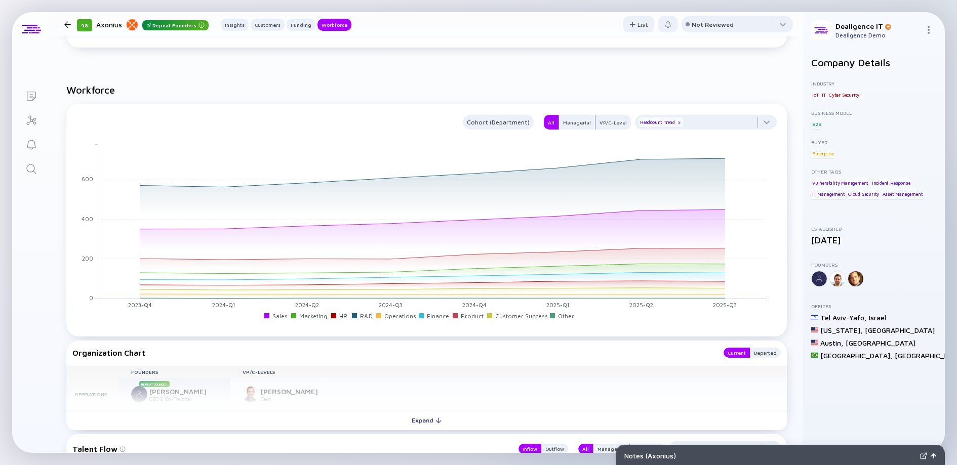
click at [38, 94] on link "Lists" at bounding box center [31, 95] width 38 height 24
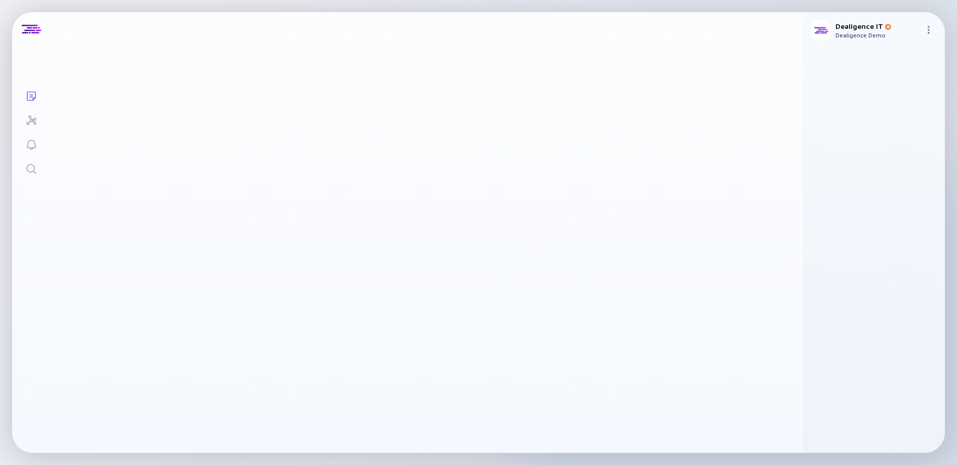
scroll to position [415, 0]
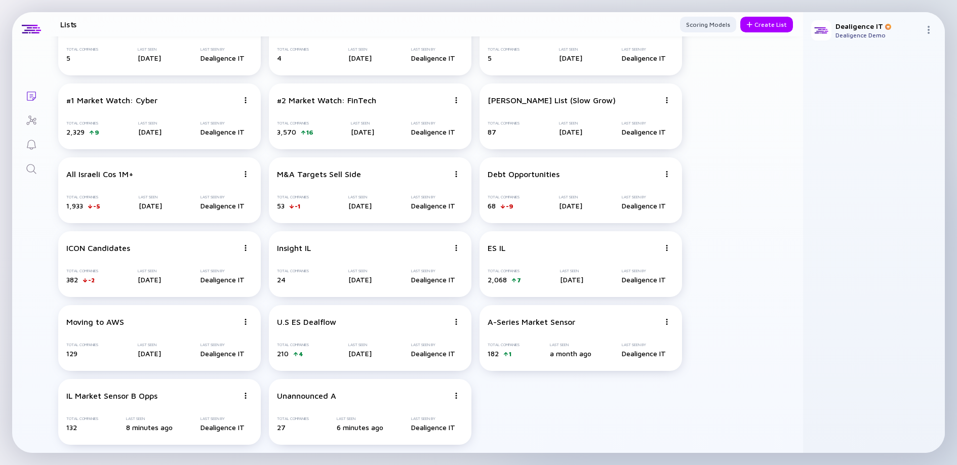
click at [34, 167] on icon "Search" at bounding box center [31, 169] width 10 height 10
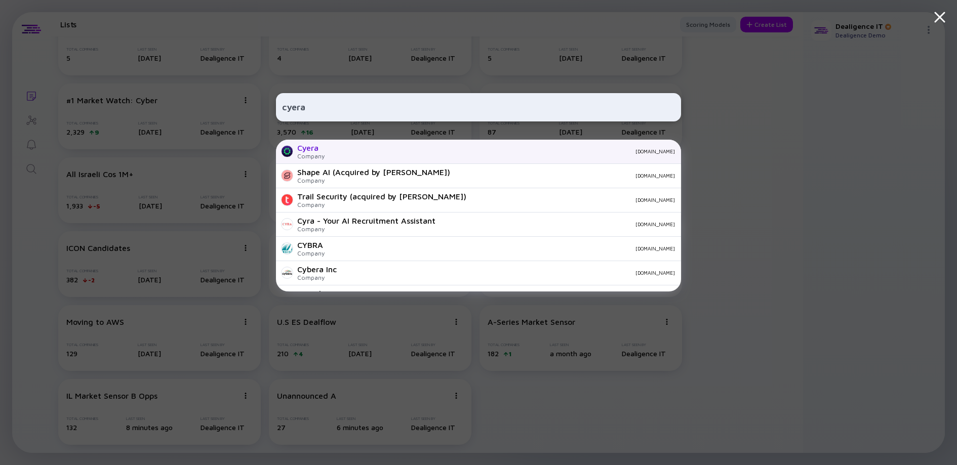
type input "cyera"
click at [405, 157] on div "Cyera Company [DOMAIN_NAME]" at bounding box center [478, 152] width 405 height 24
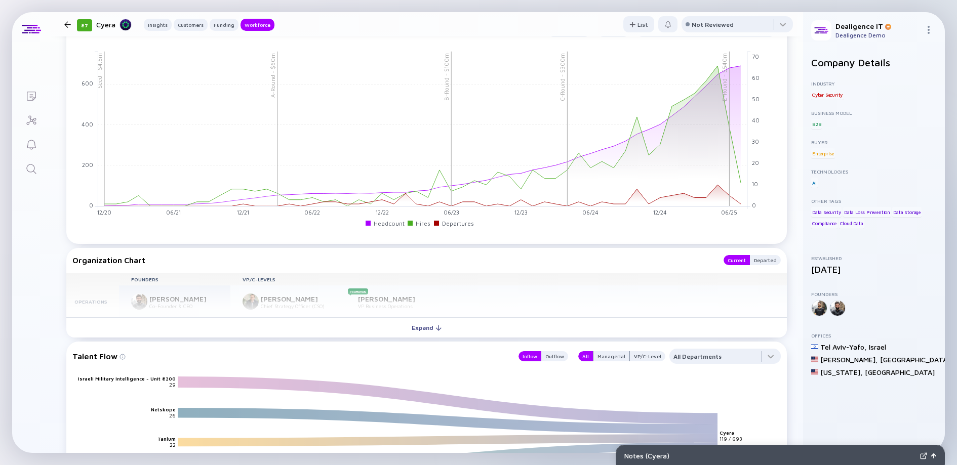
scroll to position [1066, 0]
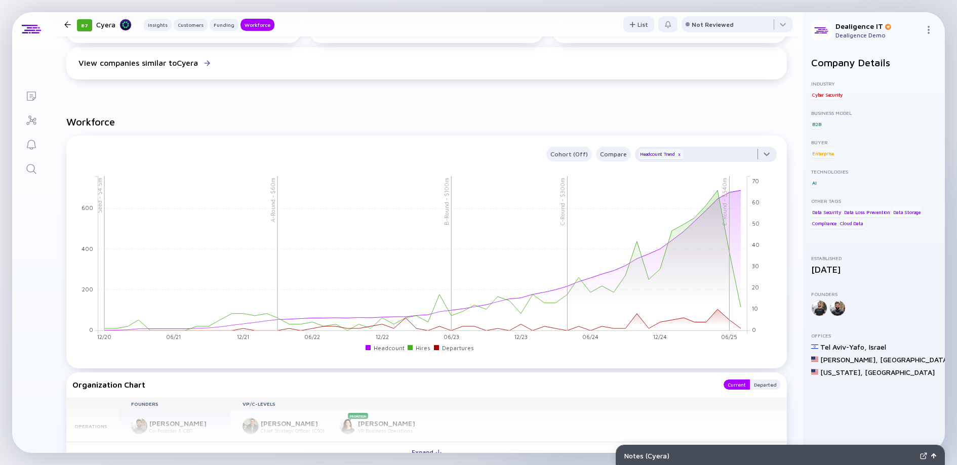
click at [698, 160] on div at bounding box center [706, 157] width 142 height 20
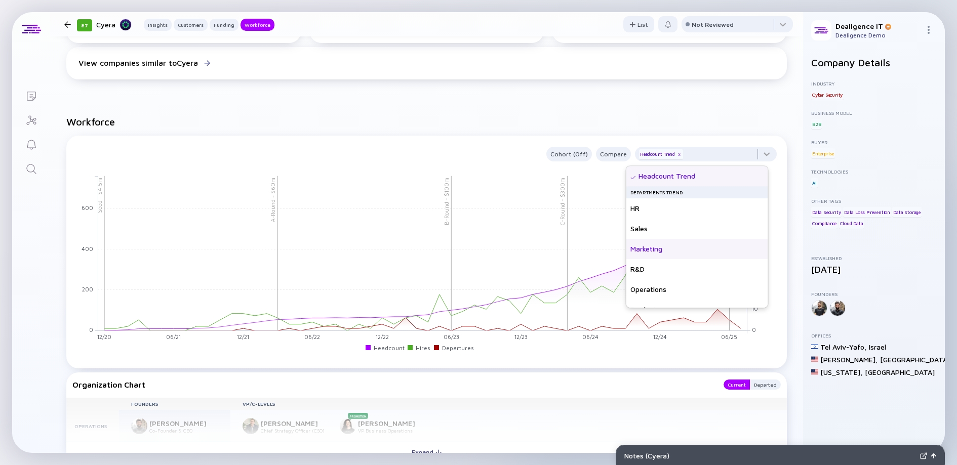
click at [668, 252] on div "Marketing" at bounding box center [697, 249] width 142 height 20
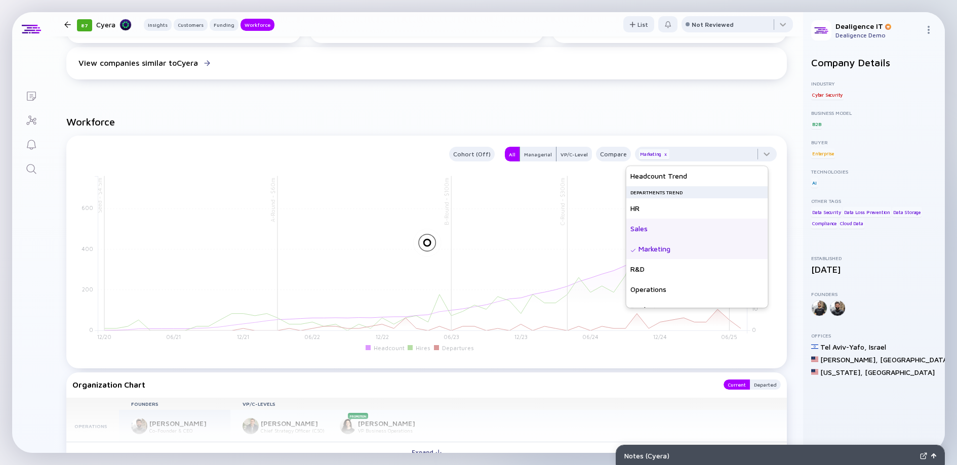
click at [668, 228] on div "Sales" at bounding box center [697, 229] width 142 height 20
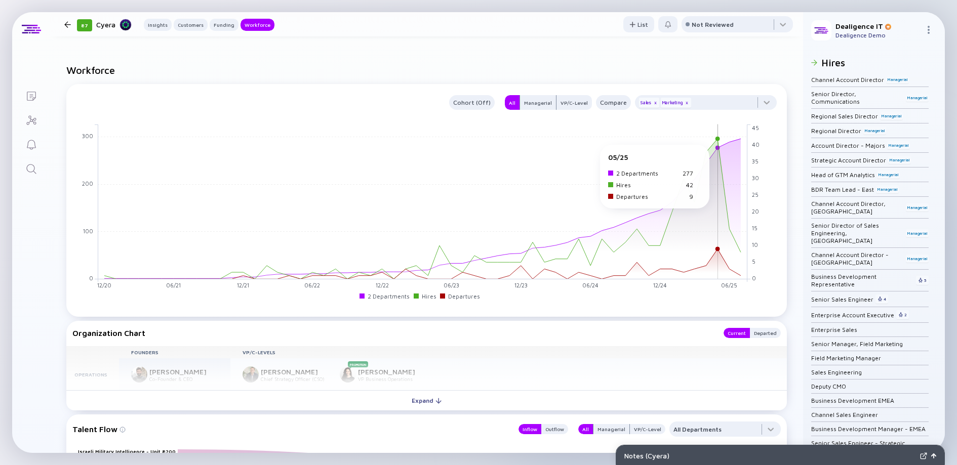
scroll to position [1116, 0]
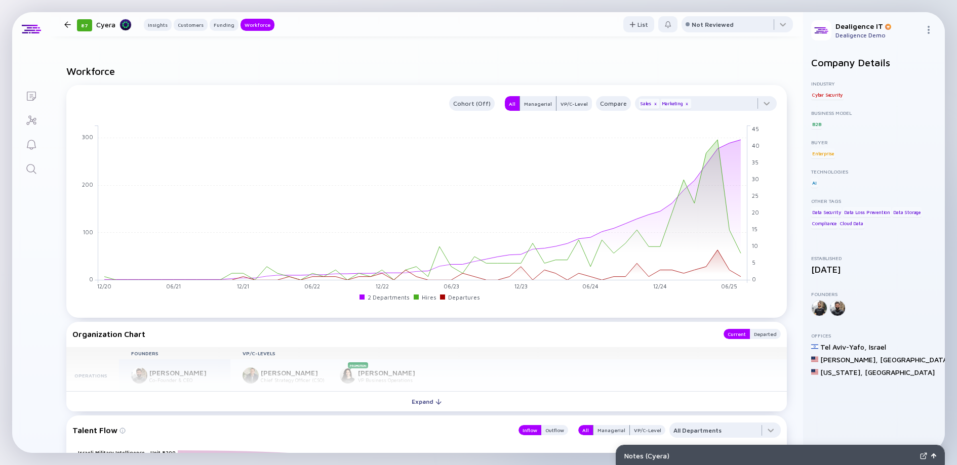
click at [833, 219] on div "Compliance" at bounding box center [824, 224] width 26 height 10
click at [32, 95] on icon "Lists" at bounding box center [31, 96] width 12 height 12
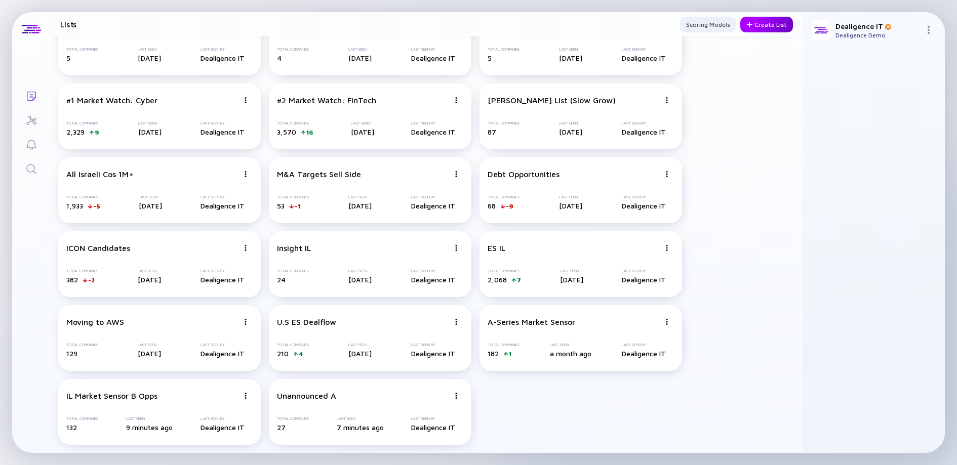
click at [750, 28] on div "Create List" at bounding box center [766, 25] width 53 height 16
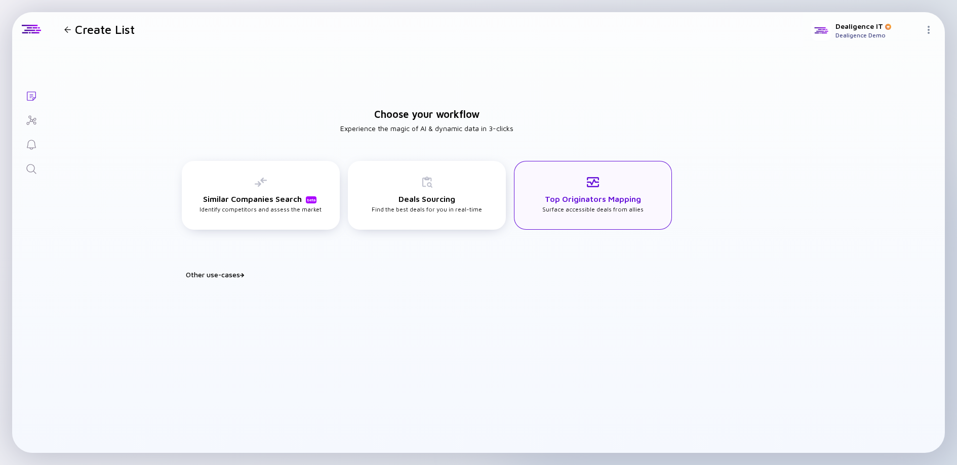
click at [565, 197] on h3 "Top Originators Mapping" at bounding box center [593, 198] width 96 height 9
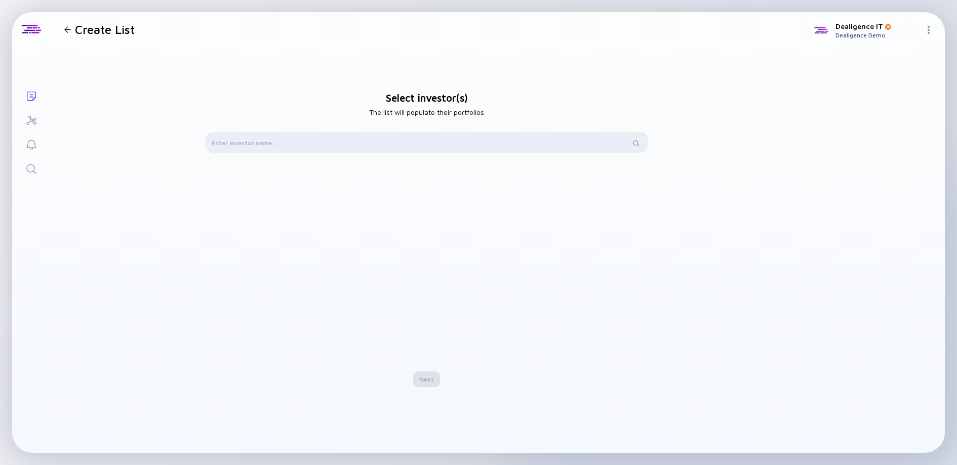
click at [346, 139] on input "text" at bounding box center [421, 143] width 418 height 10
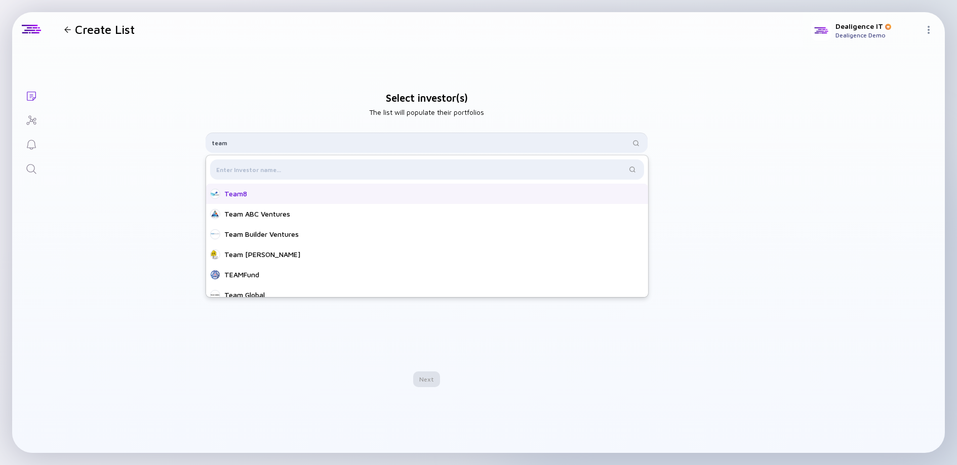
type input "team"
click at [313, 192] on div "Team8" at bounding box center [430, 194] width 412 height 10
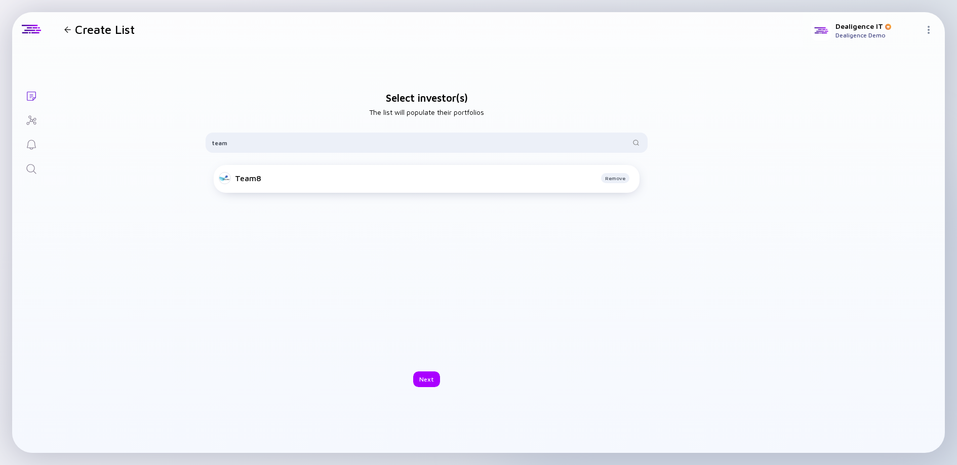
click at [325, 362] on div "Select investor(s) The list will populate their portfolios team Team8 Team ABC …" at bounding box center [426, 240] width 753 height 386
click at [428, 380] on div "Next" at bounding box center [426, 380] width 27 height 16
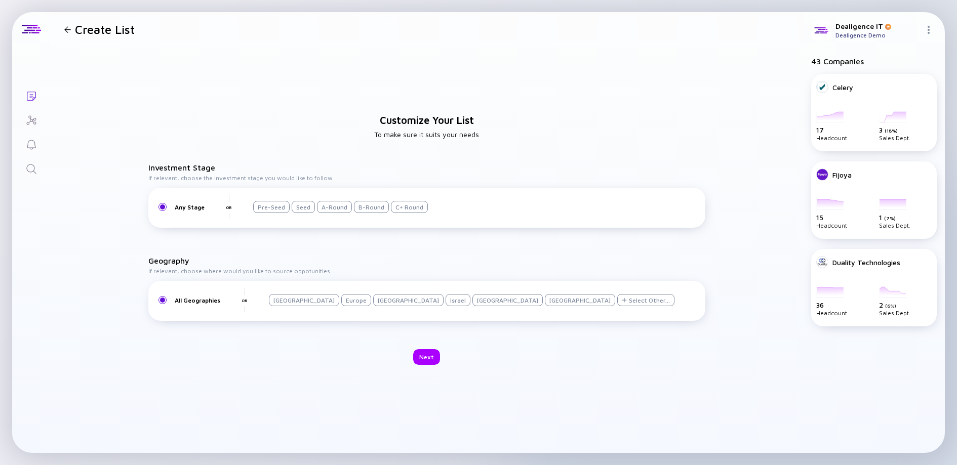
click at [300, 207] on div "Seed" at bounding box center [303, 207] width 23 height 12
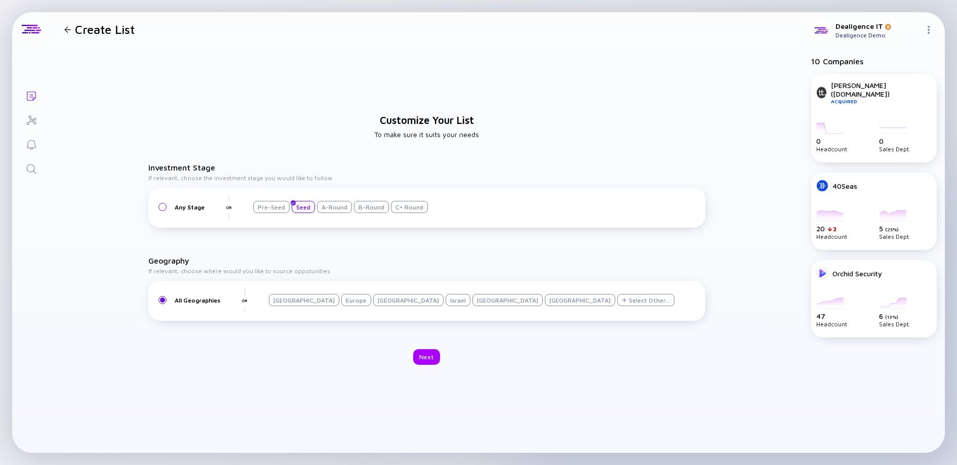
click at [445, 299] on div "Israel" at bounding box center [457, 300] width 25 height 12
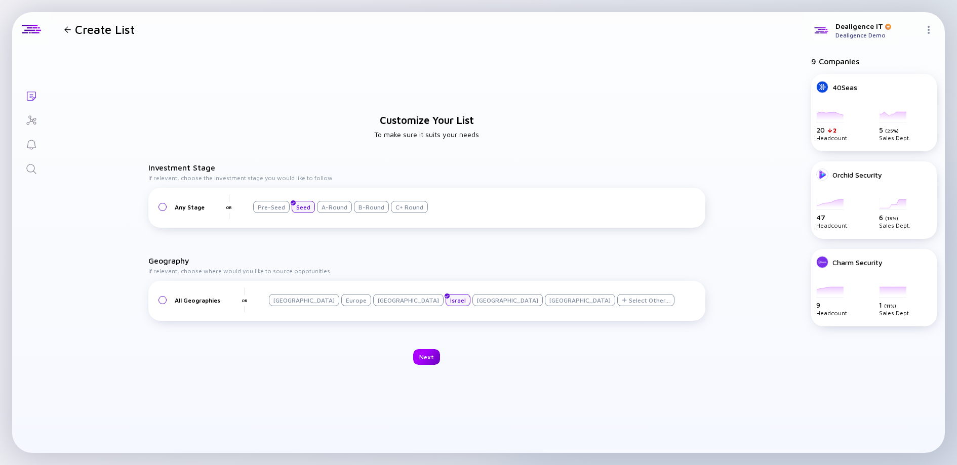
click at [422, 358] on div "Next" at bounding box center [426, 357] width 27 height 16
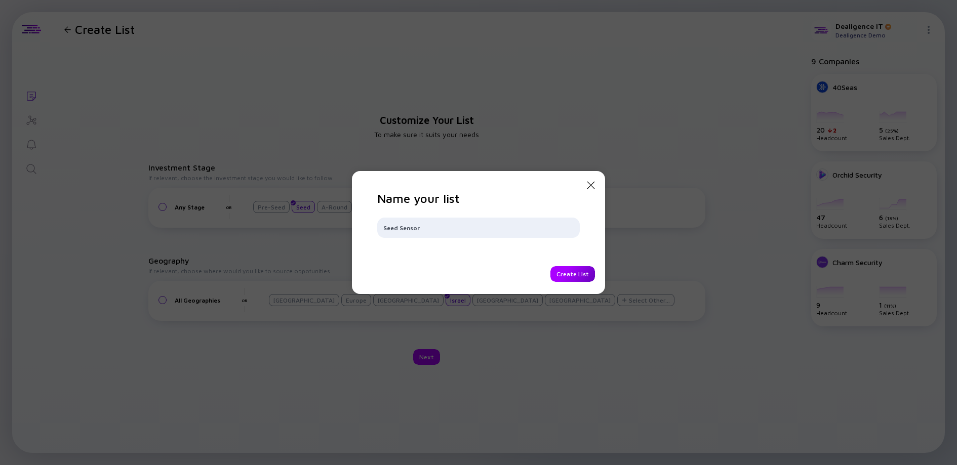
type input "Seed Sensor"
click at [568, 279] on div "Create List" at bounding box center [572, 274] width 45 height 16
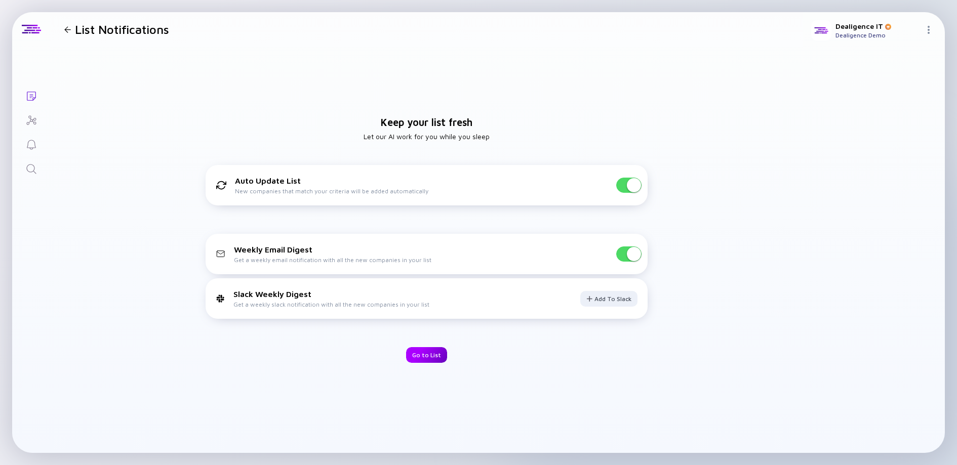
click at [421, 347] on div "Go to List" at bounding box center [426, 355] width 41 height 16
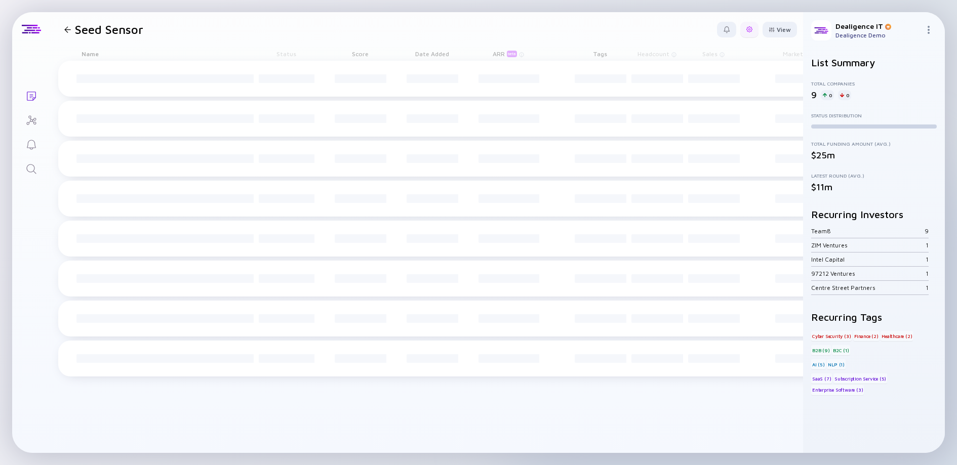
click at [749, 30] on div "View" at bounding box center [757, 30] width 80 height 16
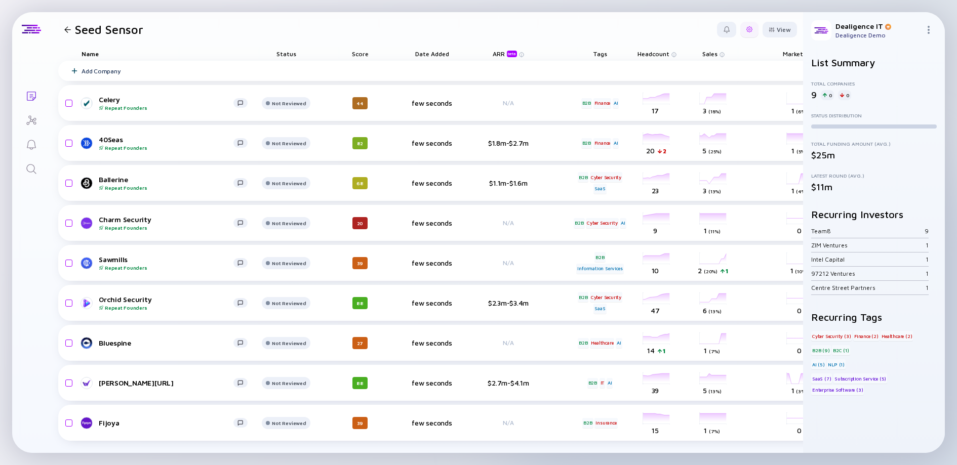
click at [740, 33] on div at bounding box center [749, 30] width 18 height 16
click at [716, 110] on div "Edit Filter" at bounding box center [717, 111] width 63 height 20
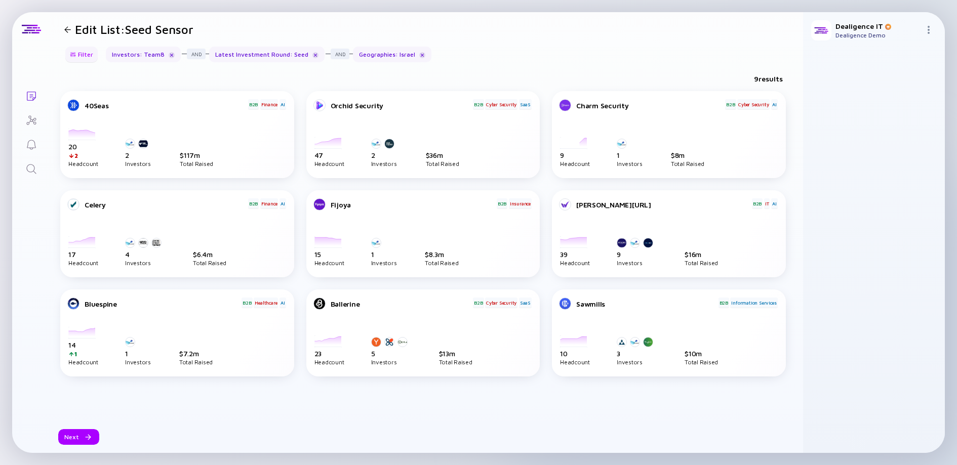
click at [87, 52] on div "Filter" at bounding box center [81, 55] width 35 height 16
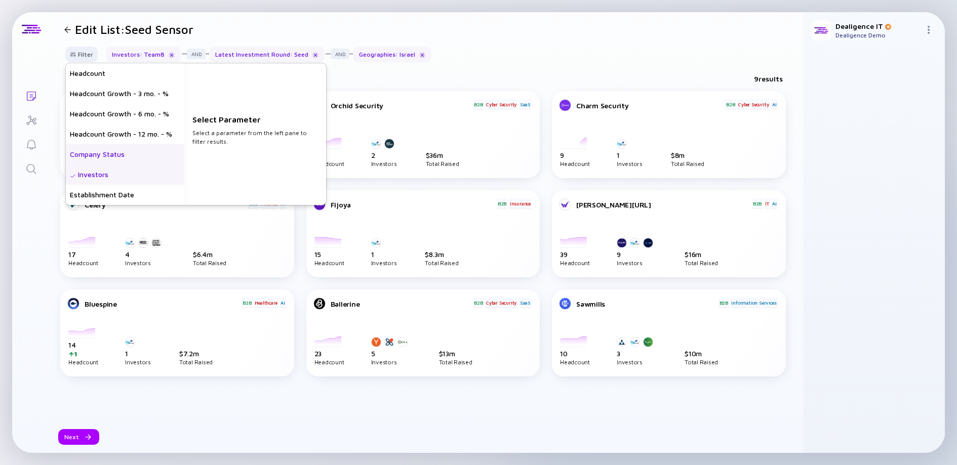
click at [95, 159] on div "Company Status" at bounding box center [125, 154] width 118 height 20
click at [240, 81] on div "Private" at bounding box center [255, 73] width 142 height 20
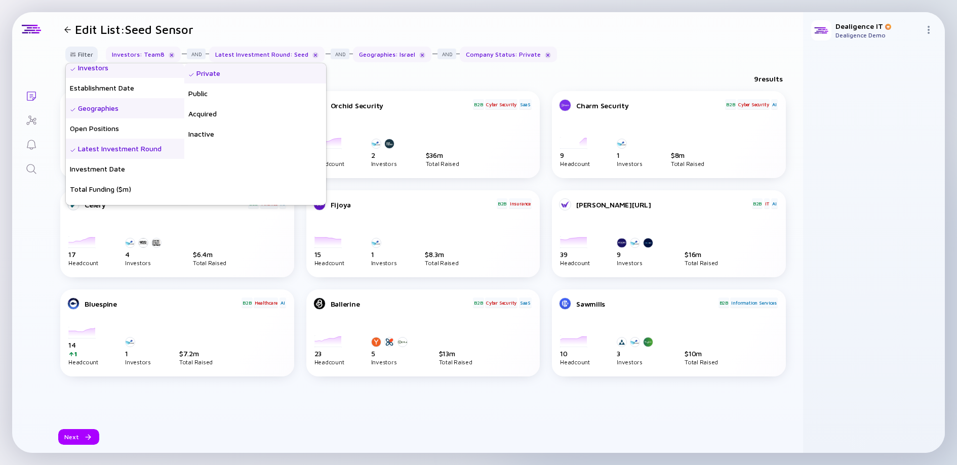
scroll to position [132, 0]
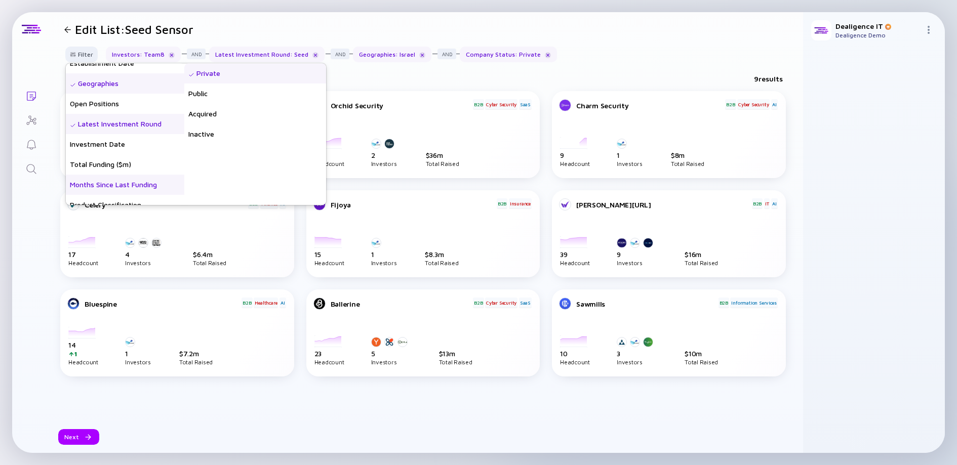
click at [130, 188] on div "Months Since Last Funding" at bounding box center [125, 185] width 118 height 20
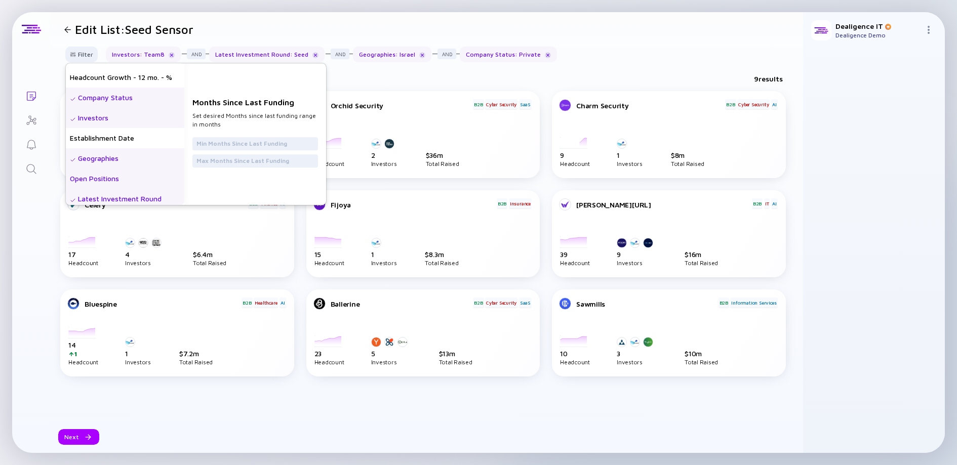
scroll to position [0, 0]
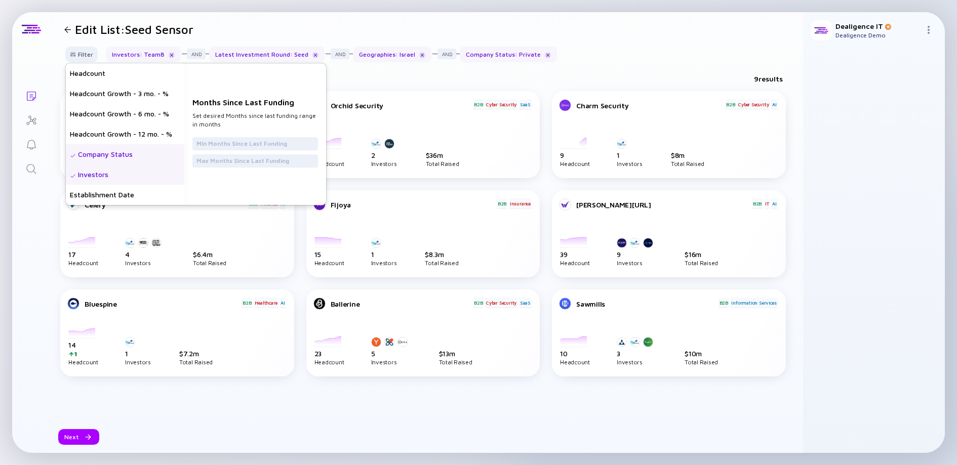
click at [119, 154] on div "Company Status" at bounding box center [125, 154] width 118 height 20
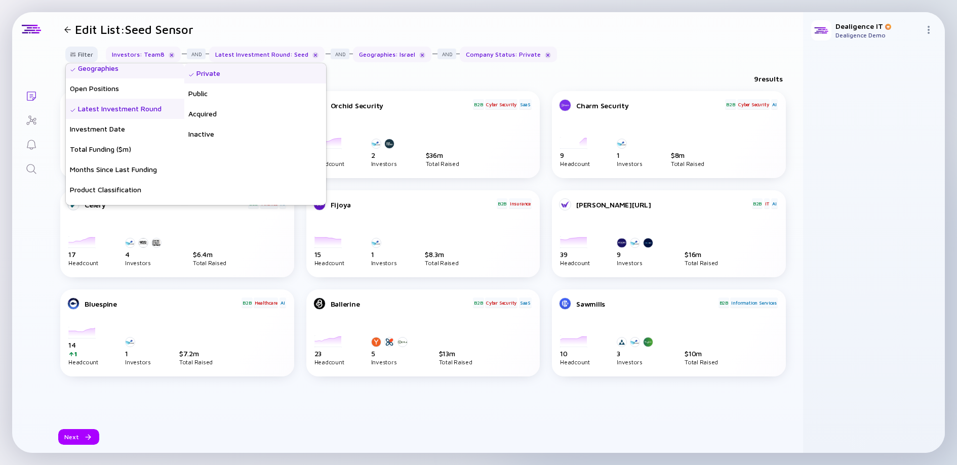
scroll to position [161, 0]
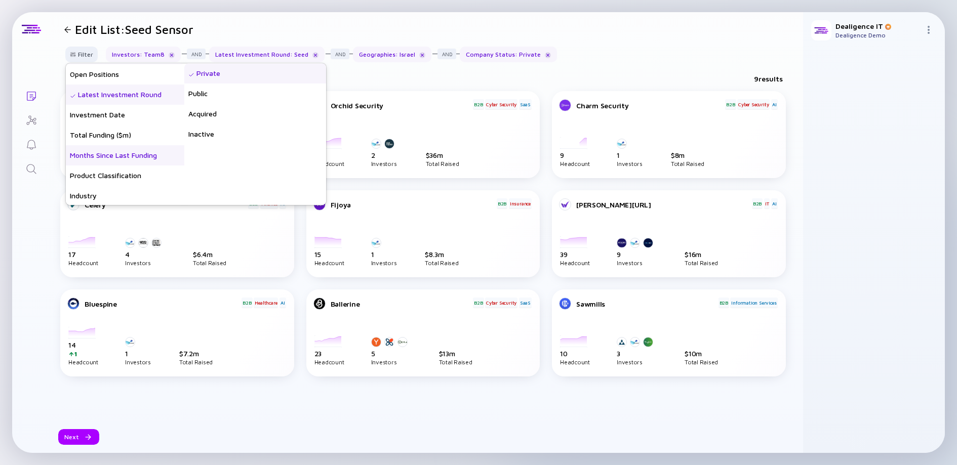
click at [110, 153] on div "Months Since Last Funding" at bounding box center [125, 155] width 118 height 20
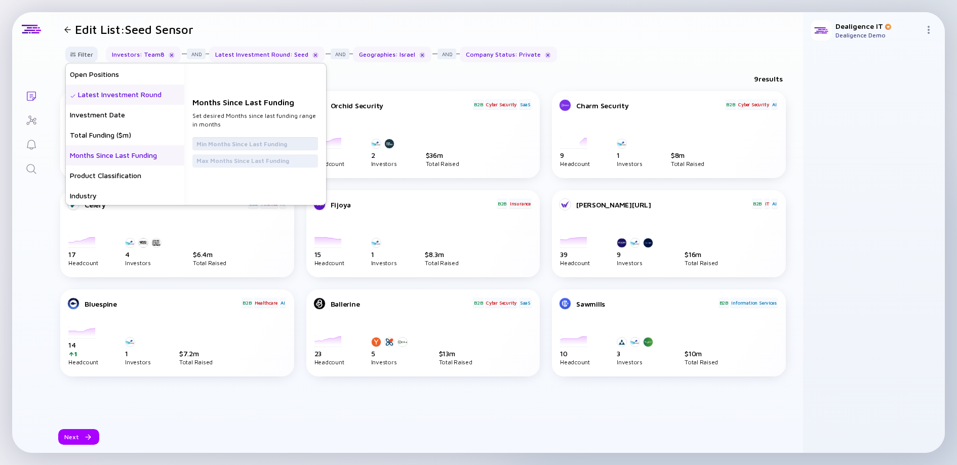
click at [223, 146] on input "text" at bounding box center [254, 144] width 117 height 10
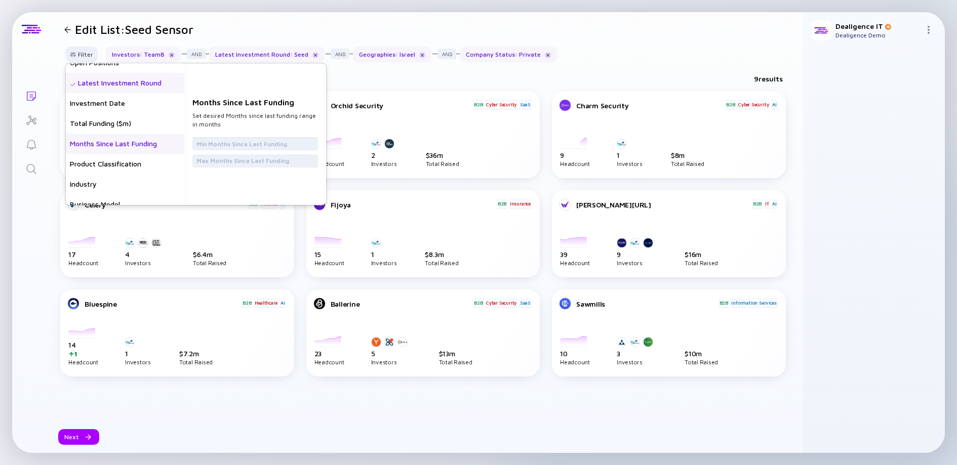
scroll to position [162, 0]
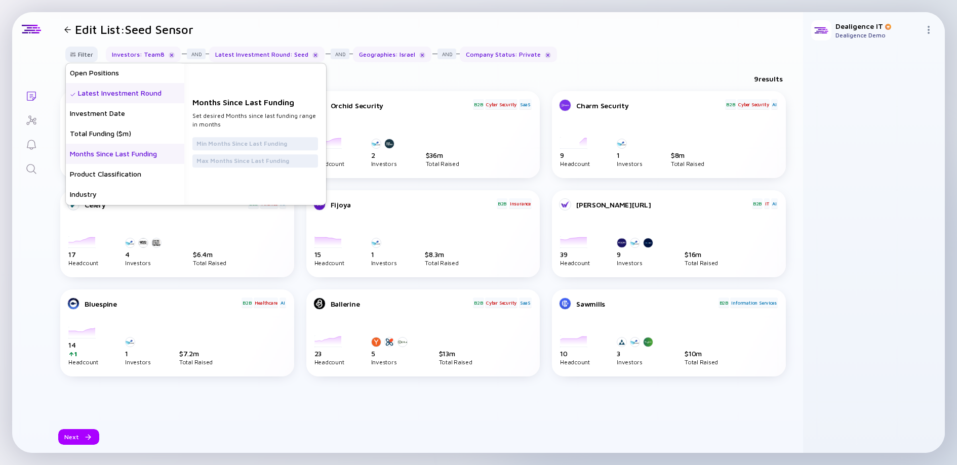
click at [120, 100] on div "Latest Investment Round" at bounding box center [125, 93] width 118 height 20
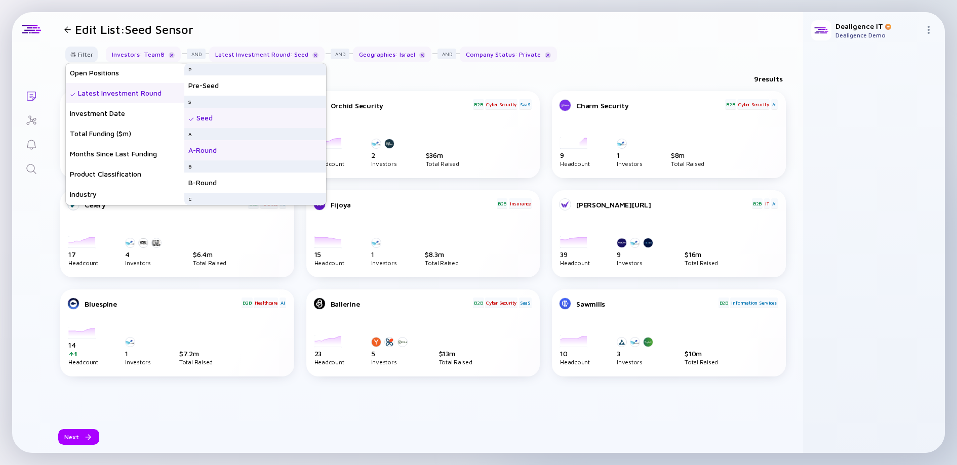
click at [245, 152] on div "A-Round" at bounding box center [255, 150] width 142 height 20
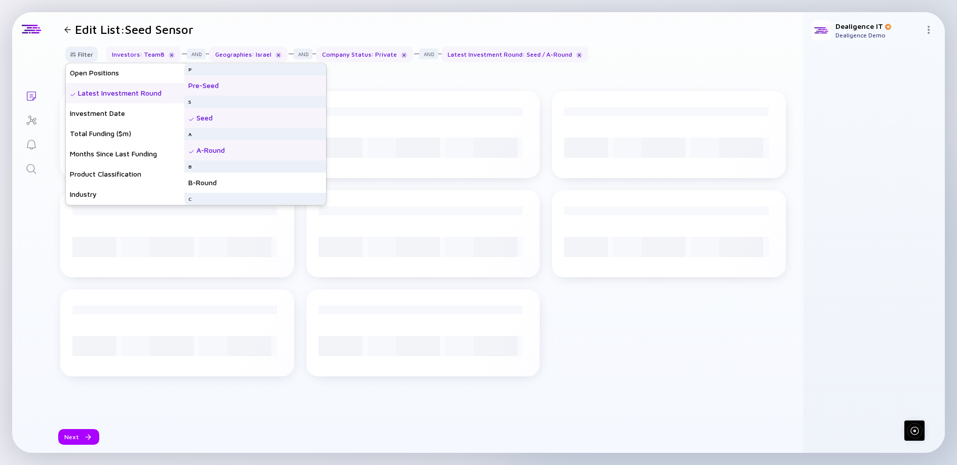
click at [263, 84] on div "Pre-Seed" at bounding box center [255, 85] width 142 height 20
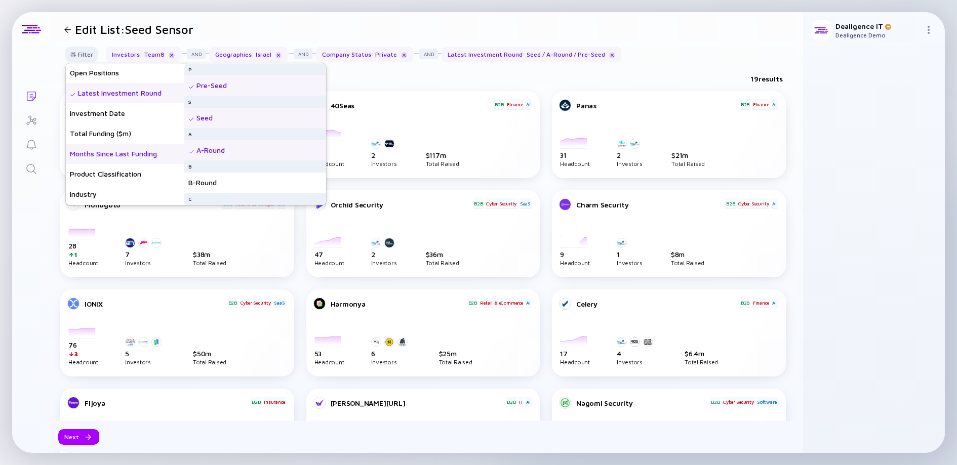
click at [134, 156] on div "Months Since Last Funding" at bounding box center [125, 154] width 118 height 20
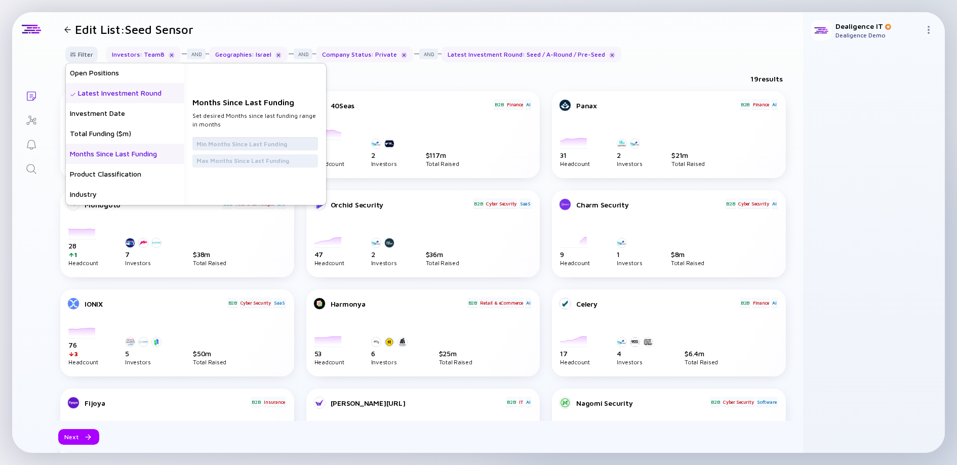
click at [220, 144] on input "text" at bounding box center [254, 144] width 117 height 10
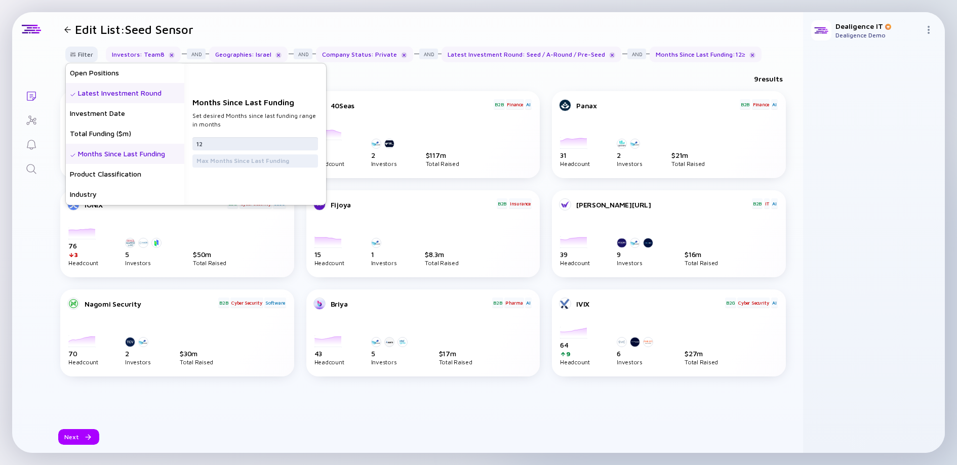
click at [227, 143] on input "12" at bounding box center [254, 144] width 117 height 10
type input "9"
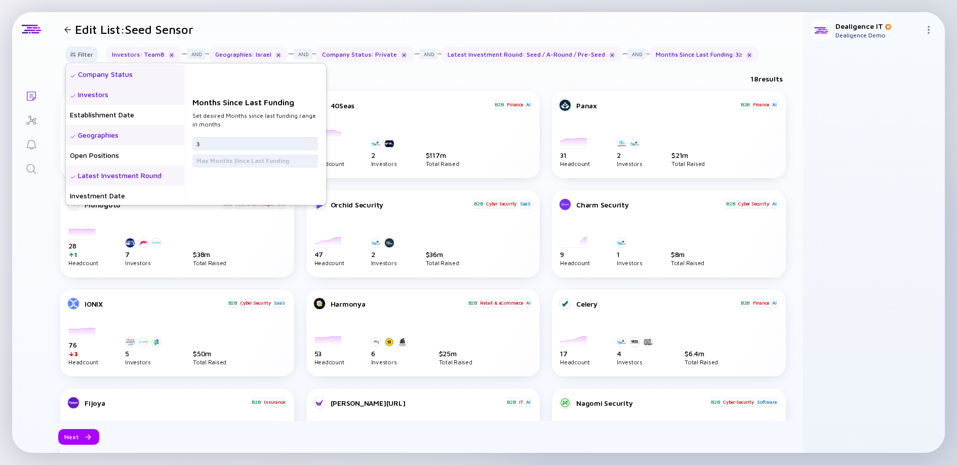
scroll to position [83, 0]
type input "3"
click at [132, 93] on div "Investors" at bounding box center [125, 92] width 118 height 20
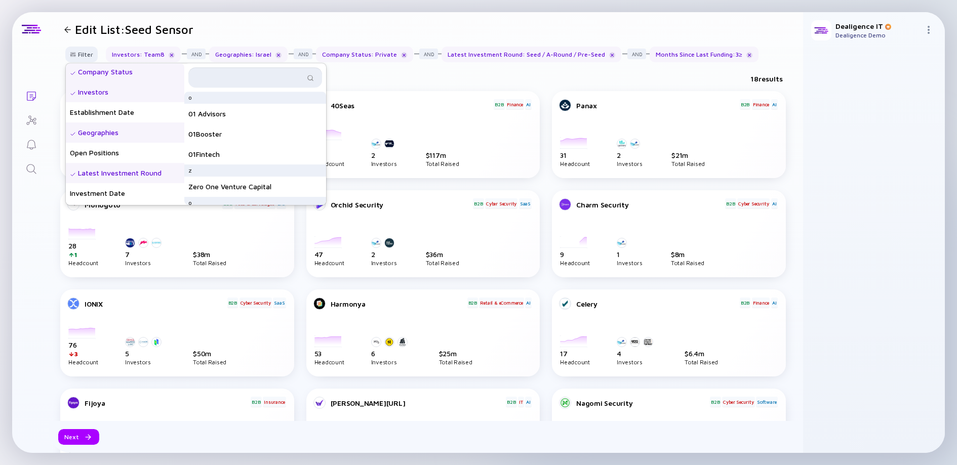
click at [238, 81] on input "text" at bounding box center [249, 77] width 110 height 10
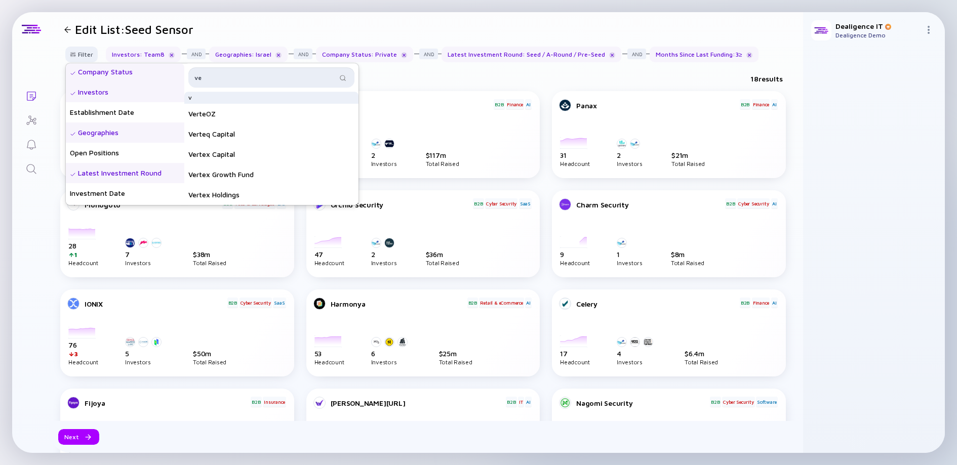
type input "v"
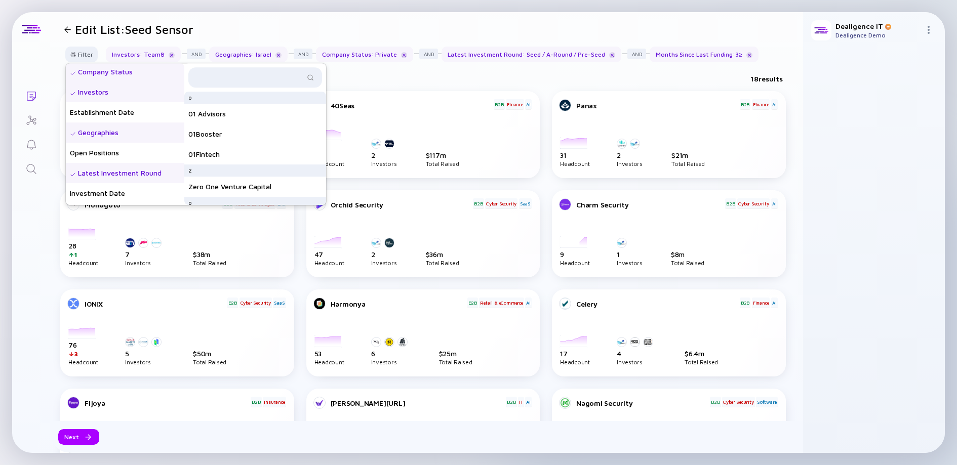
click at [360, 80] on div "18 results" at bounding box center [426, 80] width 753 height 21
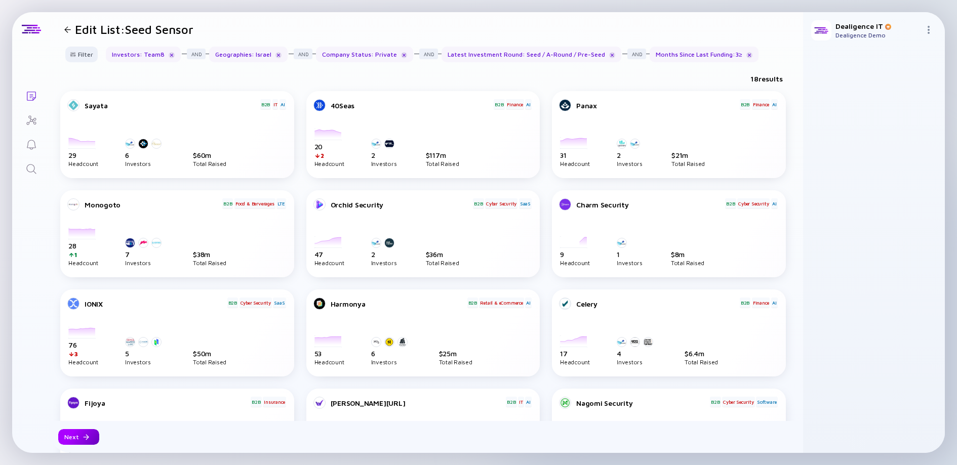
click at [81, 433] on div "Next" at bounding box center [78, 437] width 41 height 16
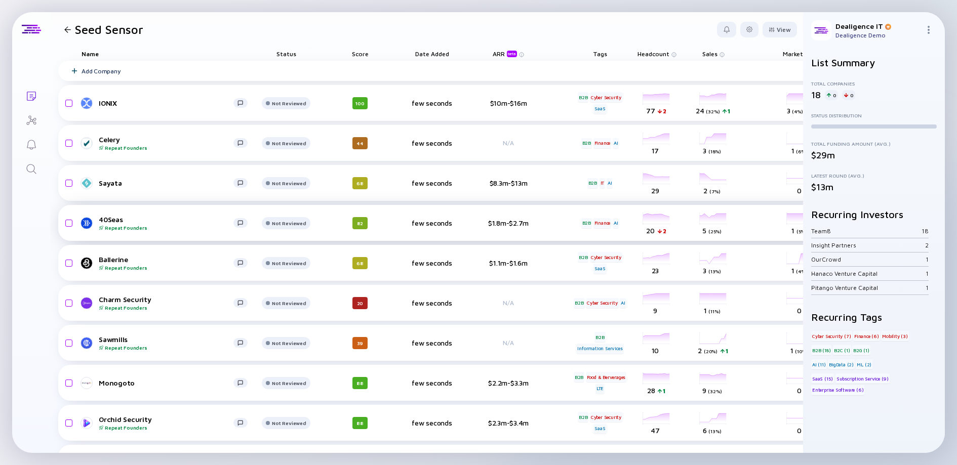
scroll to position [0, 209]
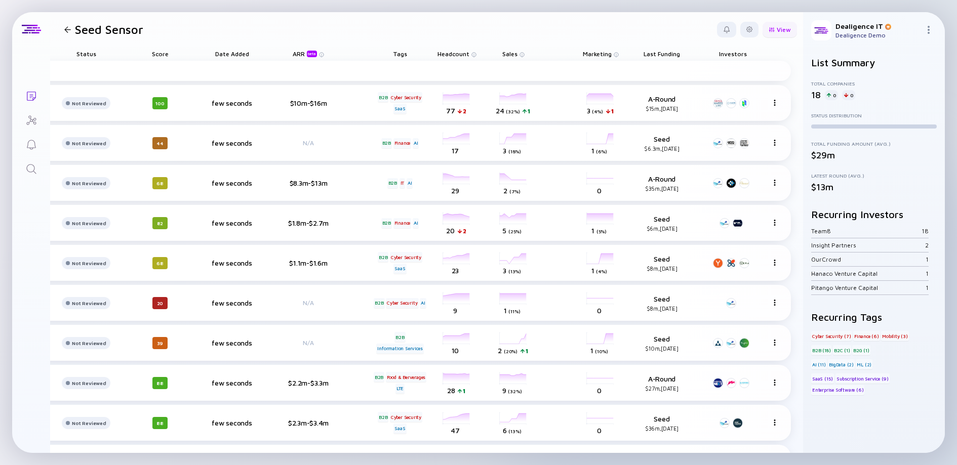
click at [767, 32] on div "View" at bounding box center [779, 30] width 34 height 16
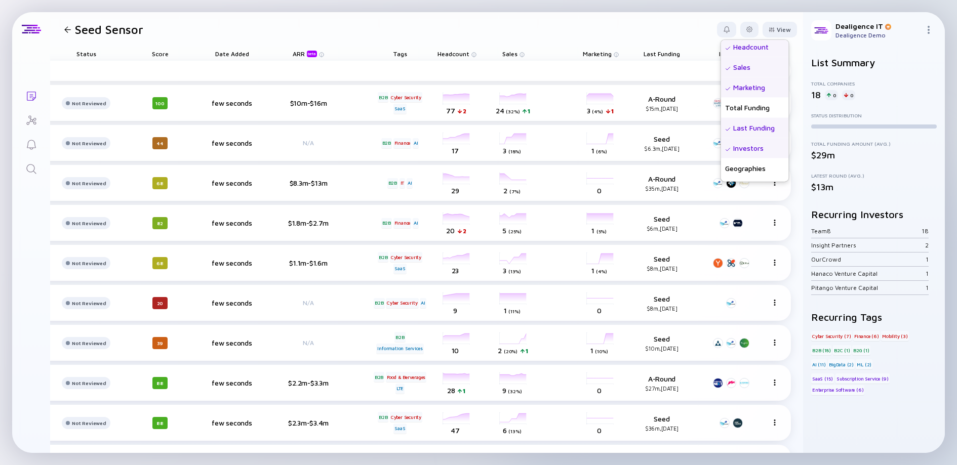
scroll to position [157, 0]
